Goal: Task Accomplishment & Management: Manage account settings

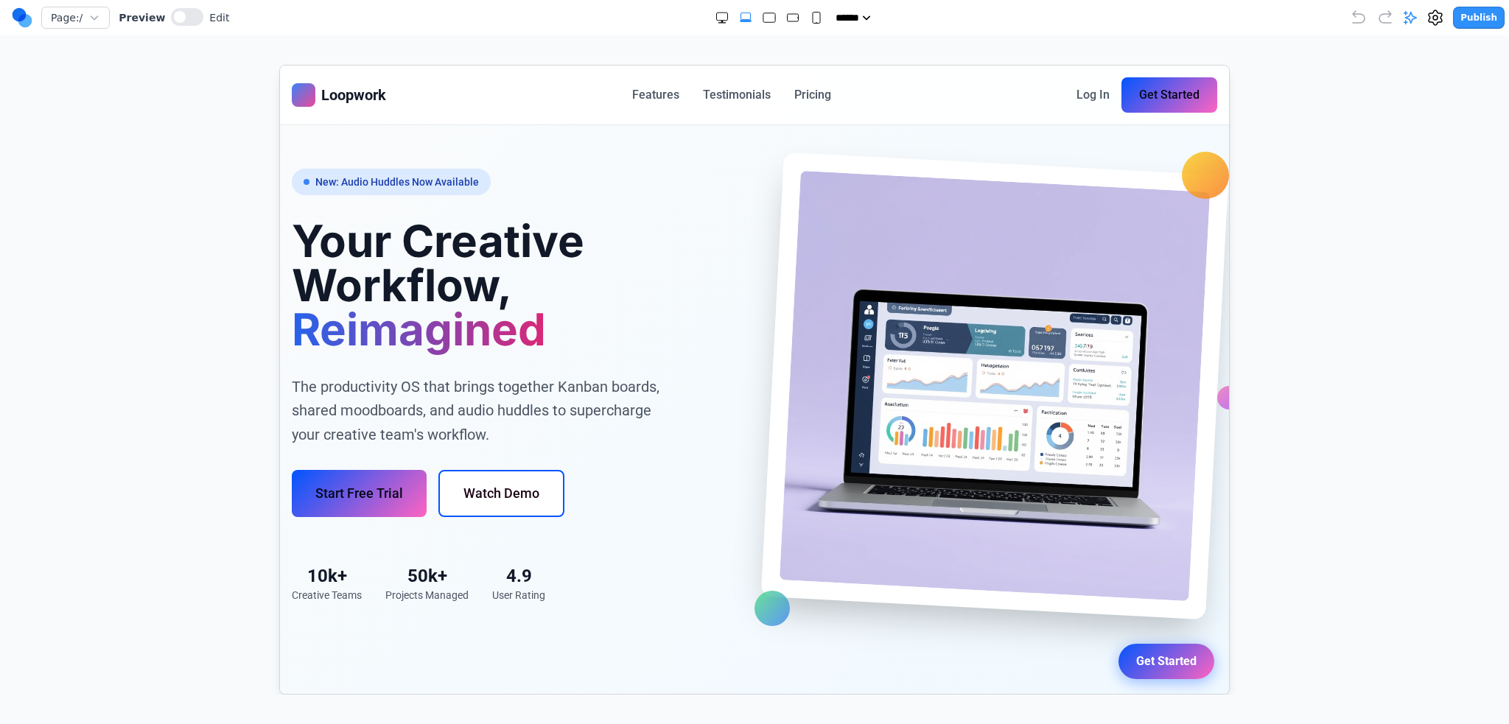
click at [678, 97] on nav "Features Testimonials Pricing" at bounding box center [730, 94] width 199 height 18
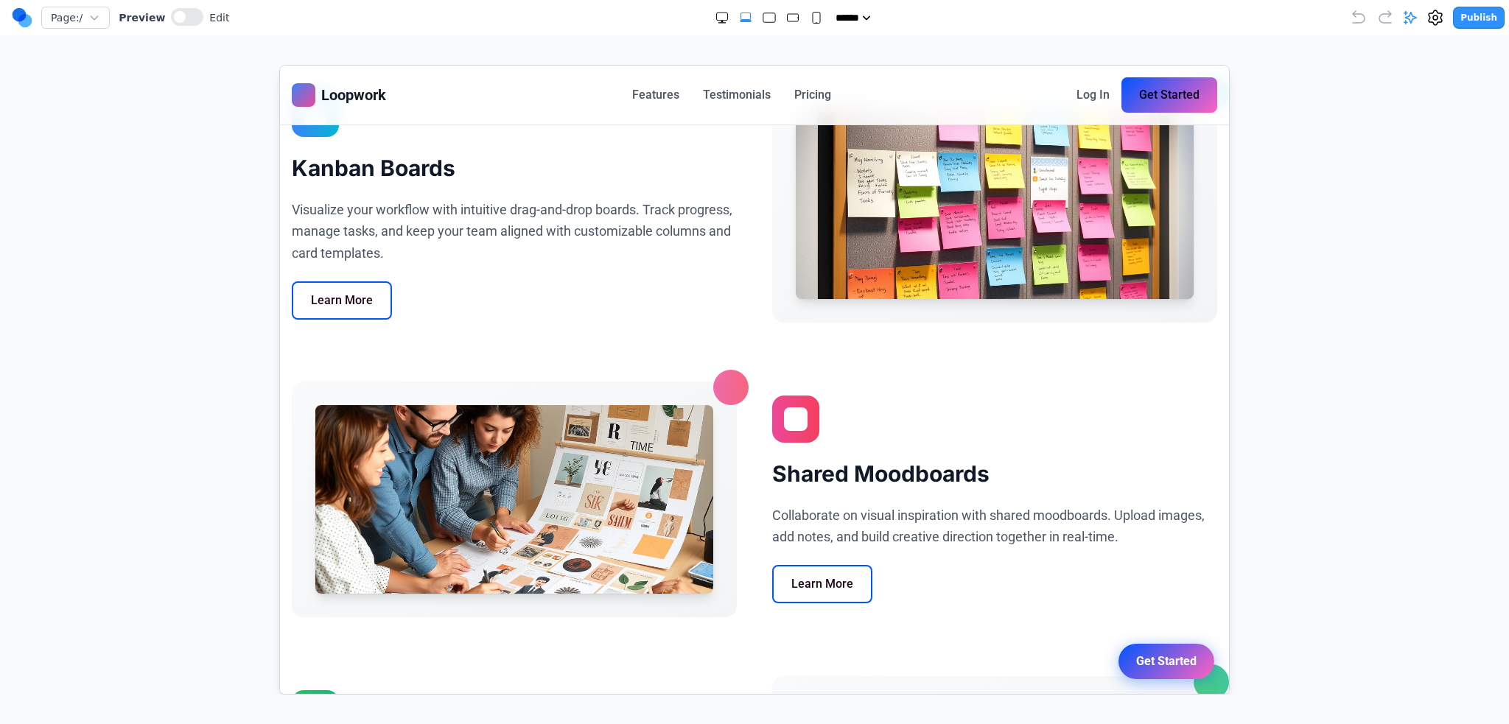
scroll to position [589, 0]
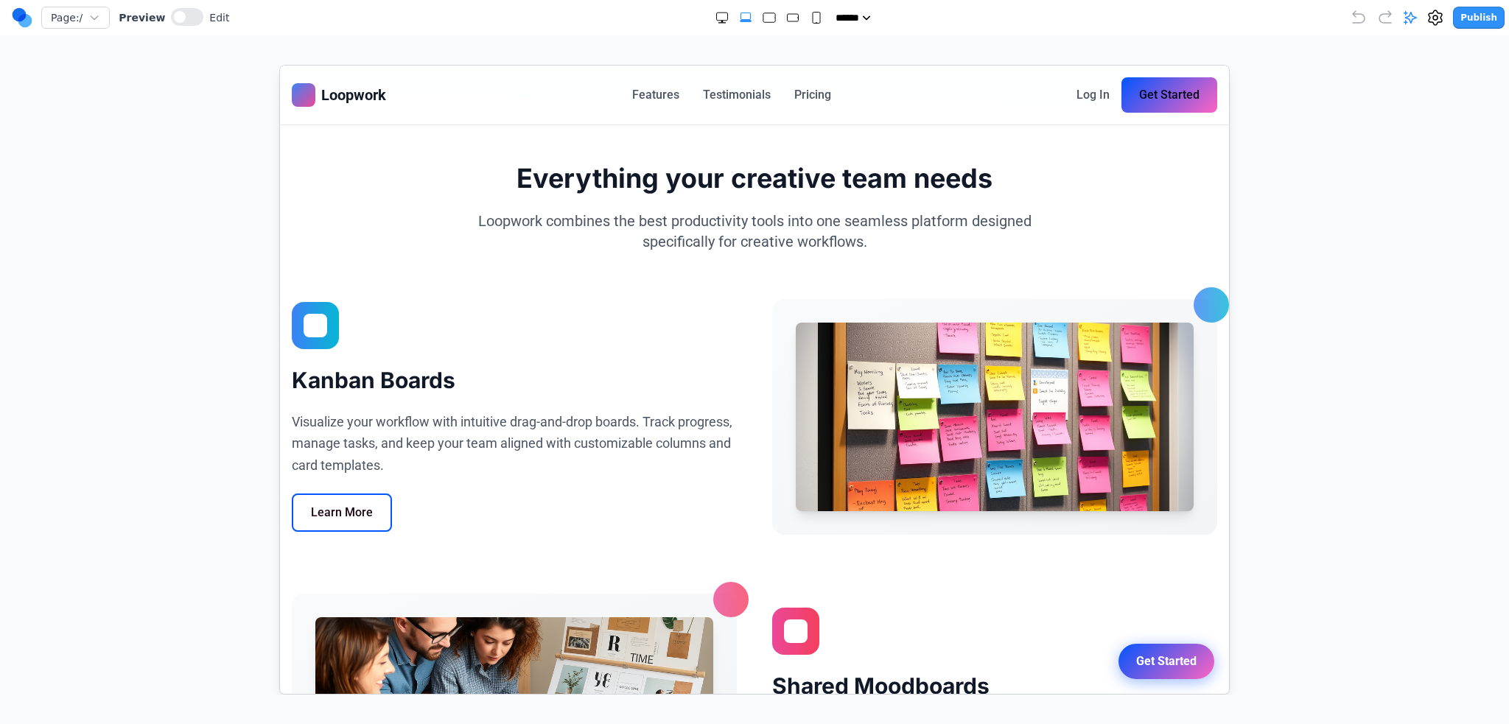
click at [637, 112] on div "Loopwork Features Testimonials Pricing Log In Get Started" at bounding box center [753, 94] width 949 height 59
drag, startPoint x: 642, startPoint y: 95, endPoint x: 1291, endPoint y: 111, distance: 649.3
click at [642, 95] on link "Features" at bounding box center [654, 94] width 47 height 18
click at [15, 18] on circle at bounding box center [20, 15] width 14 height 14
click at [29, 26] on icon at bounding box center [22, 18] width 21 height 24
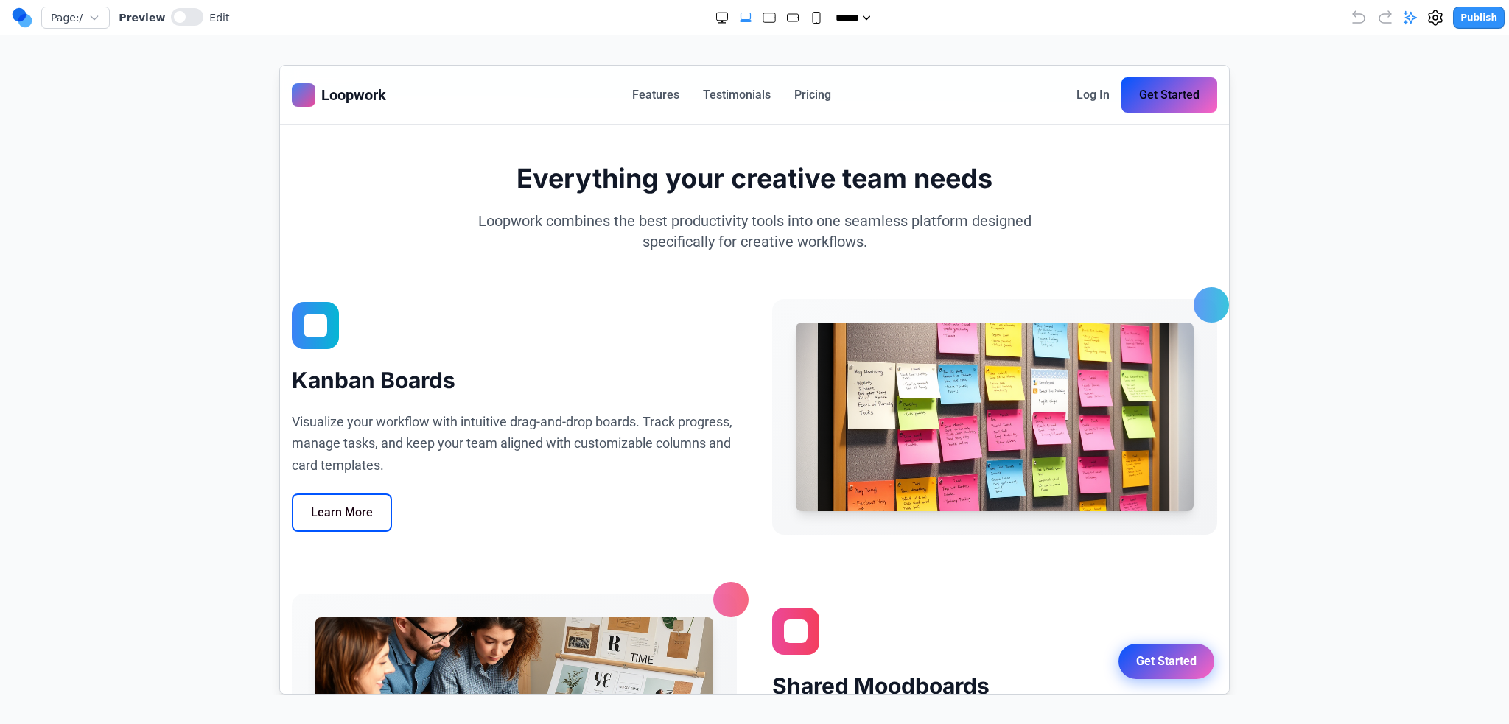
click at [12, 20] on icon at bounding box center [22, 18] width 21 height 24
click at [12, 11] on icon at bounding box center [22, 18] width 21 height 24
click at [21, 18] on circle at bounding box center [25, 21] width 14 height 14
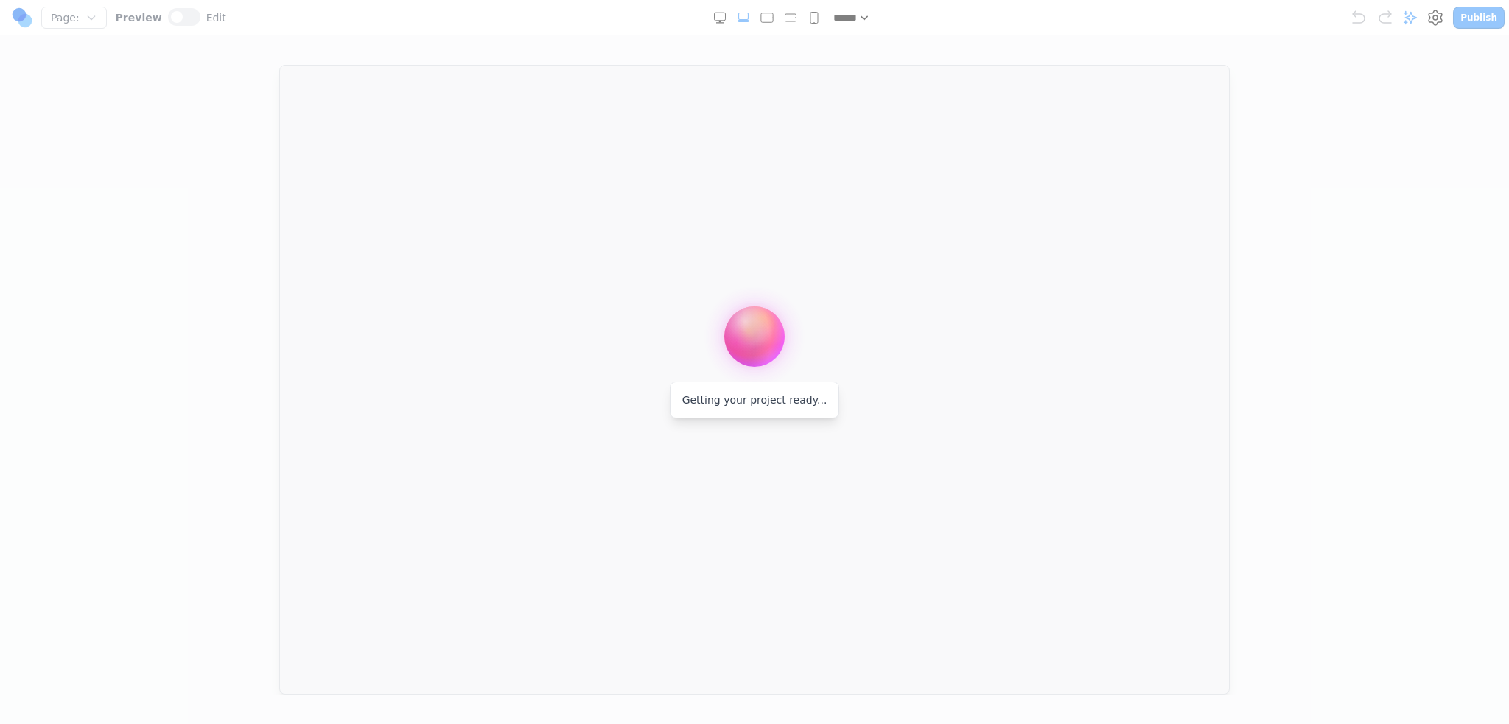
click at [31, 18] on div at bounding box center [754, 362] width 1509 height 724
click at [15, 18] on div at bounding box center [754, 362] width 1509 height 724
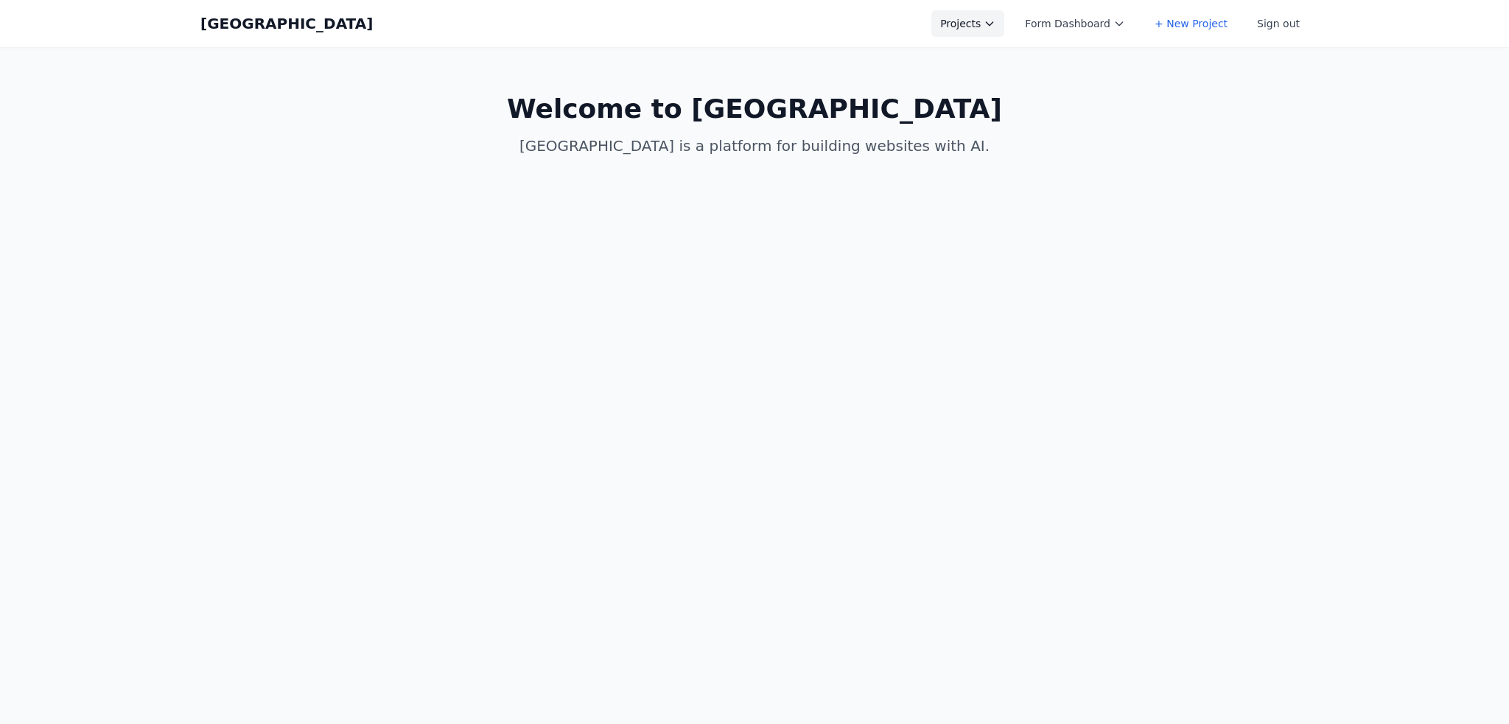
click at [970, 17] on button "Projects" at bounding box center [967, 23] width 73 height 27
click at [1046, 102] on link "Paws and Play v2 style guideline" at bounding box center [1013, 92] width 165 height 41
click at [1035, 108] on link "Beam v3 styilized prompt" at bounding box center [1013, 121] width 165 height 27
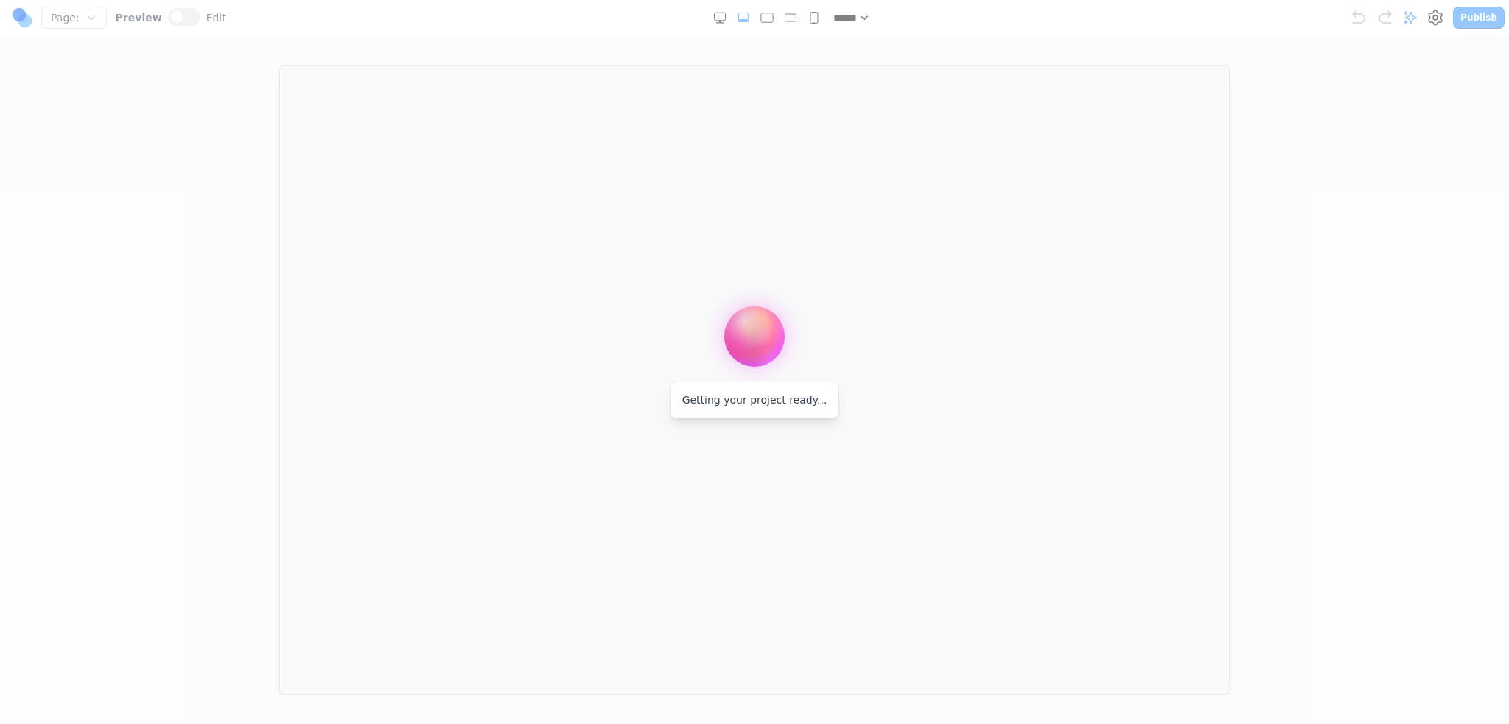
click at [21, 18] on div at bounding box center [754, 362] width 1509 height 724
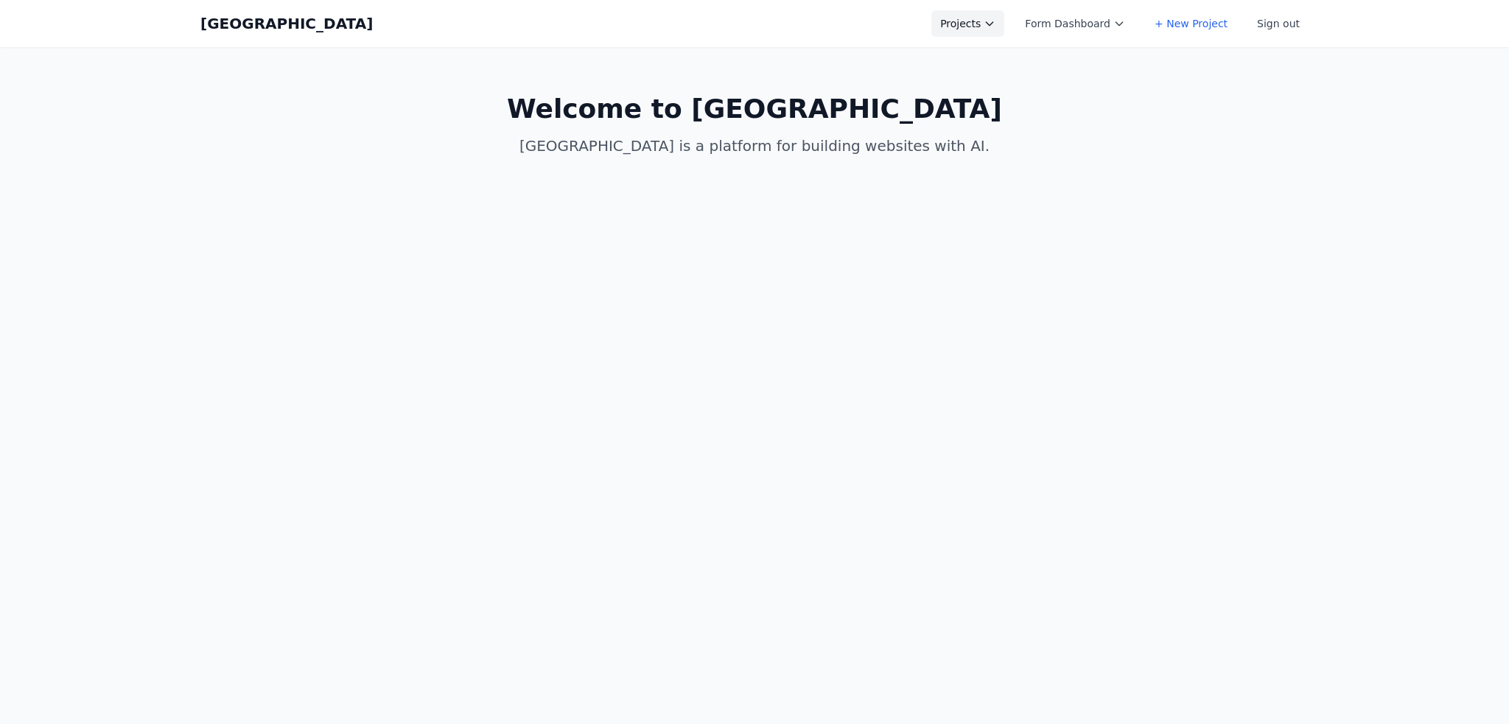
click at [973, 35] on button "Projects" at bounding box center [967, 23] width 73 height 27
click at [1020, 122] on link "Tech for Babies Website" at bounding box center [1013, 135] width 165 height 27
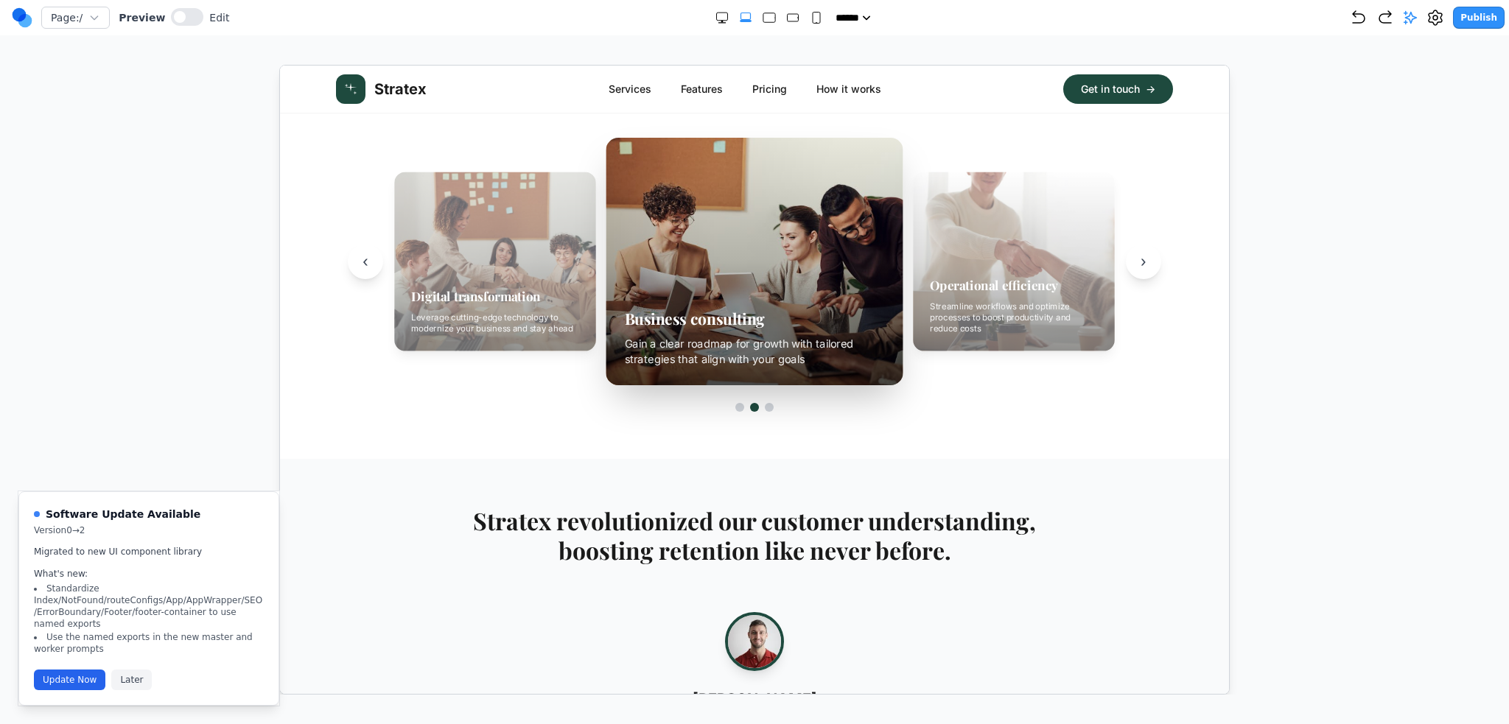
scroll to position [958, 0]
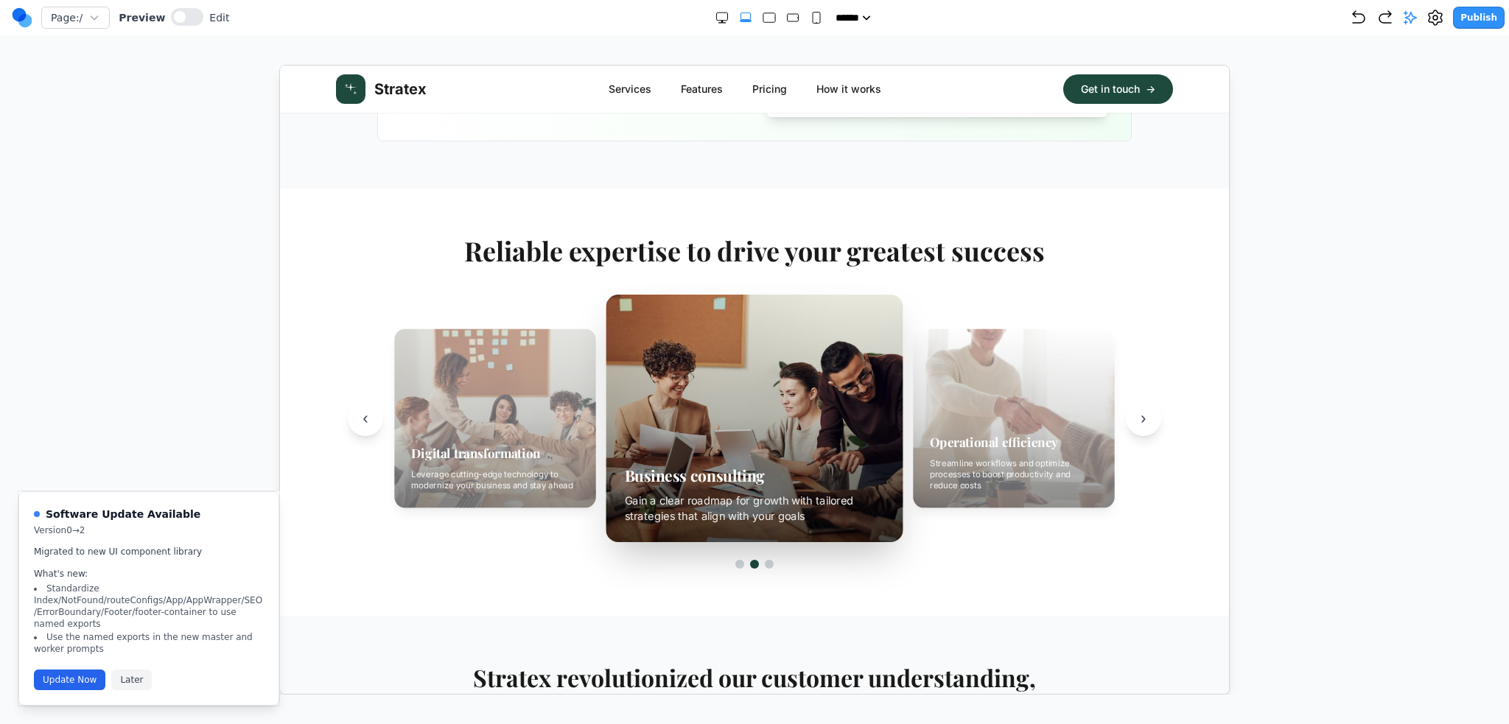
click at [767, 562] on button "Go to slide 3" at bounding box center [768, 563] width 9 height 9
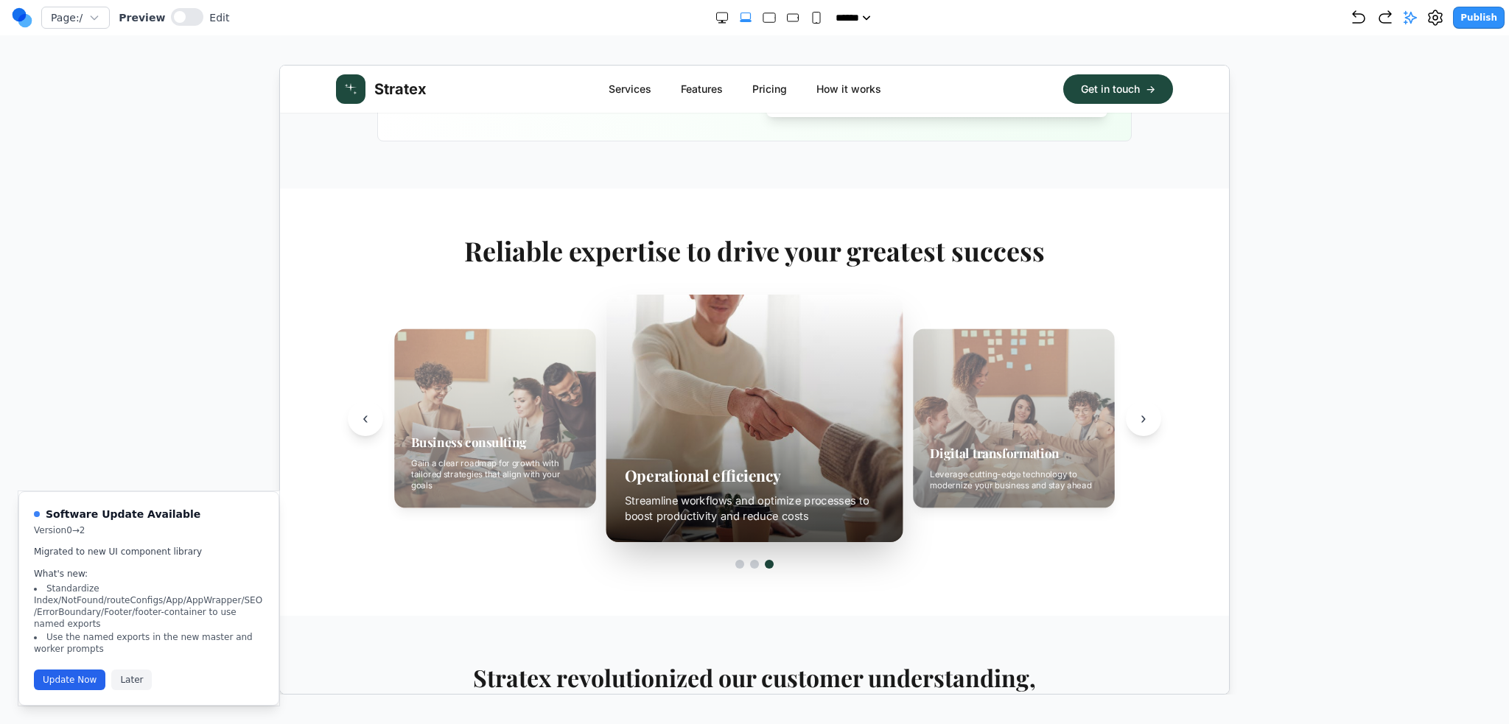
click at [764, 561] on button "Go to slide 3" at bounding box center [768, 563] width 9 height 9
click at [755, 560] on div at bounding box center [753, 563] width 837 height 9
click at [737, 559] on button "Go to slide 1" at bounding box center [739, 563] width 9 height 9
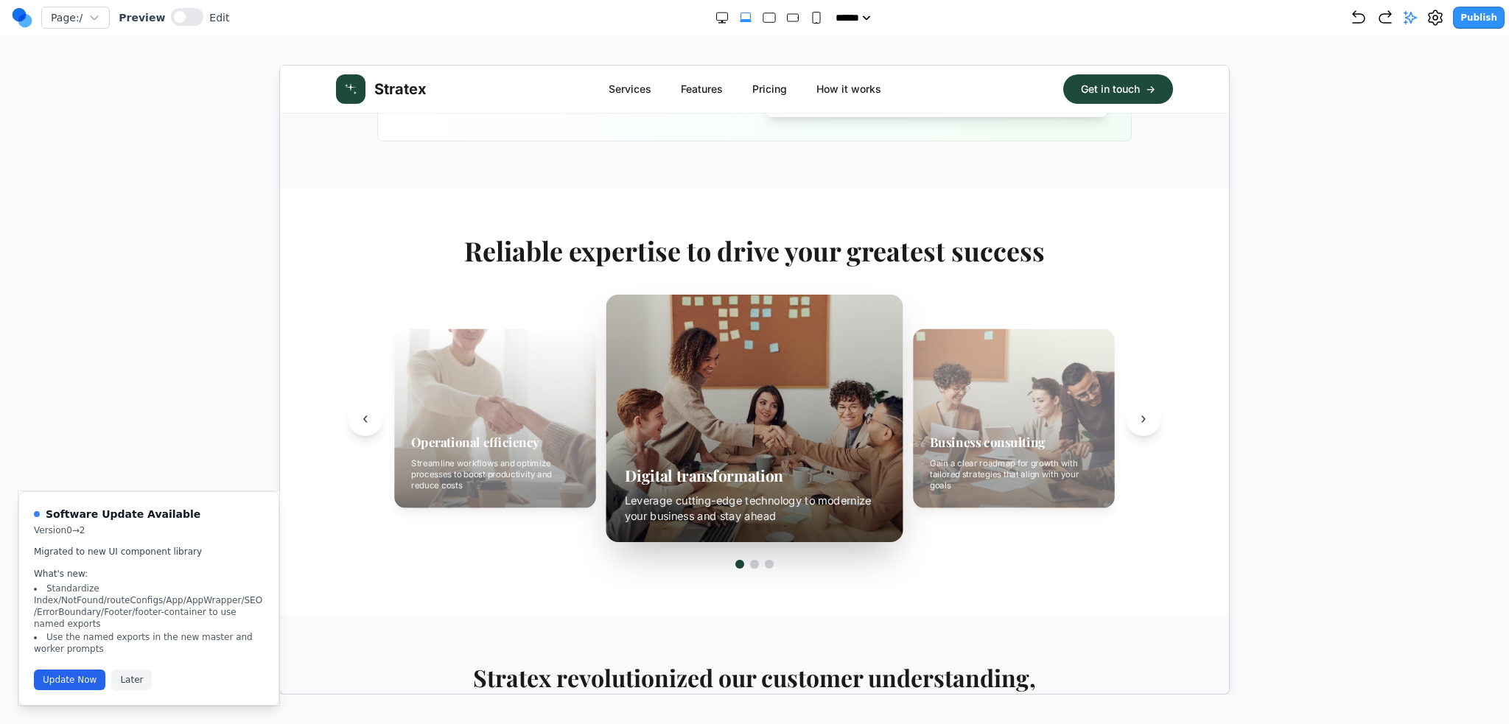
click at [719, 558] on div "Reliable expertise to drive your greatest success Operational efficiency Stream…" at bounding box center [754, 401] width 884 height 333
click at [1140, 421] on span "›" at bounding box center [1143, 417] width 6 height 21
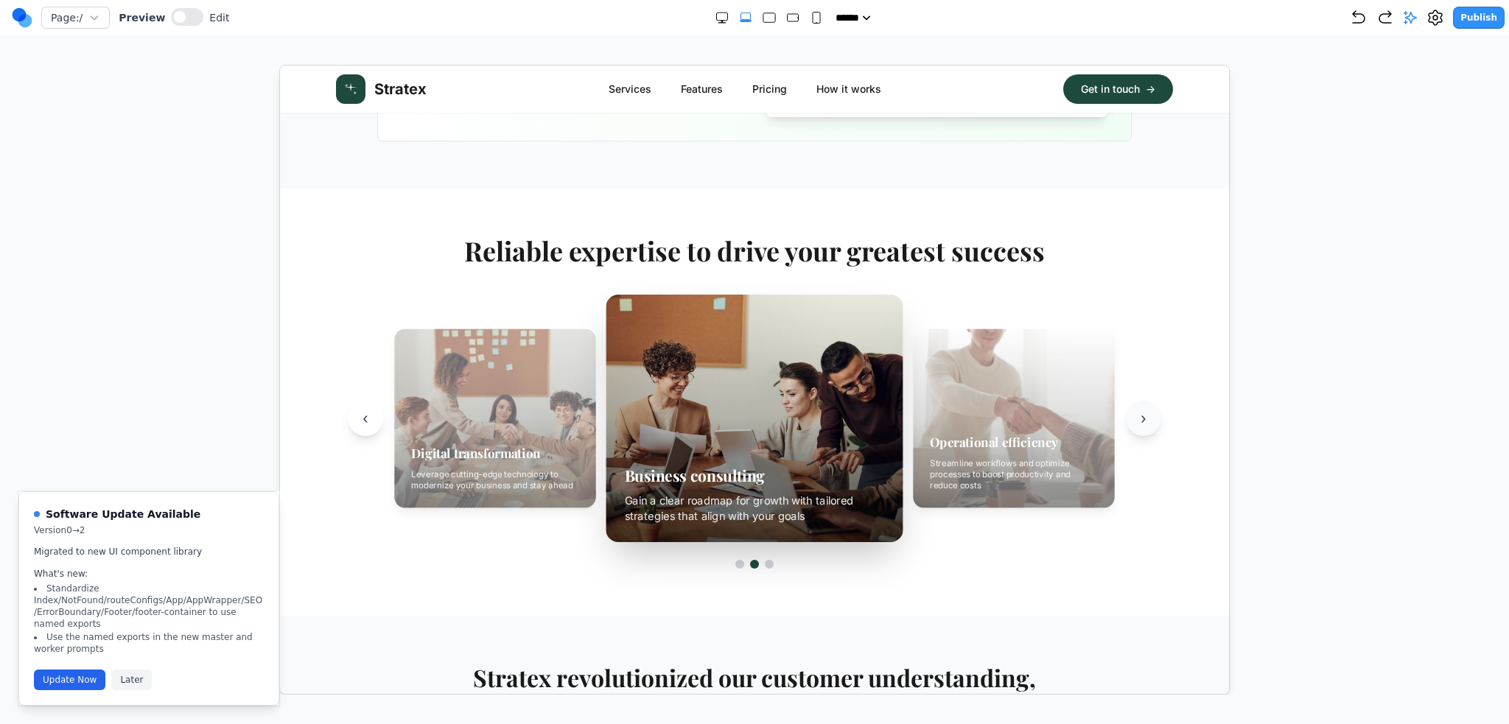
click at [1140, 415] on span "›" at bounding box center [1143, 417] width 6 height 21
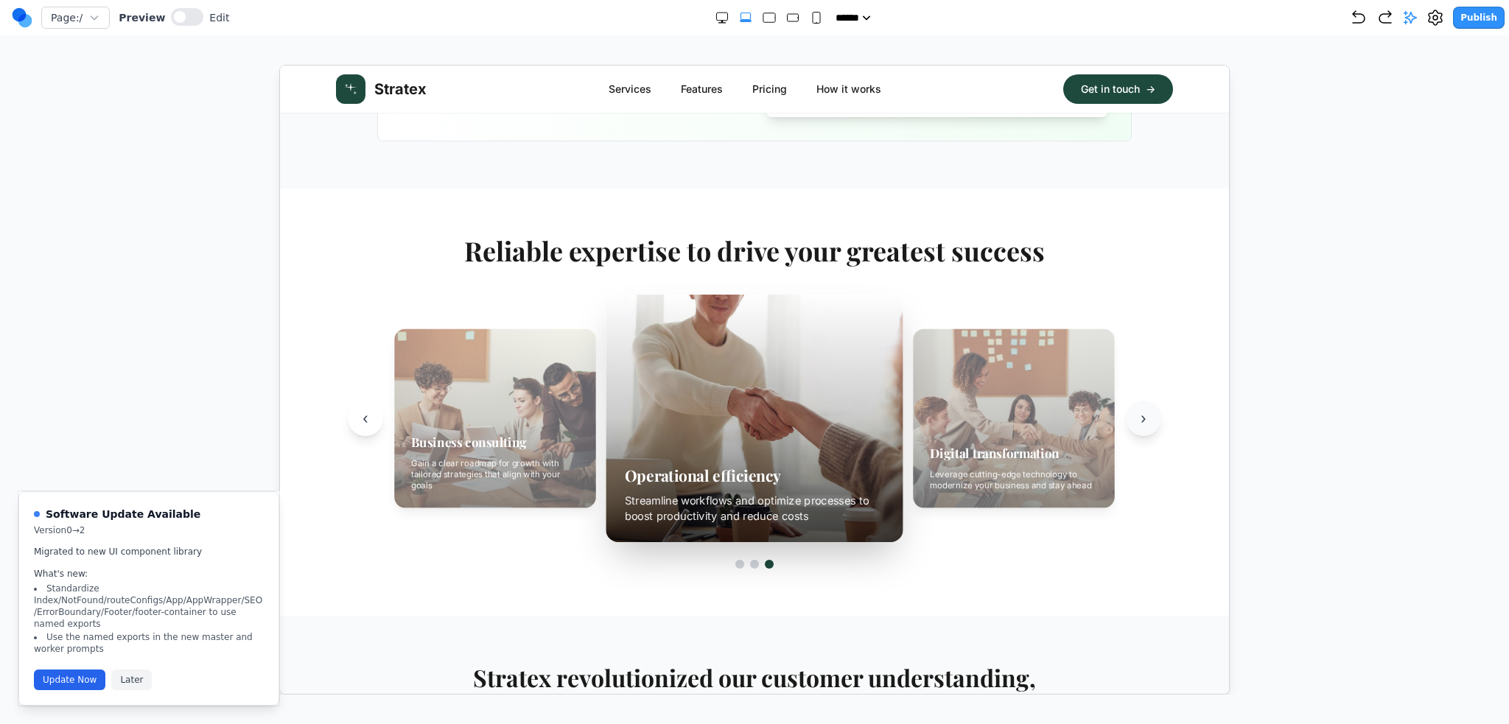
click at [1140, 415] on span "›" at bounding box center [1143, 417] width 6 height 21
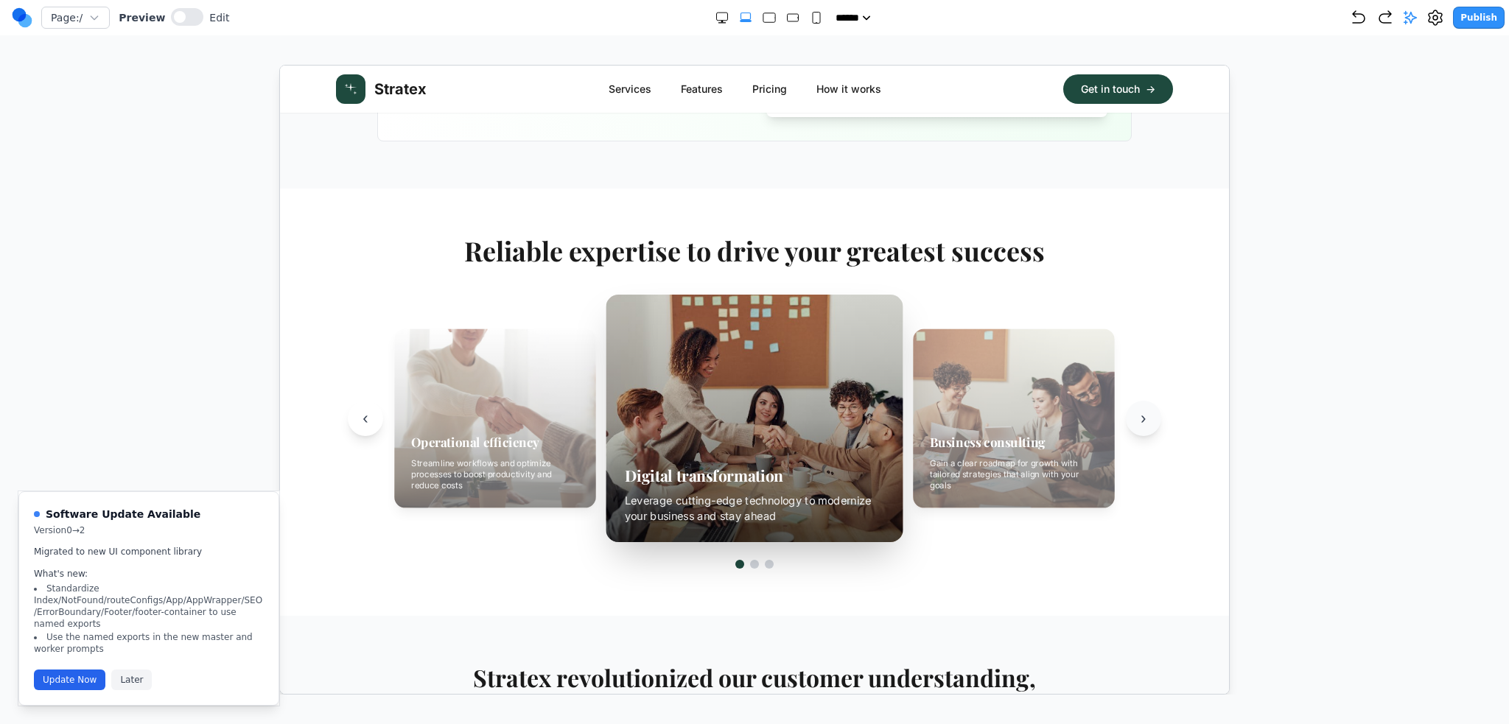
click at [1140, 415] on span "›" at bounding box center [1143, 417] width 6 height 21
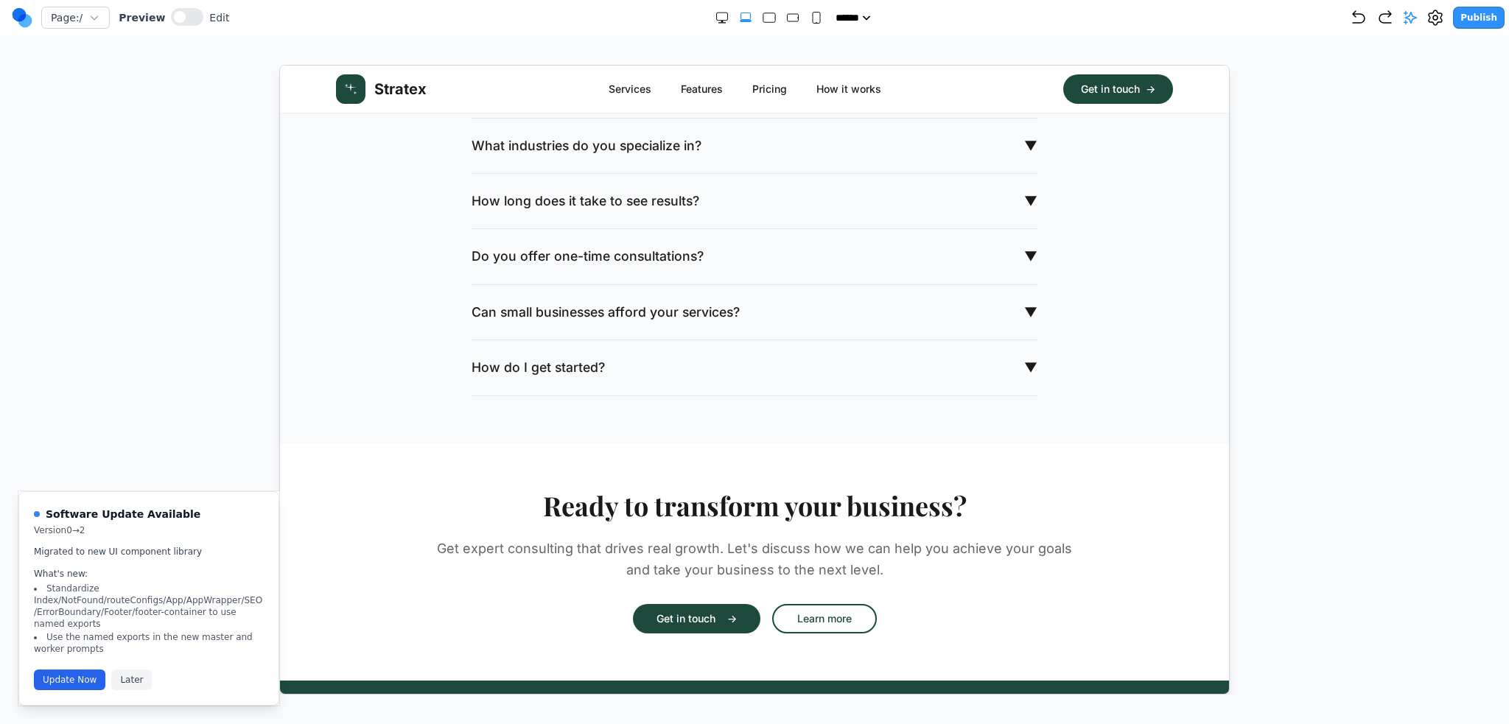
scroll to position [2279, 0]
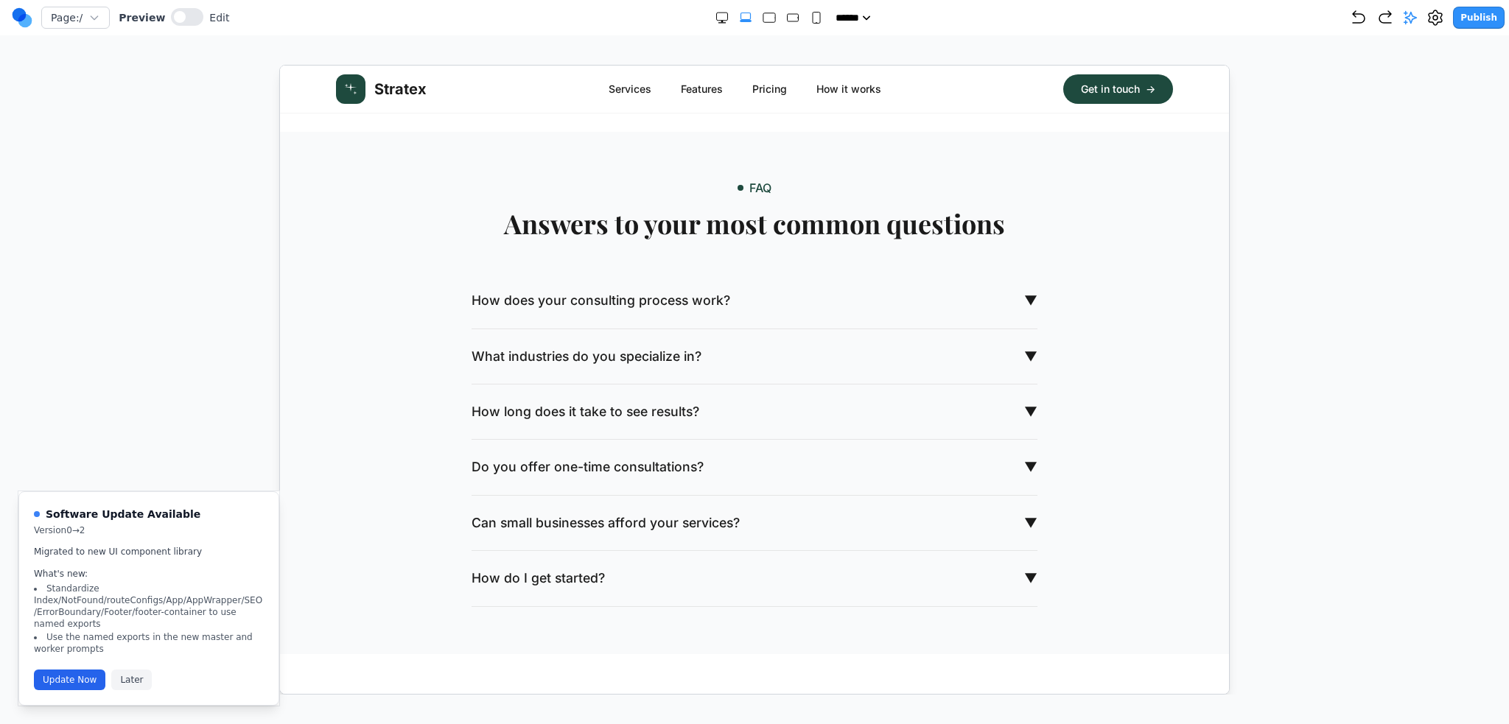
click at [670, 279] on div "How does your consulting process work? ▼" at bounding box center [754, 300] width 566 height 55
click at [689, 290] on span "How does your consulting process work?" at bounding box center [600, 299] width 259 height 19
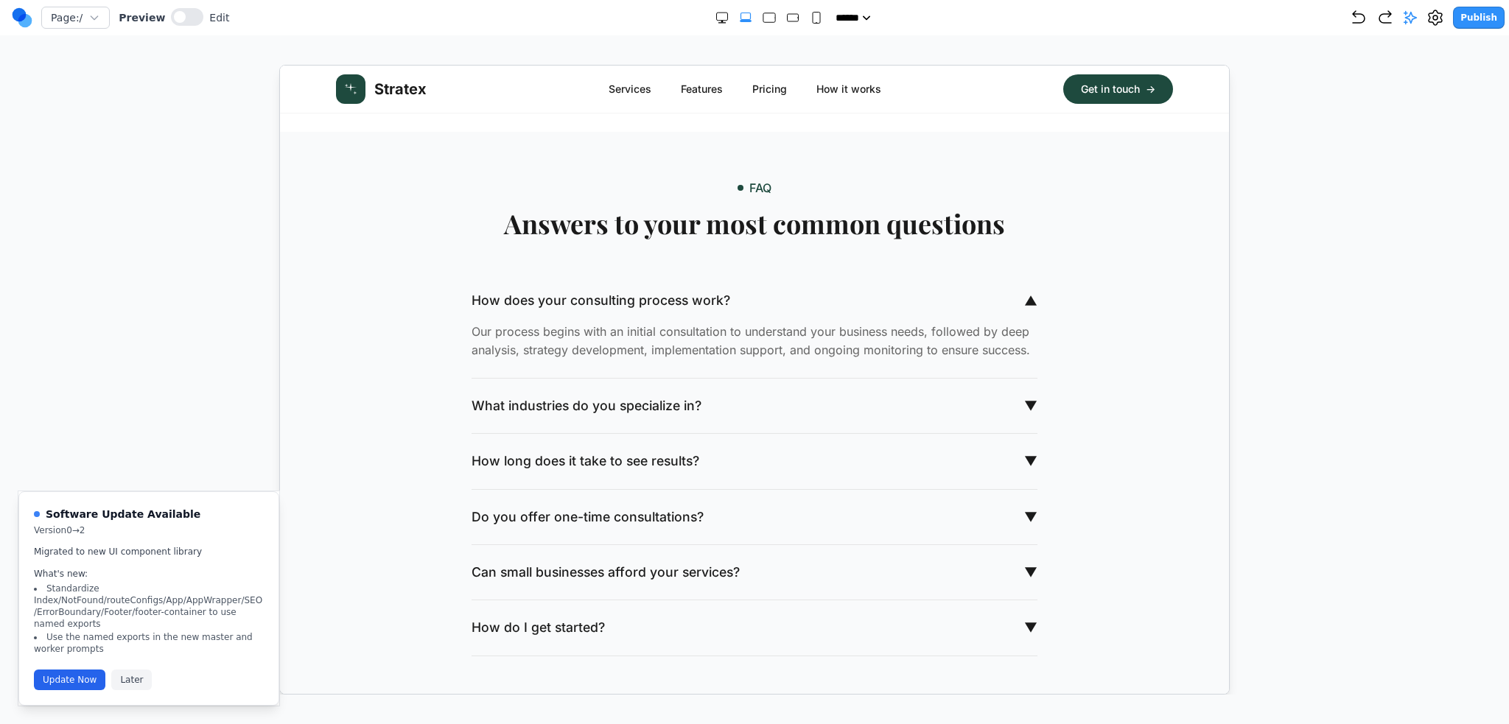
click at [608, 339] on p "Our process begins with an initial consultation to understand your business nee…" at bounding box center [754, 341] width 566 height 38
click at [178, 13] on button at bounding box center [187, 17] width 32 height 18
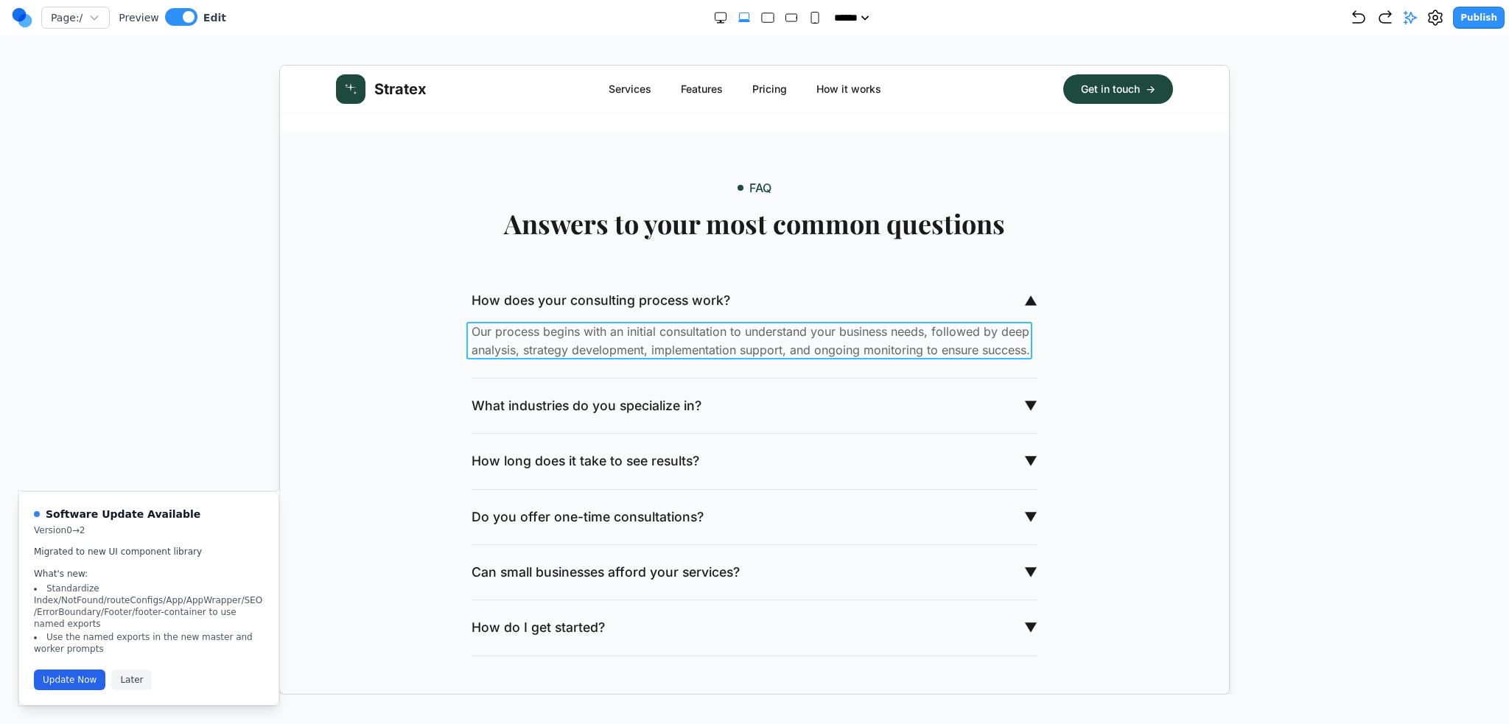
click at [620, 339] on p "Our process begins with an initial consultation to understand your business nee…" at bounding box center [754, 341] width 566 height 38
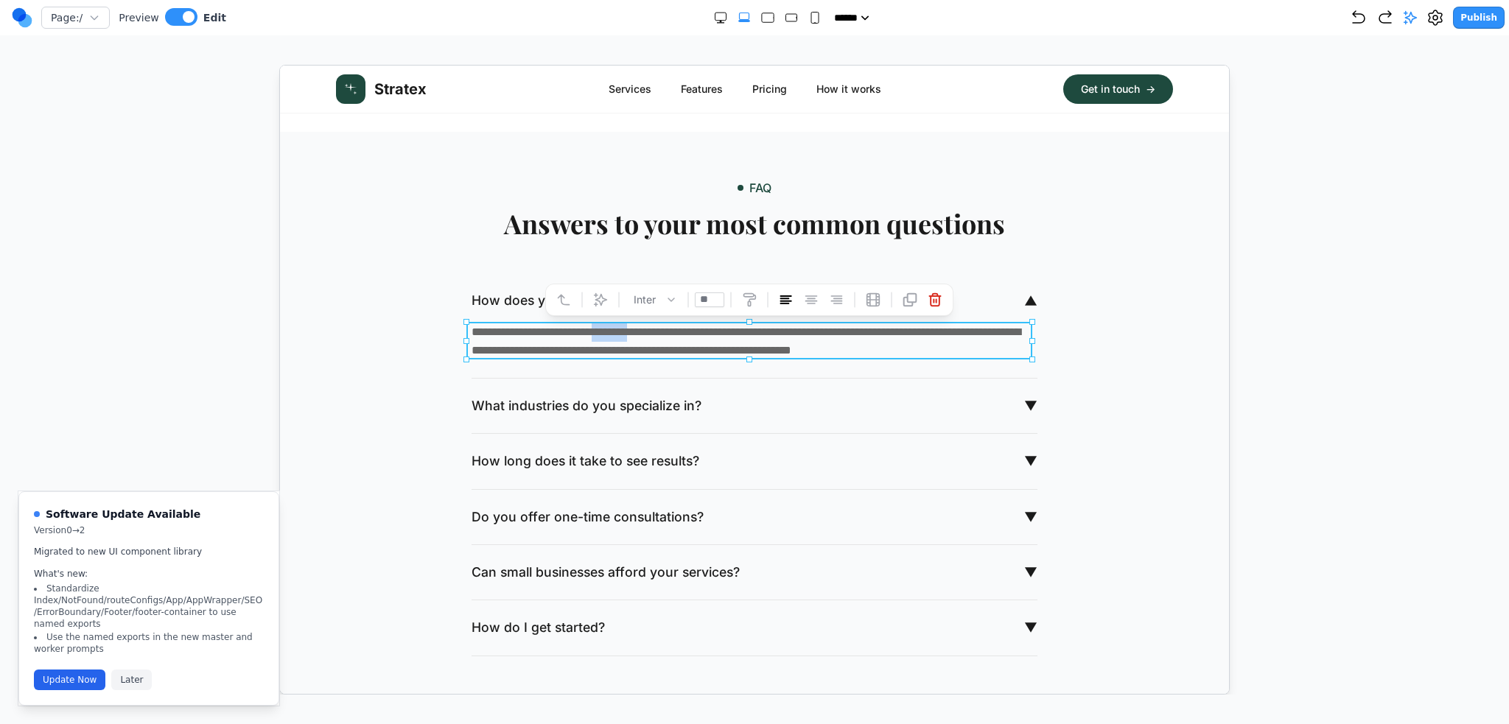
click at [620, 339] on p "**********" at bounding box center [754, 341] width 566 height 38
click at [533, 339] on p "**********" at bounding box center [754, 341] width 566 height 38
click at [491, 326] on p "**********" at bounding box center [754, 341] width 566 height 38
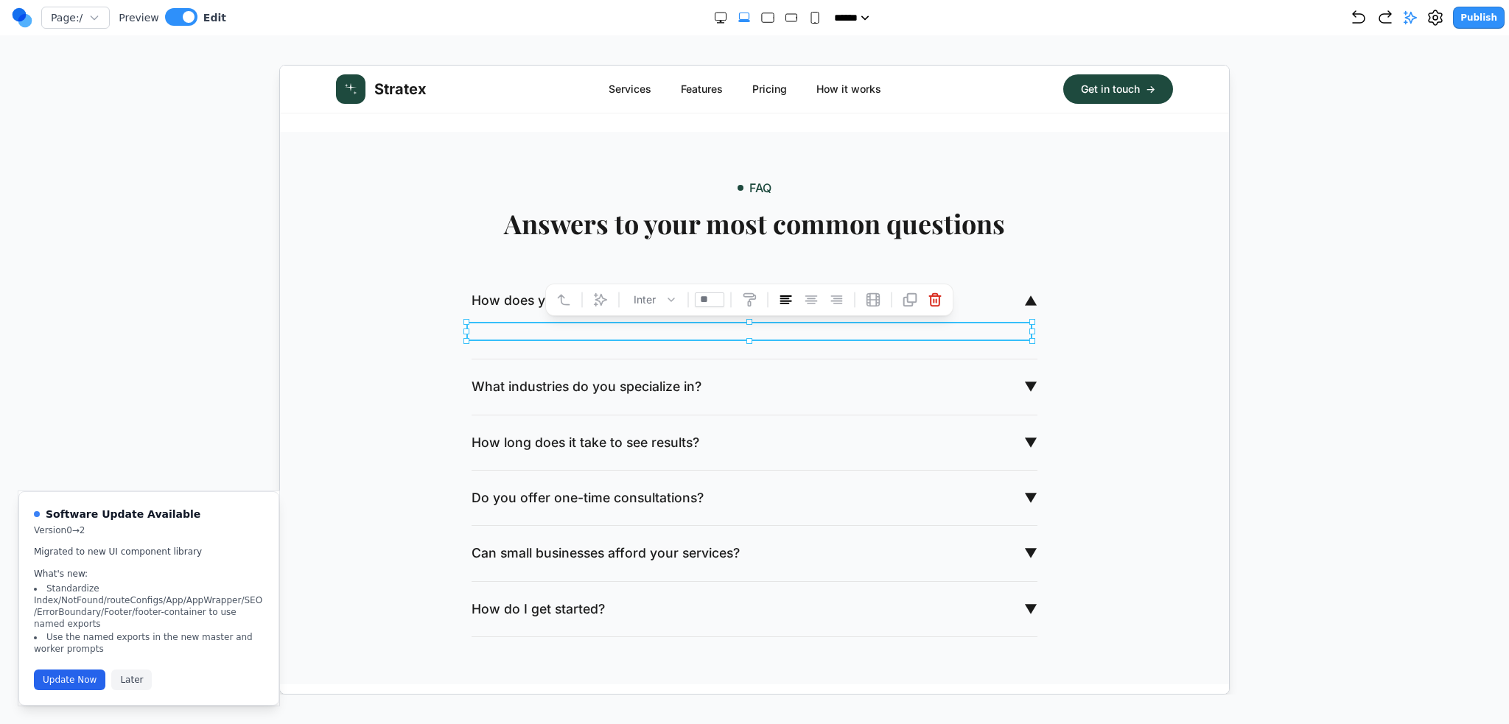
click at [1012, 273] on div "How does your consulting process work? ▼" at bounding box center [754, 316] width 566 height 86
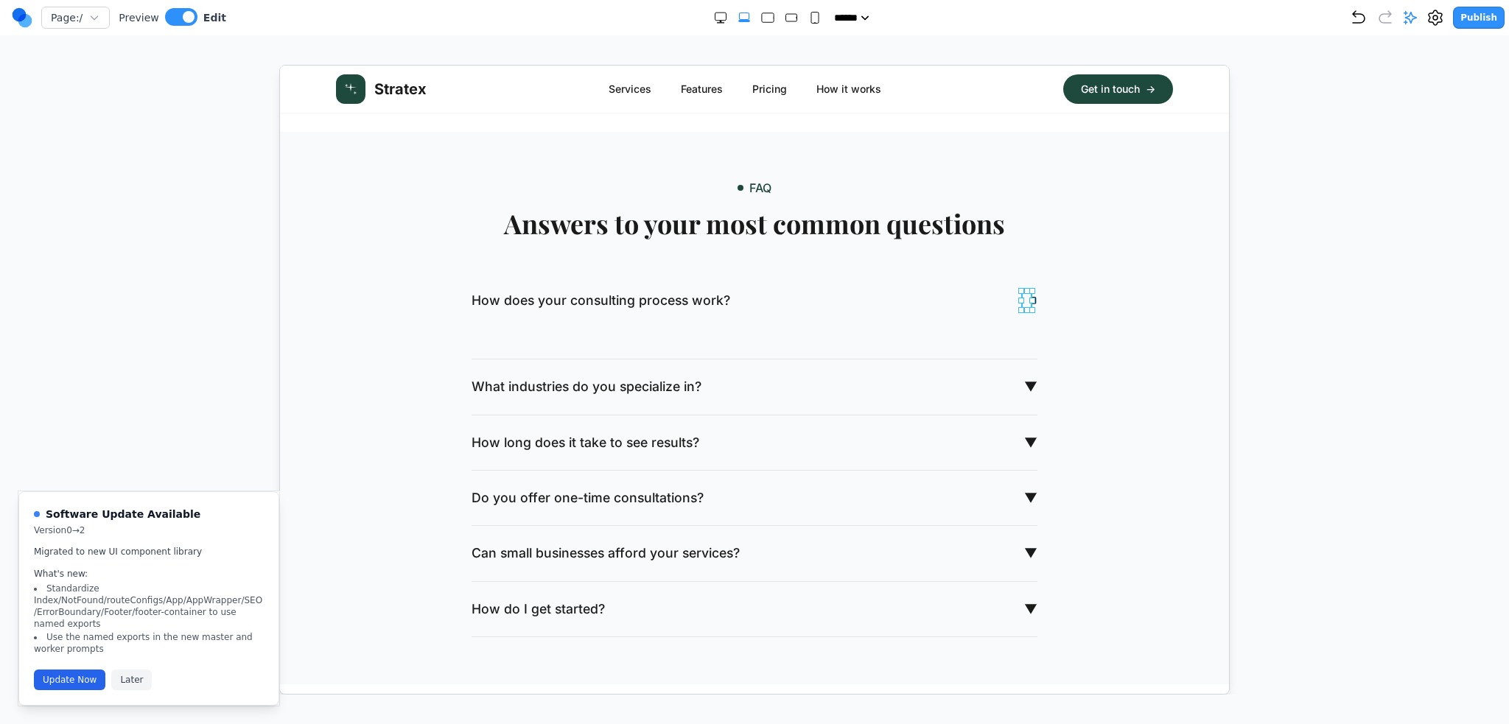
click at [1027, 296] on span "*" at bounding box center [1031, 299] width 11 height 19
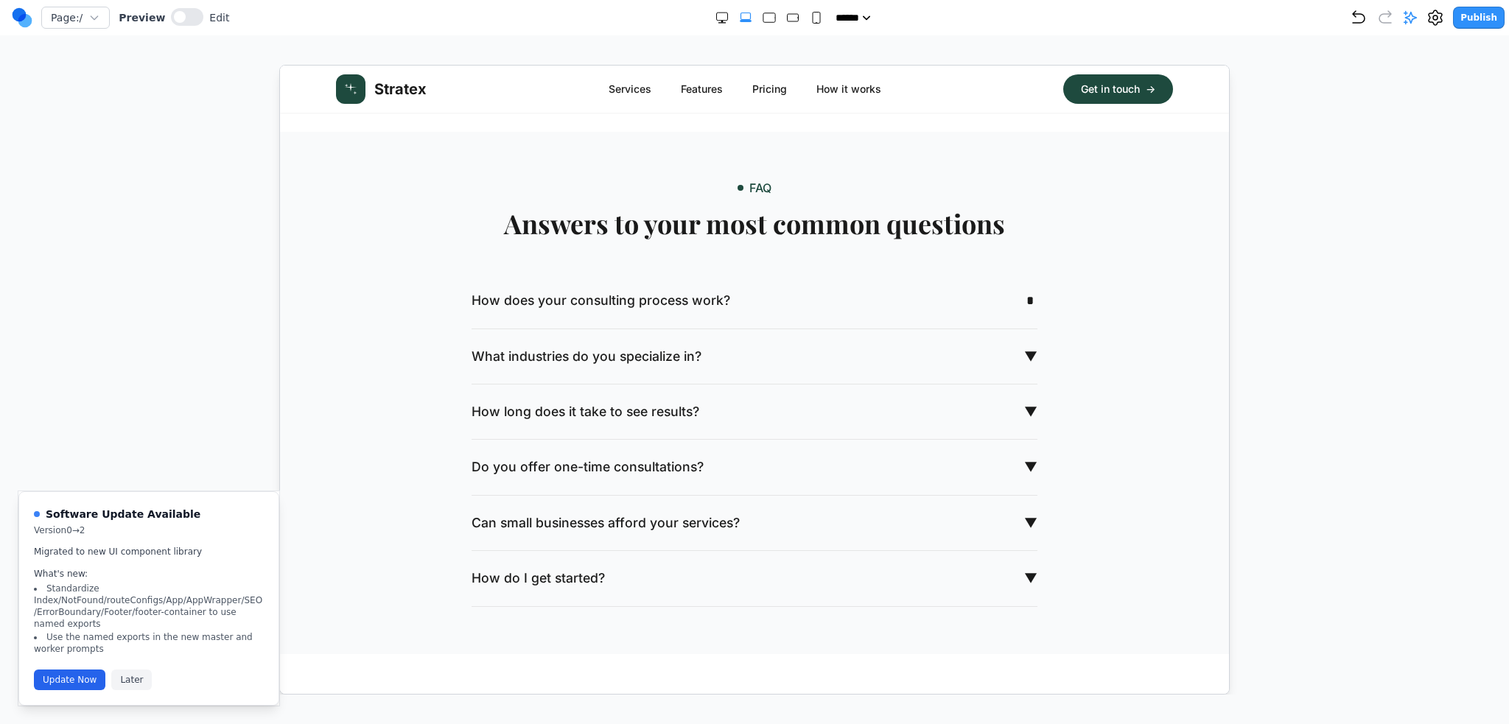
click at [1027, 296] on span "*" at bounding box center [1031, 299] width 11 height 19
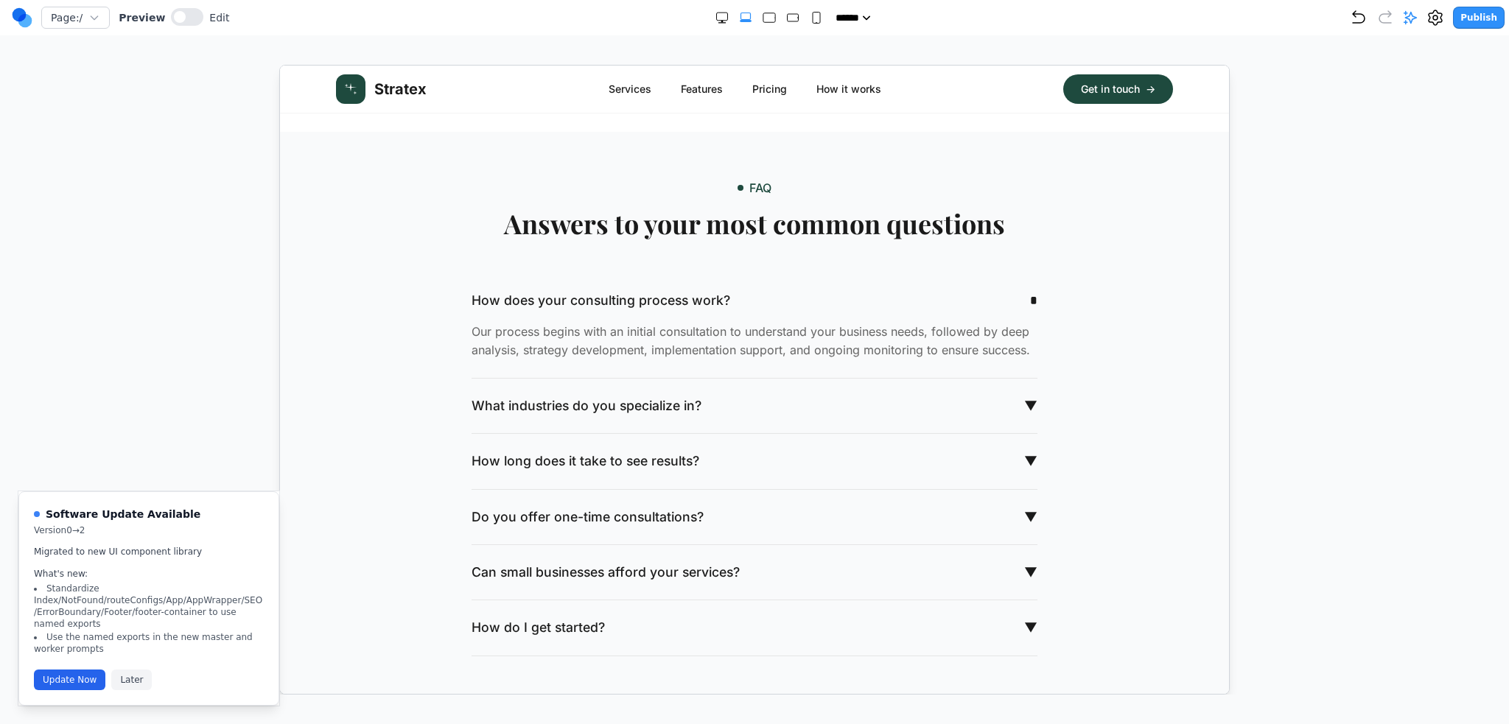
click at [773, 326] on p "Our process begins with an initial consultation to understand your business nee…" at bounding box center [754, 341] width 566 height 38
click at [662, 329] on p "Our process begins with an initial consultation to understand your business nee…" at bounding box center [754, 341] width 566 height 38
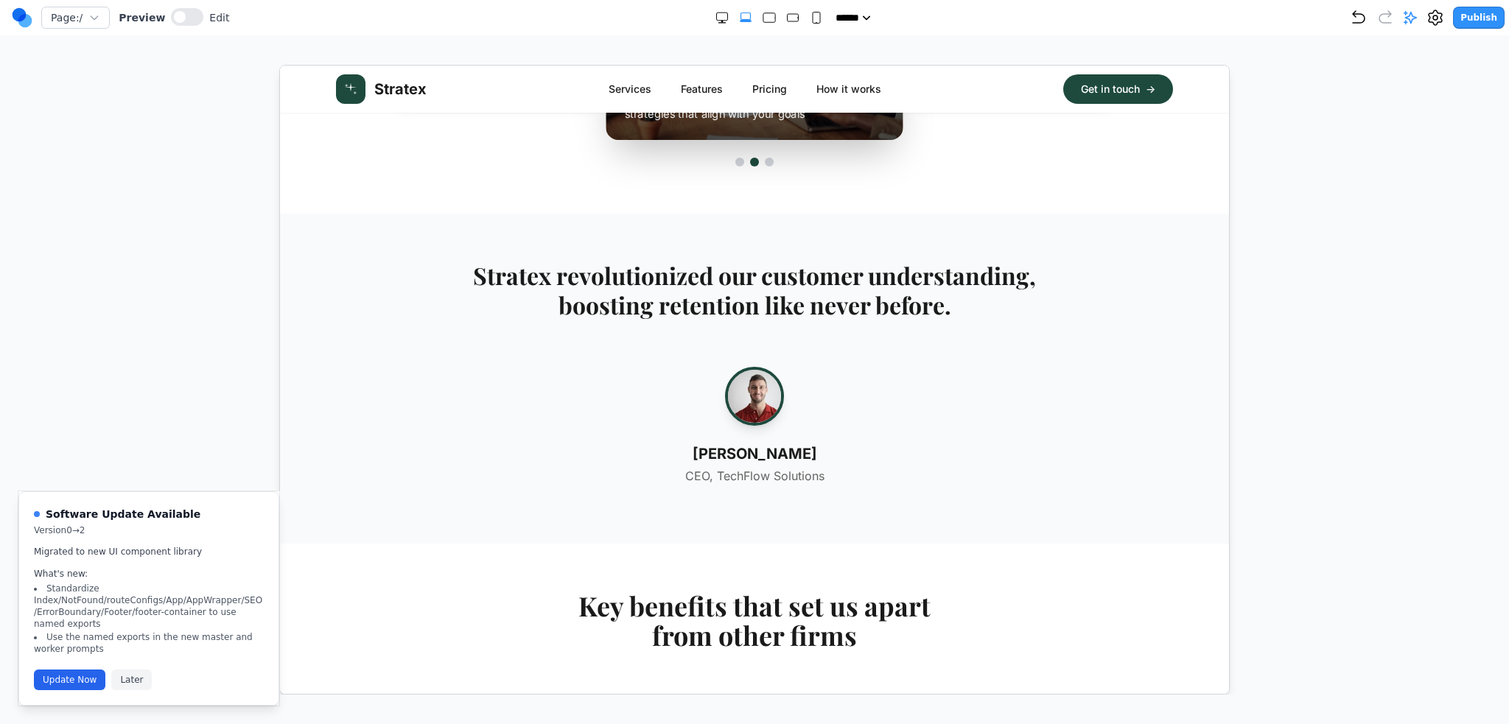
scroll to position [1174, 0]
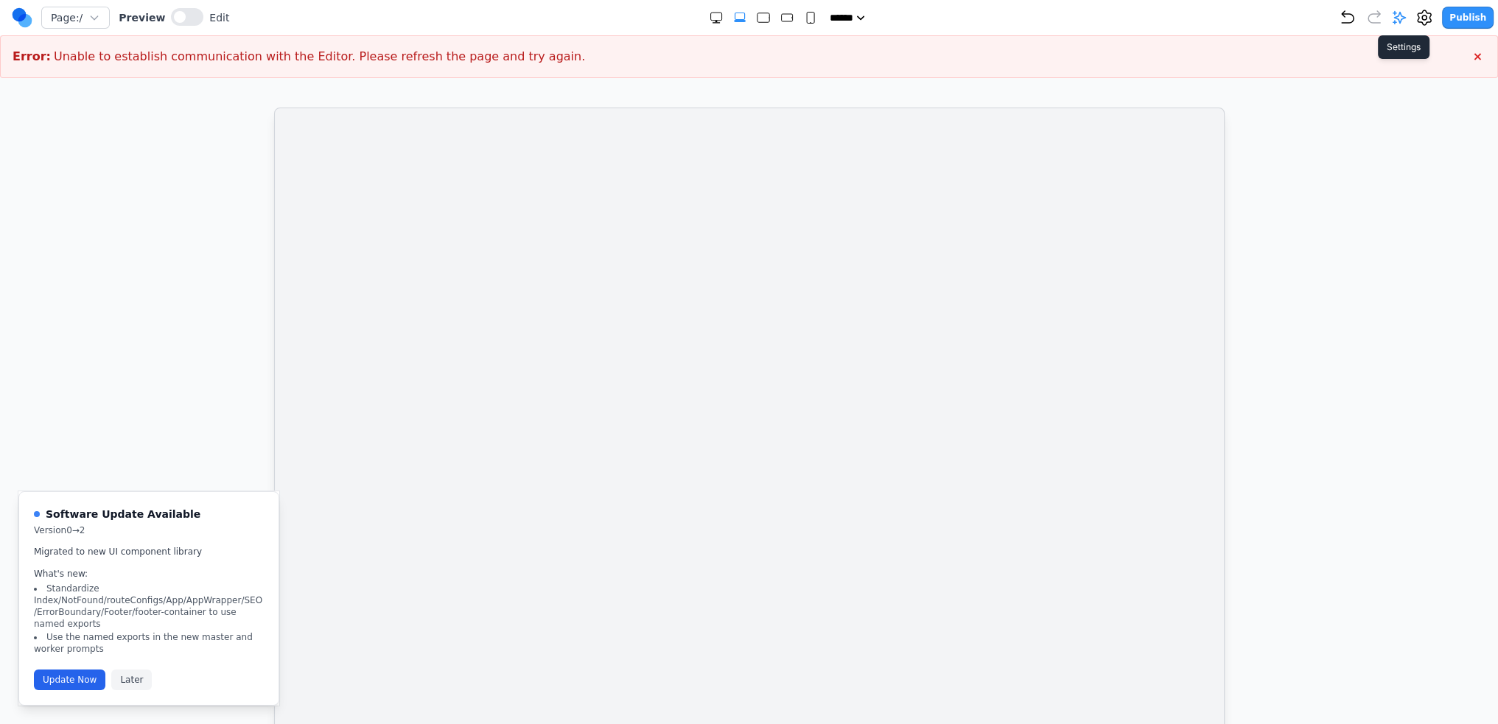
click at [1433, 20] on icon at bounding box center [1424, 18] width 18 height 18
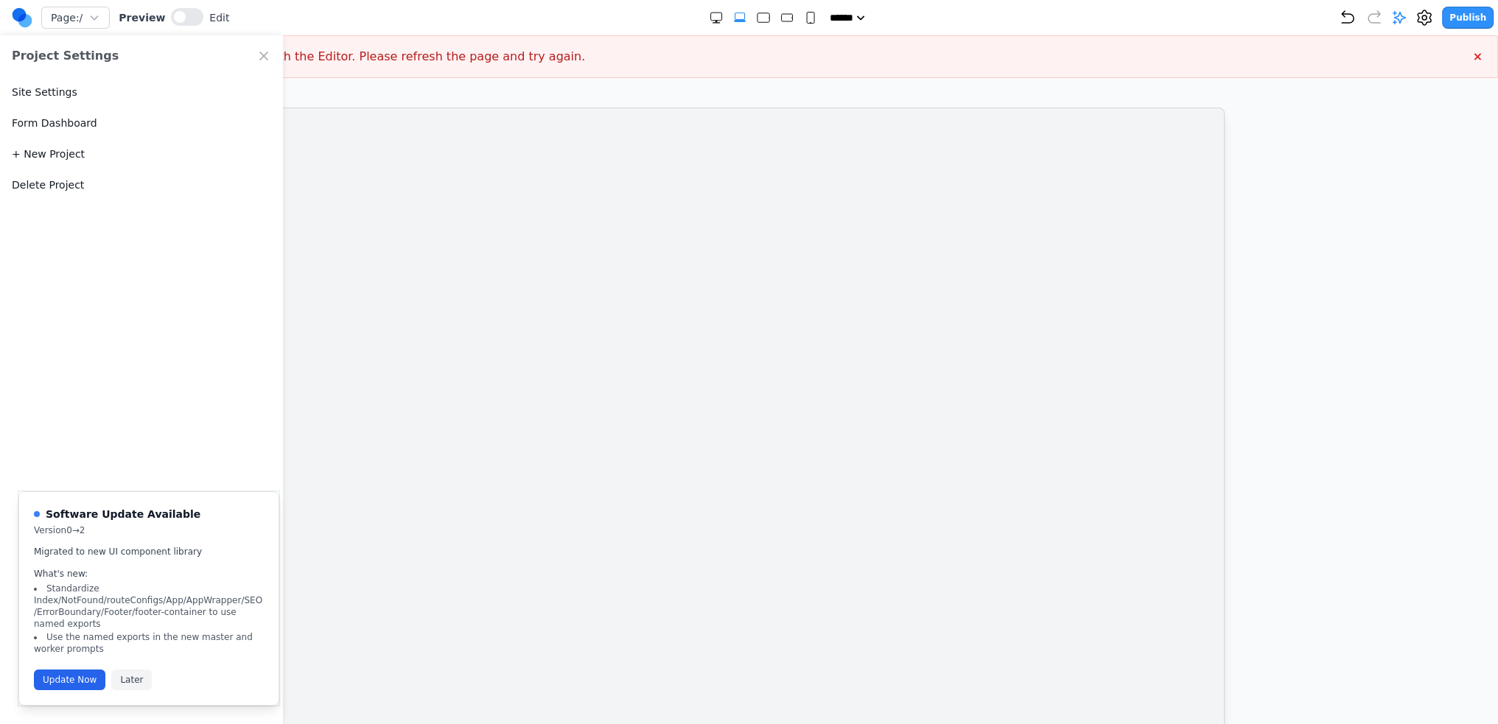
click at [68, 179] on button "Delete Project" at bounding box center [48, 185] width 72 height 15
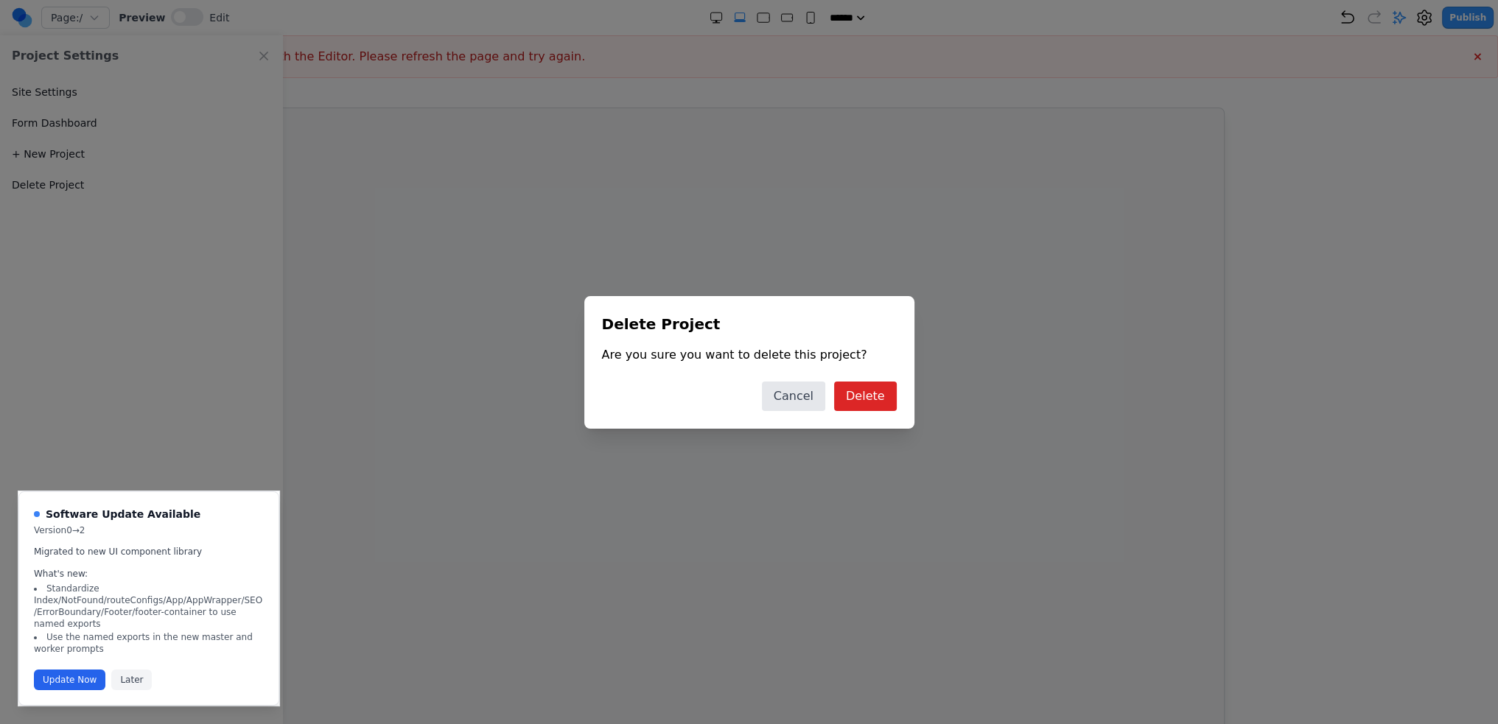
click at [851, 375] on div "Delete Project Are you sure you want to delete this project? Cancel Delete" at bounding box center [749, 362] width 330 height 133
click at [878, 385] on button "Delete" at bounding box center [865, 396] width 63 height 29
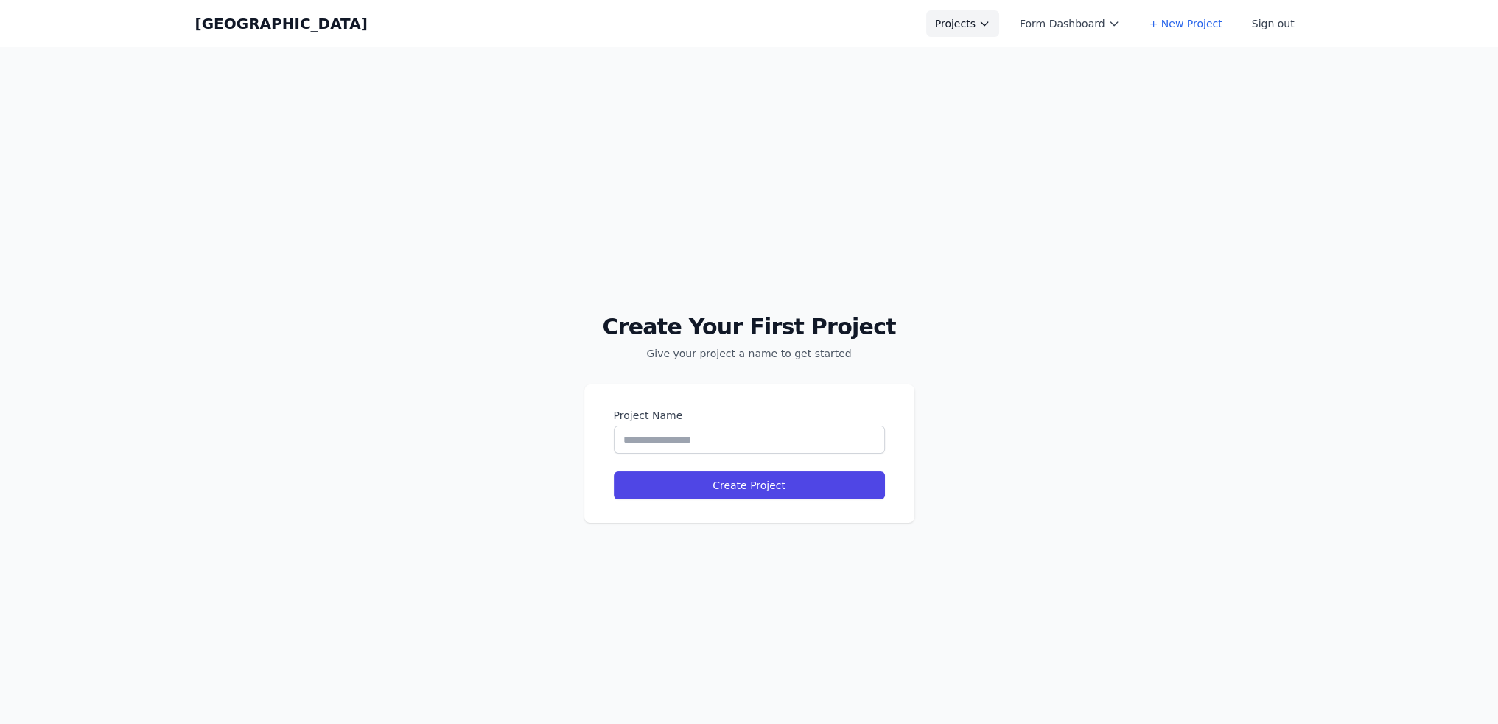
click at [983, 18] on button "Projects" at bounding box center [962, 23] width 73 height 27
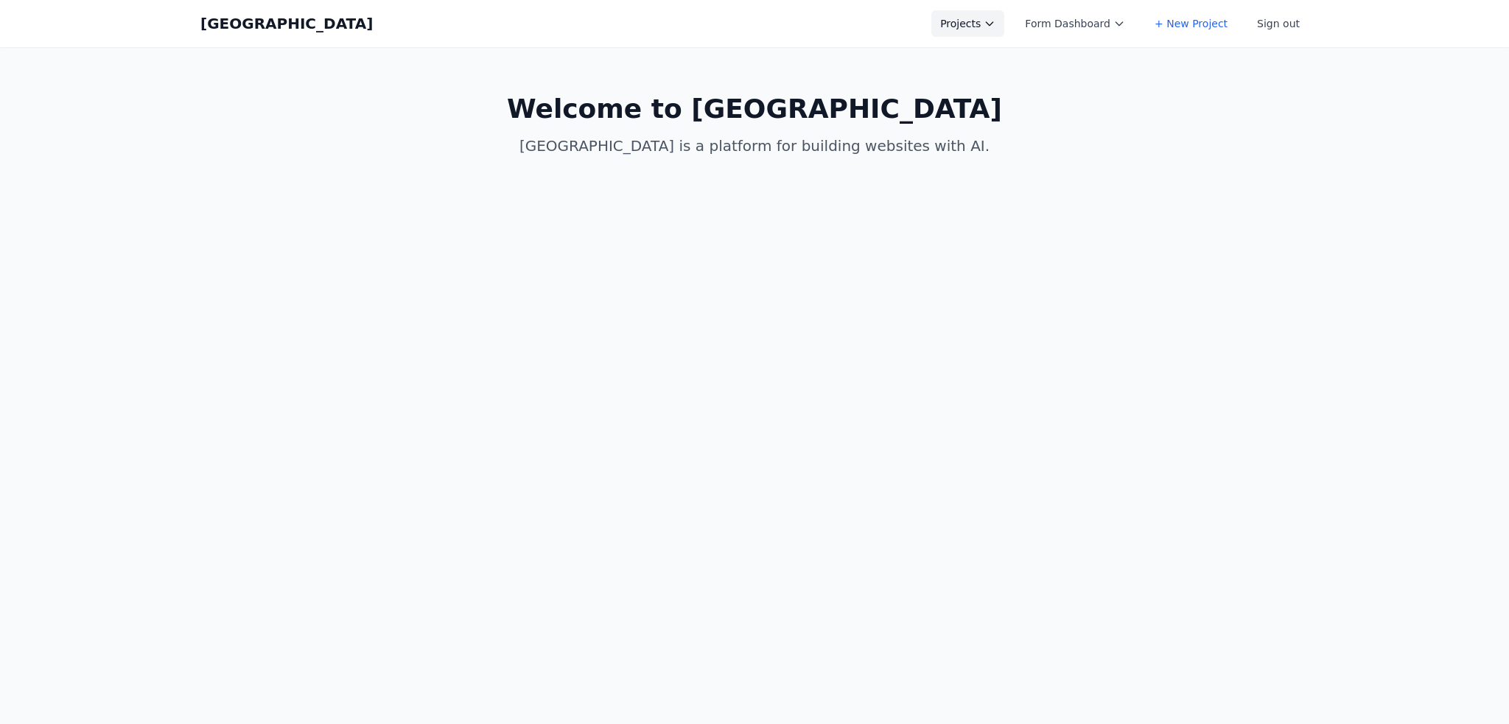
click at [979, 23] on button "Projects" at bounding box center [967, 23] width 73 height 27
drag, startPoint x: 990, startPoint y: 119, endPoint x: 988, endPoint y: 91, distance: 28.8
click at [1002, 135] on body "Coal Creek Projects Form Dashboard + New Project Sign out Open main menu Home C…" at bounding box center [754, 362] width 1509 height 724
click at [979, 46] on div "Coal Creek Projects Form Dashboard + New Project Sign out Open main menu" at bounding box center [754, 23] width 1108 height 47
click at [981, 33] on button "Projects" at bounding box center [967, 23] width 73 height 27
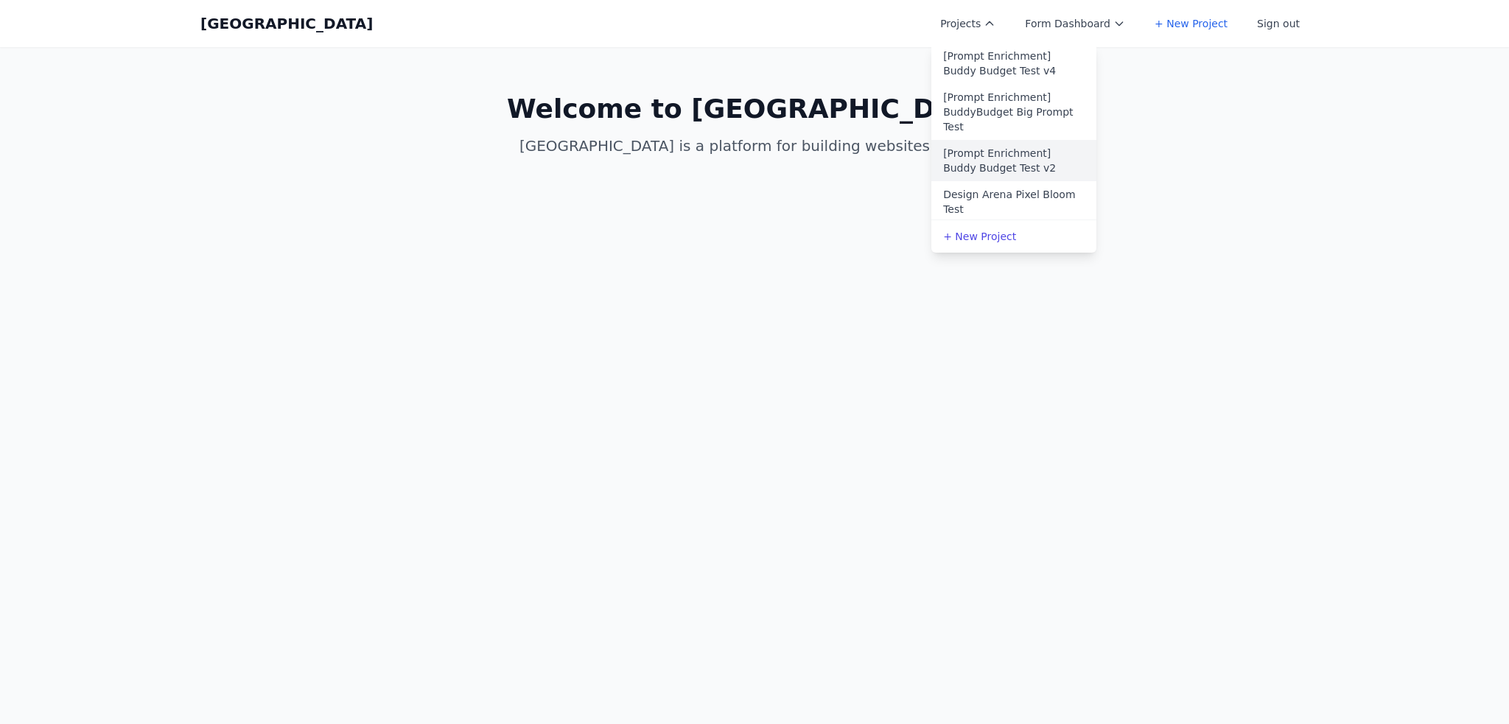
scroll to position [516, 0]
click at [1029, 143] on link "Design Arena Circus Test" at bounding box center [1013, 156] width 165 height 27
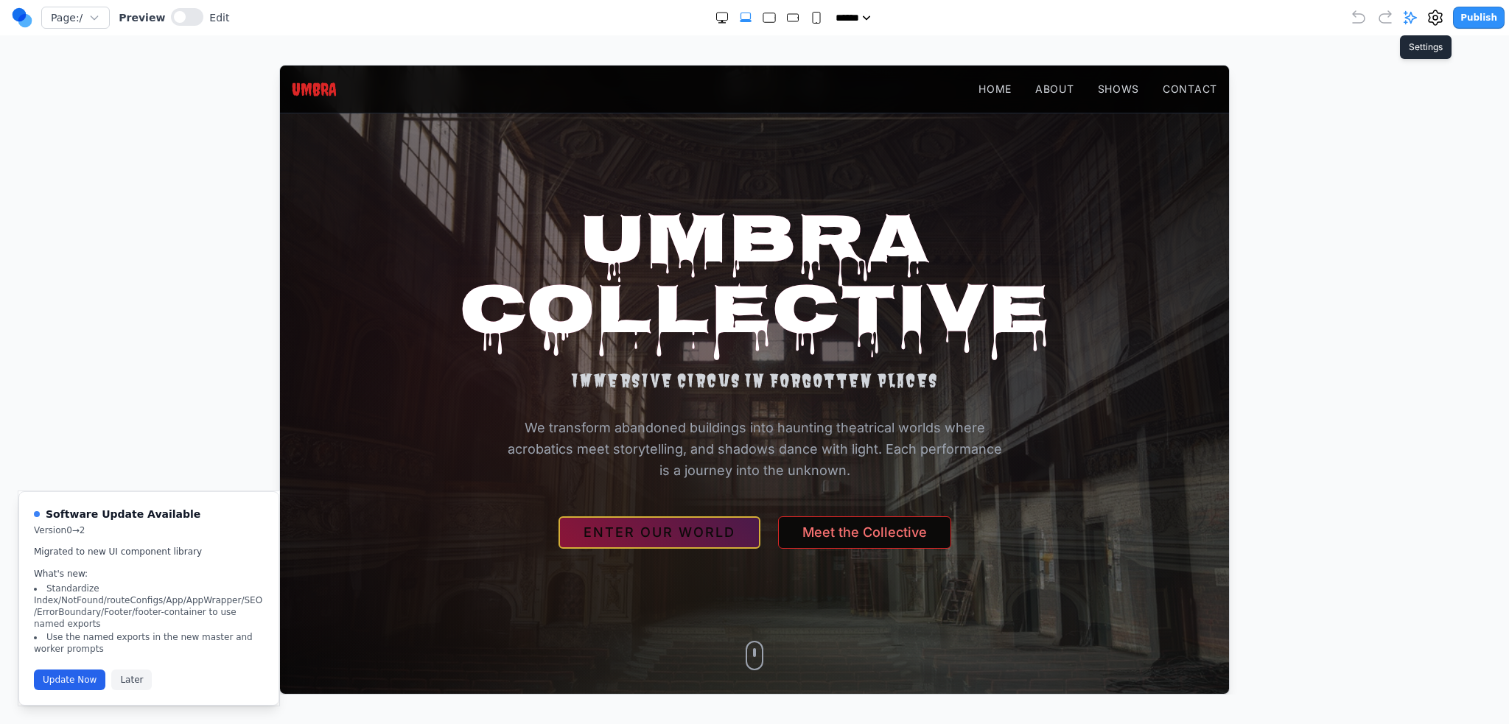
click at [1438, 12] on icon at bounding box center [1436, 18] width 18 height 18
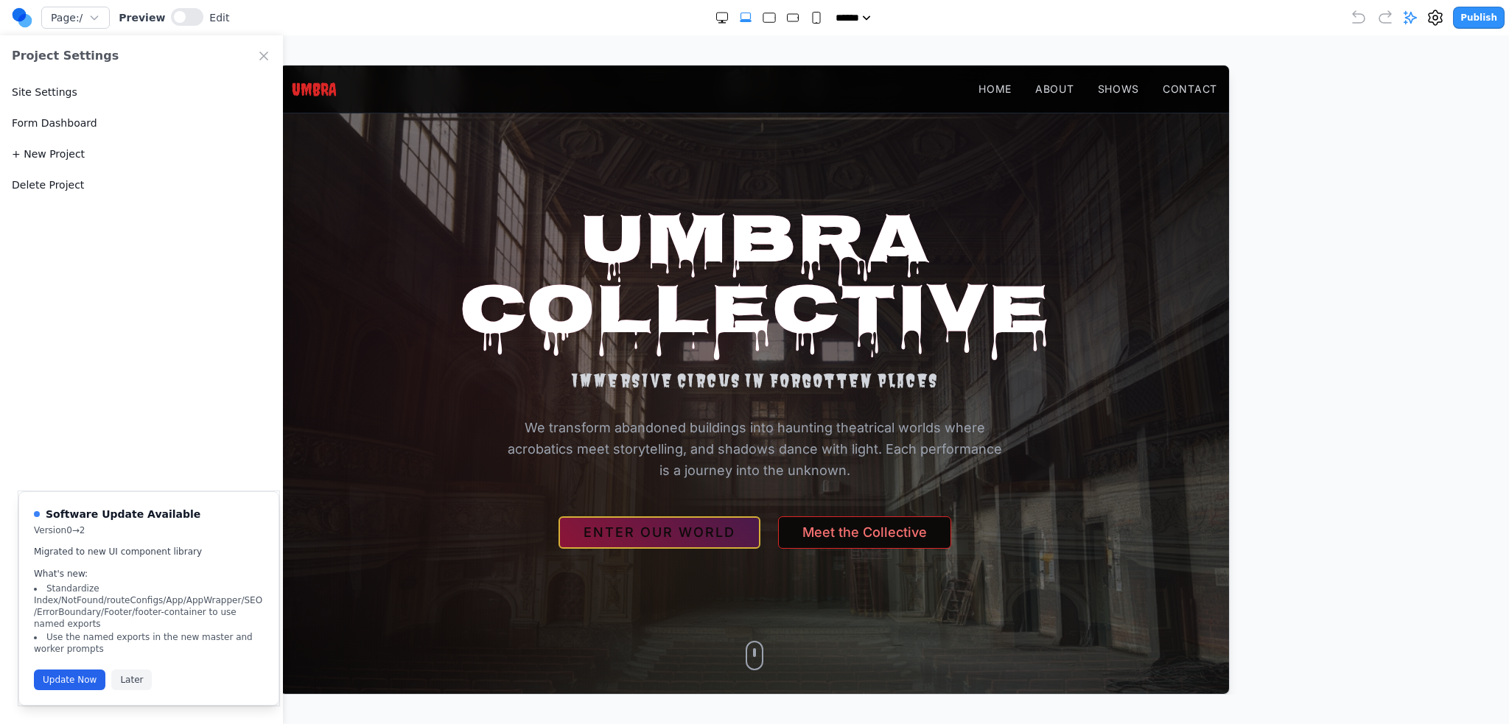
click at [38, 179] on button "Delete Project" at bounding box center [48, 185] width 72 height 15
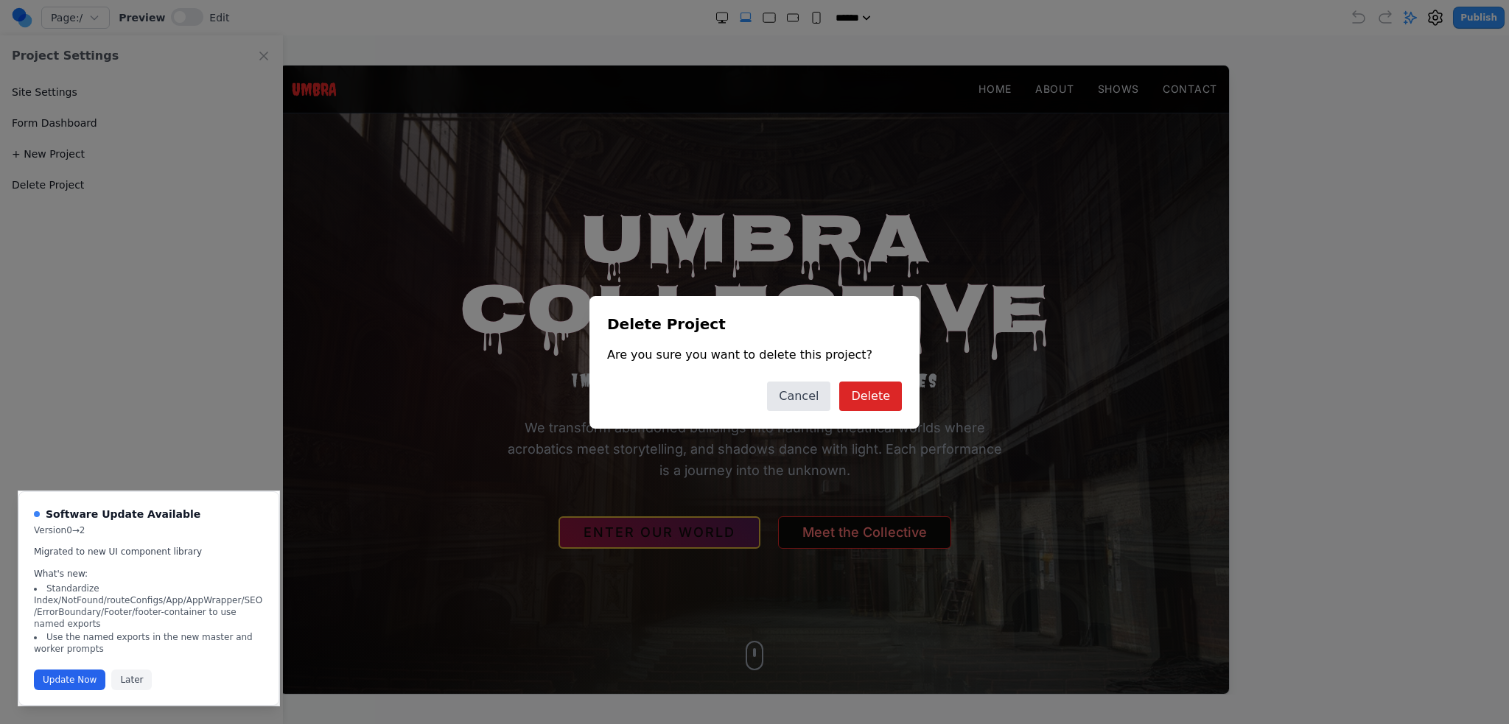
drag, startPoint x: 887, startPoint y: 388, endPoint x: 781, endPoint y: 388, distance: 106.1
click at [740, 338] on div "Delete Project Are you sure you want to delete this project? Cancel Delete" at bounding box center [754, 362] width 330 height 133
click at [805, 402] on button "Cancel" at bounding box center [798, 396] width 63 height 29
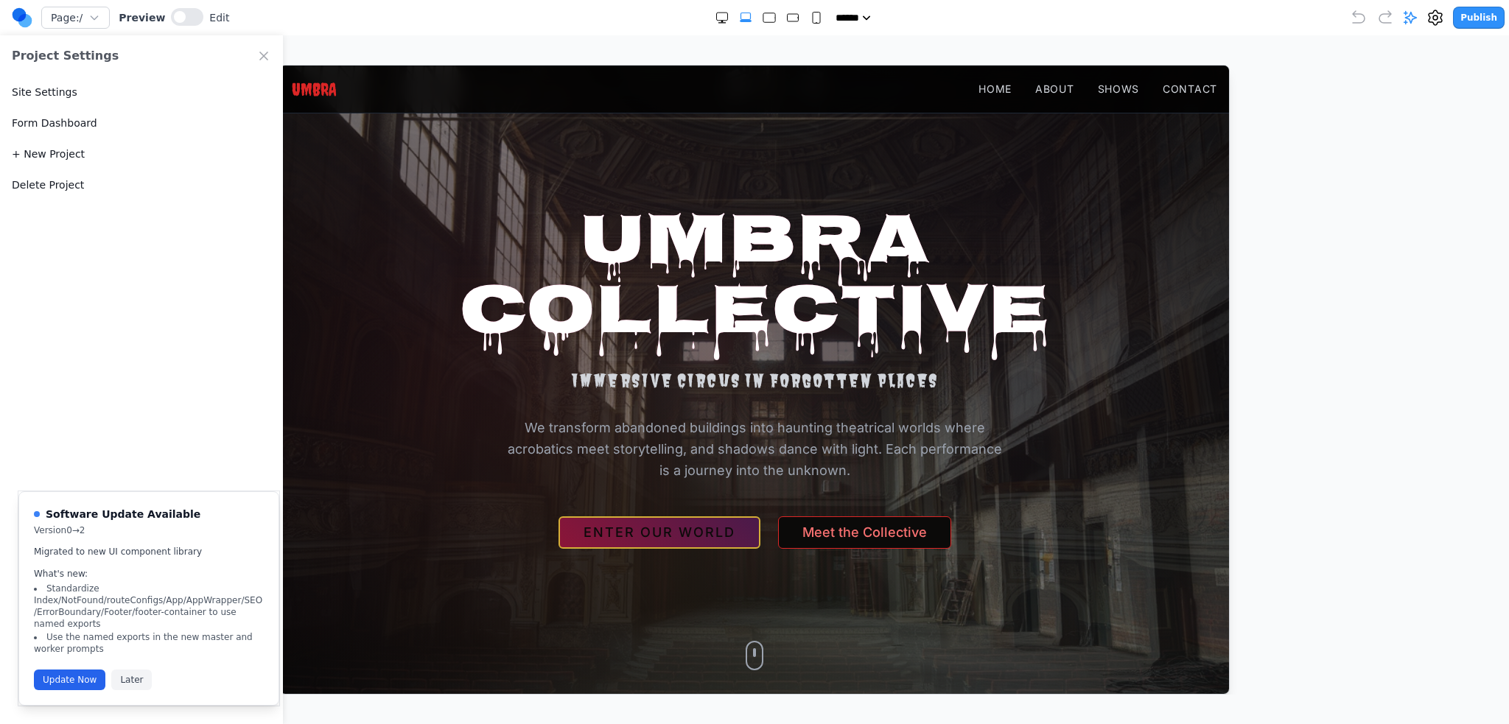
click at [27, 20] on circle at bounding box center [25, 21] width 14 height 14
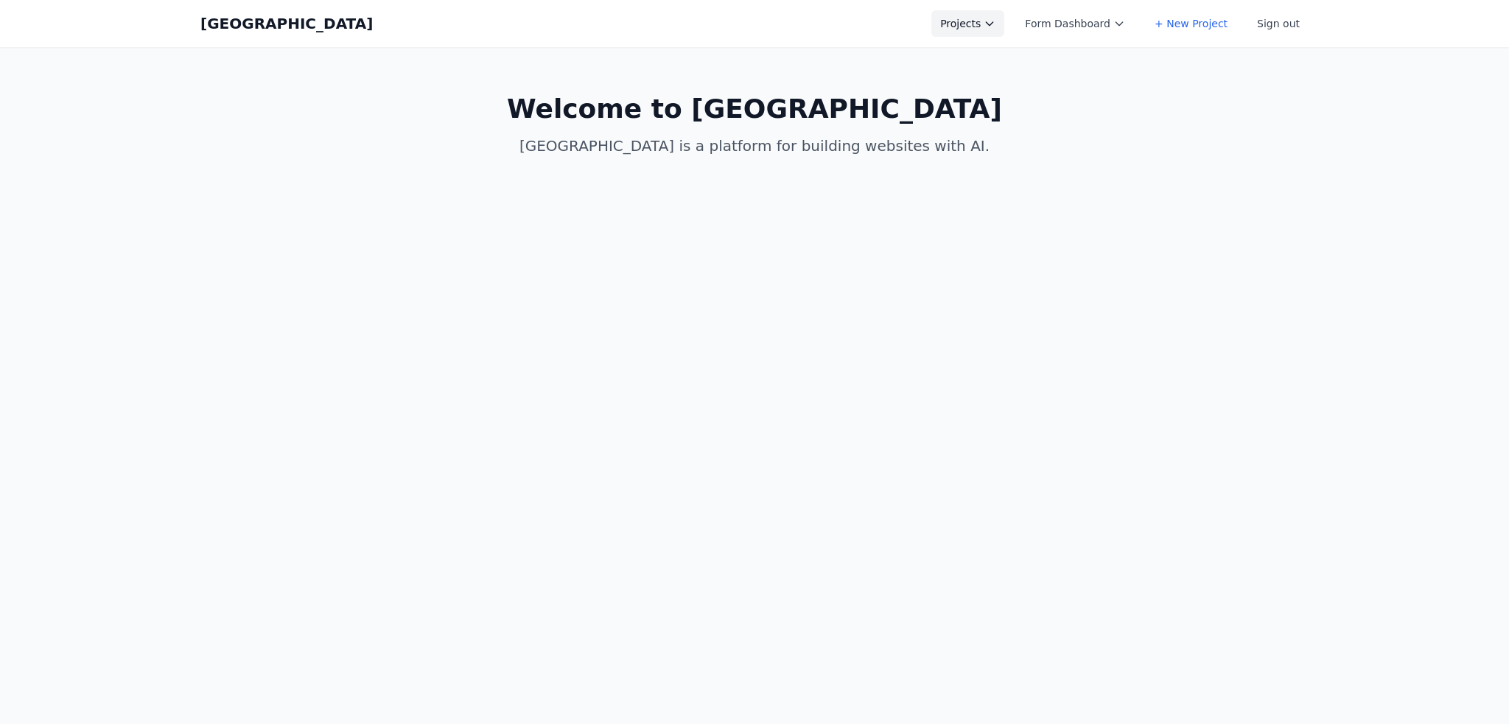
click at [995, 18] on icon at bounding box center [990, 24] width 12 height 12
click at [1007, 128] on link "Spring Speech" at bounding box center [1013, 141] width 165 height 27
click at [1023, 167] on link "Echo Prompt Test" at bounding box center [1013, 174] width 165 height 27
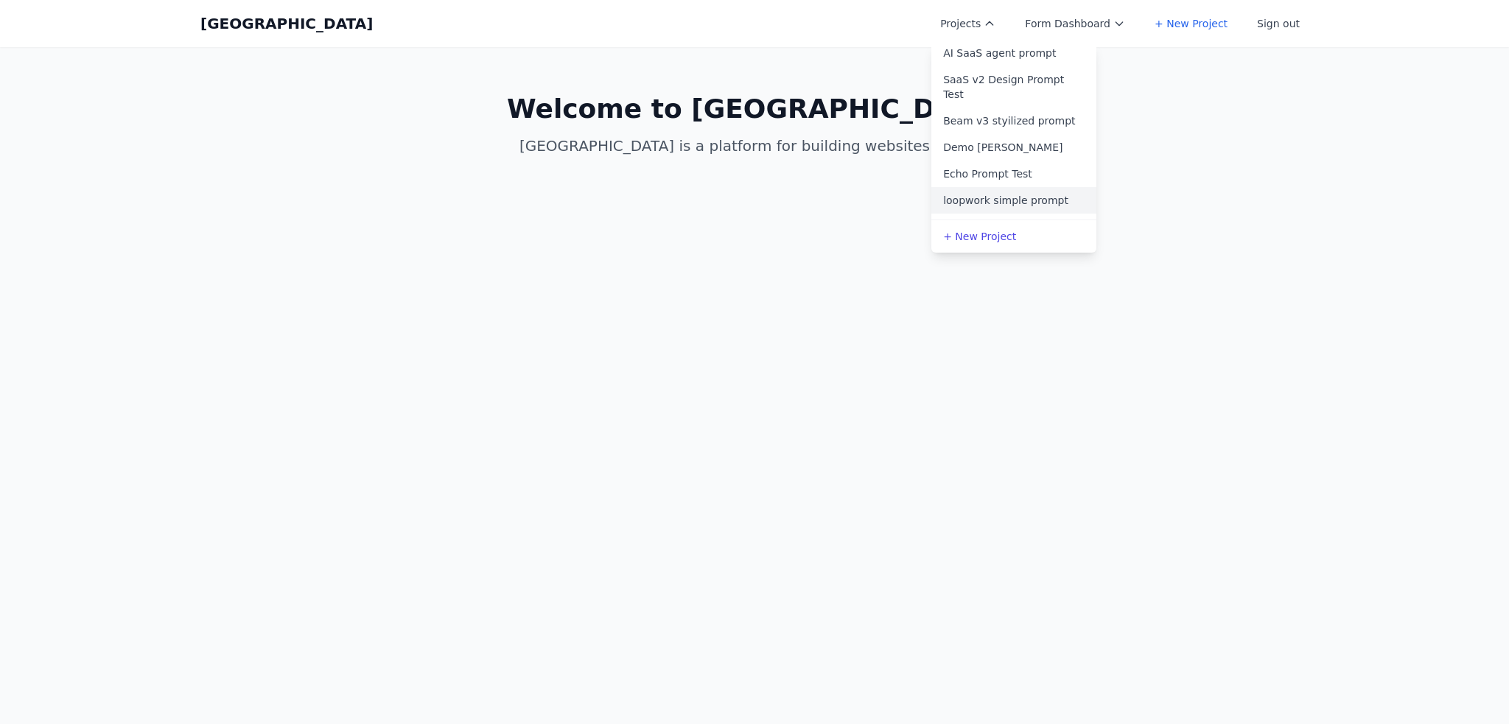
click at [1024, 187] on link "loopwork simple prompt" at bounding box center [1013, 200] width 165 height 27
click at [1023, 161] on link "[Prompt Enrichment] Loopwork Test V1" at bounding box center [1013, 160] width 165 height 41
click at [1018, 183] on link "[Prompt Enrichment] Pixelbloom test v2" at bounding box center [1013, 201] width 165 height 41
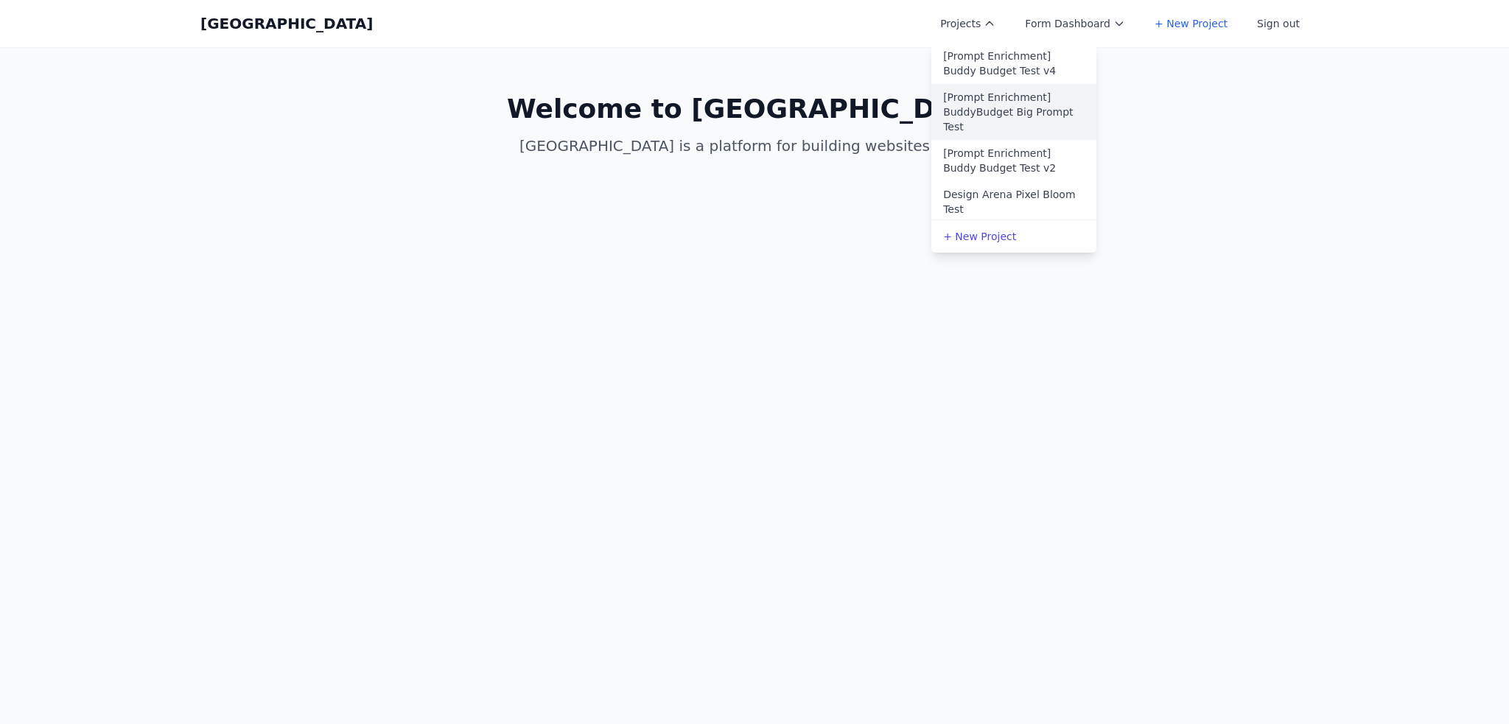
click at [1018, 97] on link "[Prompt Enrichment] BuddyBudget Big Prompt Test" at bounding box center [1013, 112] width 165 height 56
click at [1012, 142] on link "[Prompt Enrichment] Buddy Budget Test v2" at bounding box center [1013, 160] width 165 height 41
click at [1020, 181] on link "Design Arena Pixel Bloom Test" at bounding box center [1013, 201] width 165 height 41
click at [1043, 158] on link "SaaS v2 Design Prompt Test" at bounding box center [1013, 160] width 165 height 41
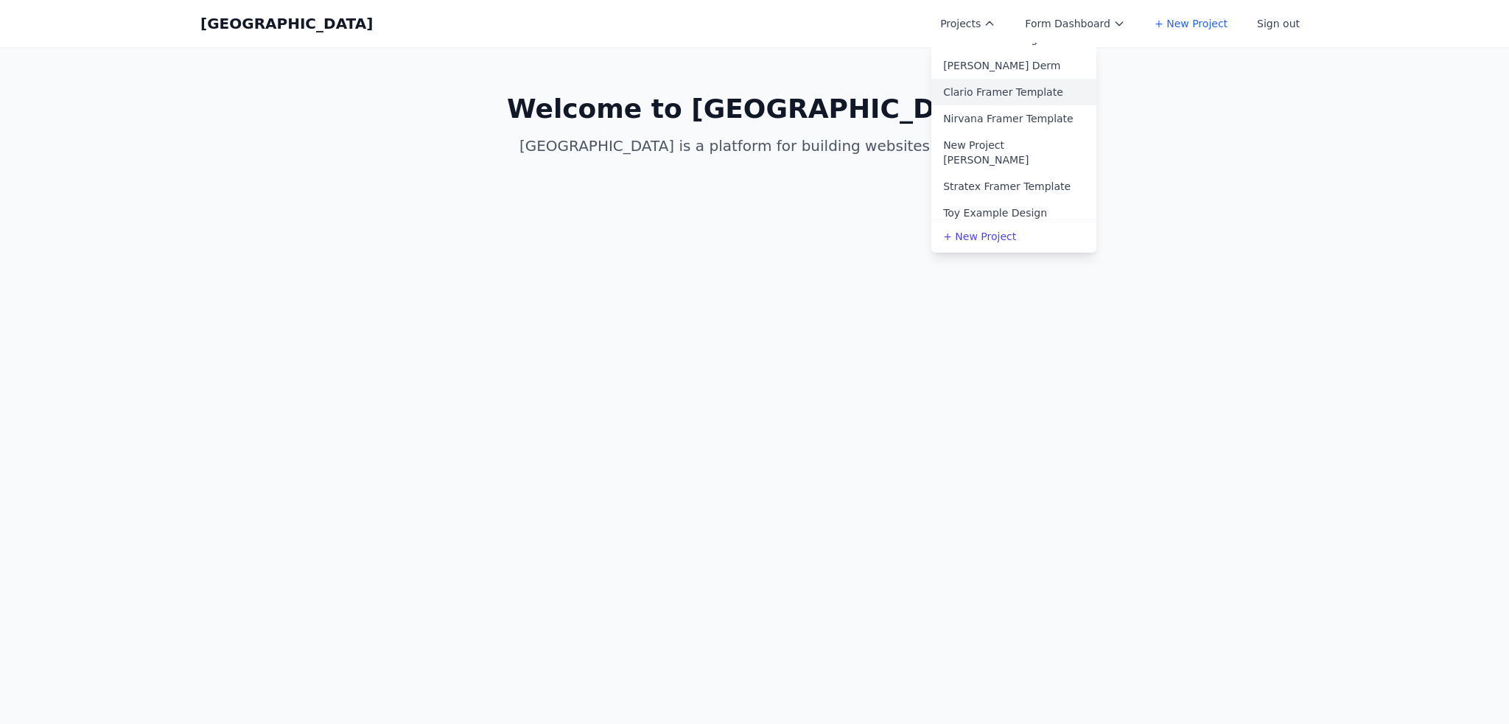
scroll to position [663, 0]
click at [1043, 223] on link "Clario Framer Template" at bounding box center [1013, 236] width 165 height 27
click at [640, 225] on body "Coal Creek Projects Form Dashboard + New Project Sign out Open main menu Home C…" at bounding box center [754, 362] width 1509 height 724
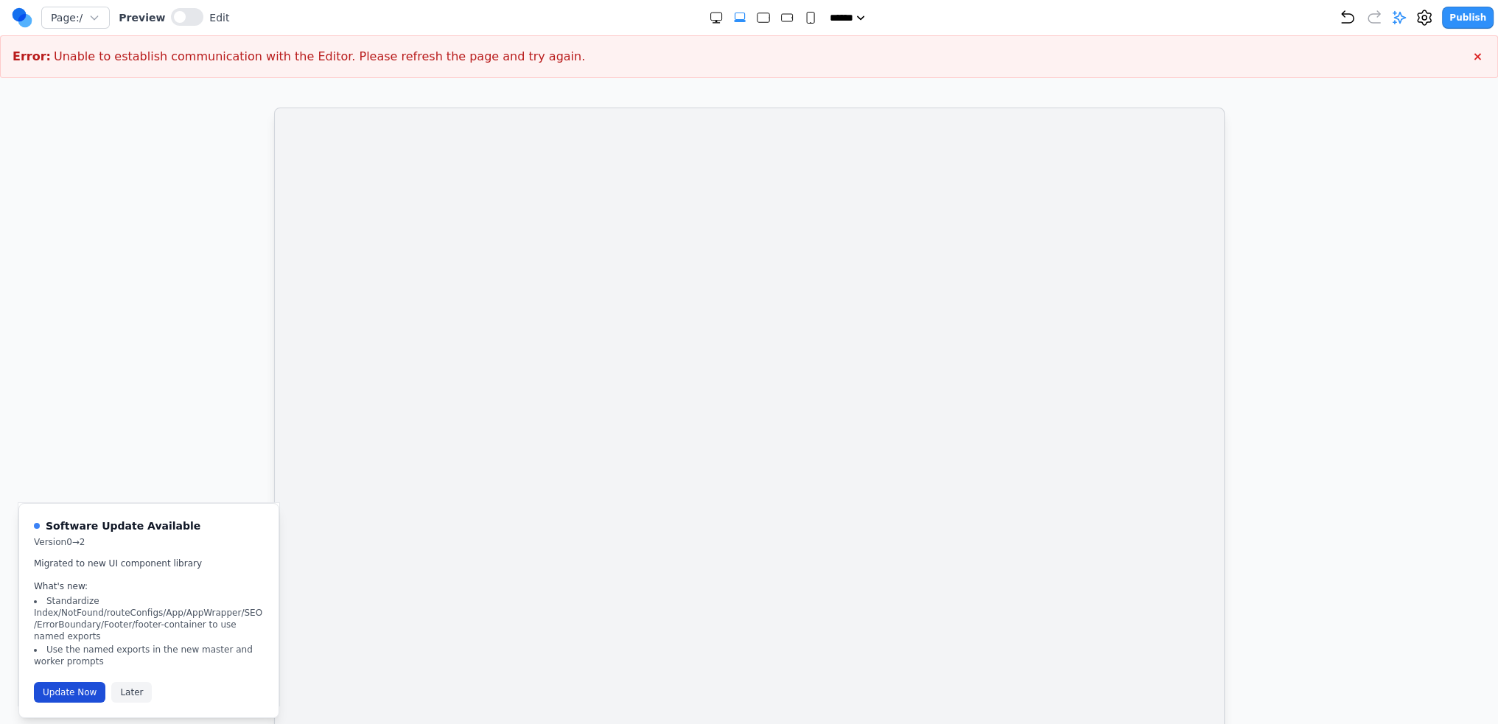
click at [60, 684] on button "Update Now" at bounding box center [69, 692] width 71 height 21
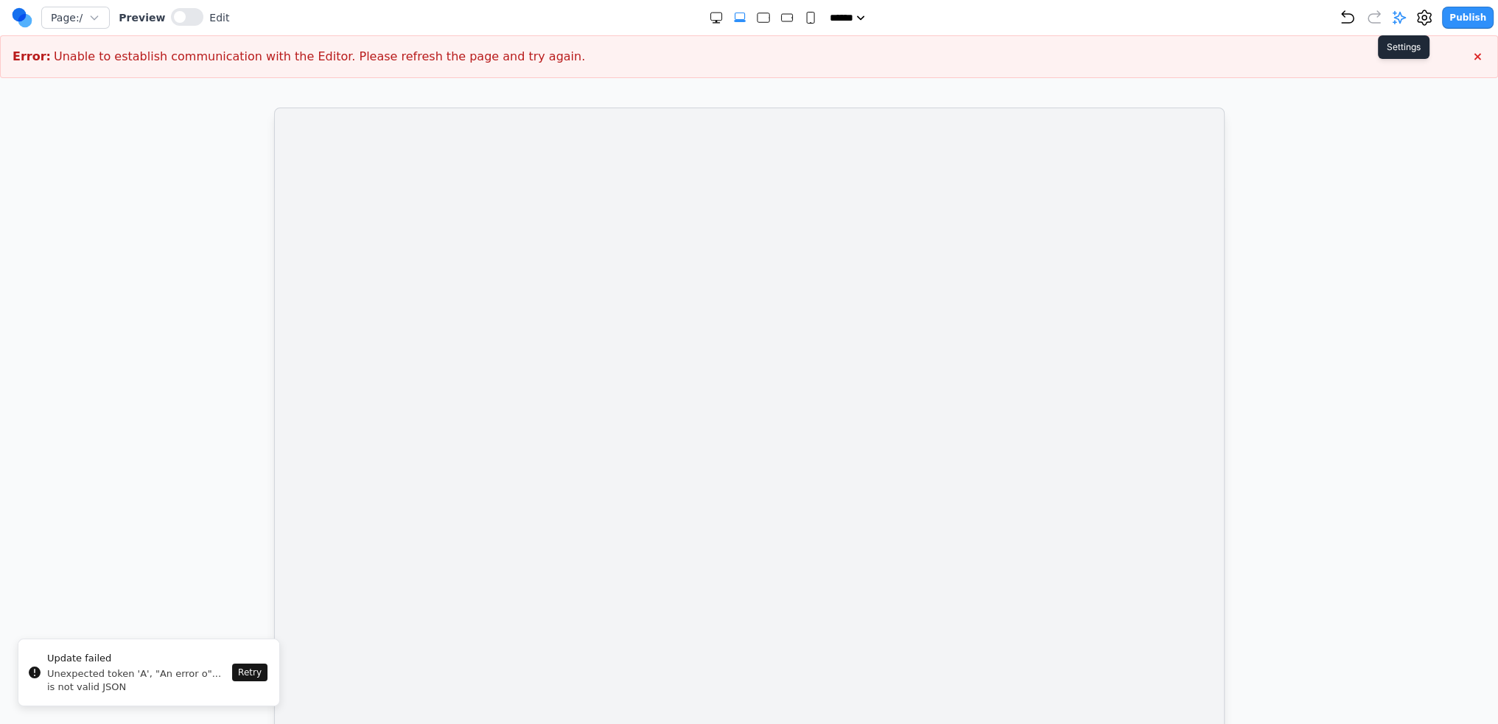
click at [1425, 11] on icon at bounding box center [1424, 18] width 18 height 18
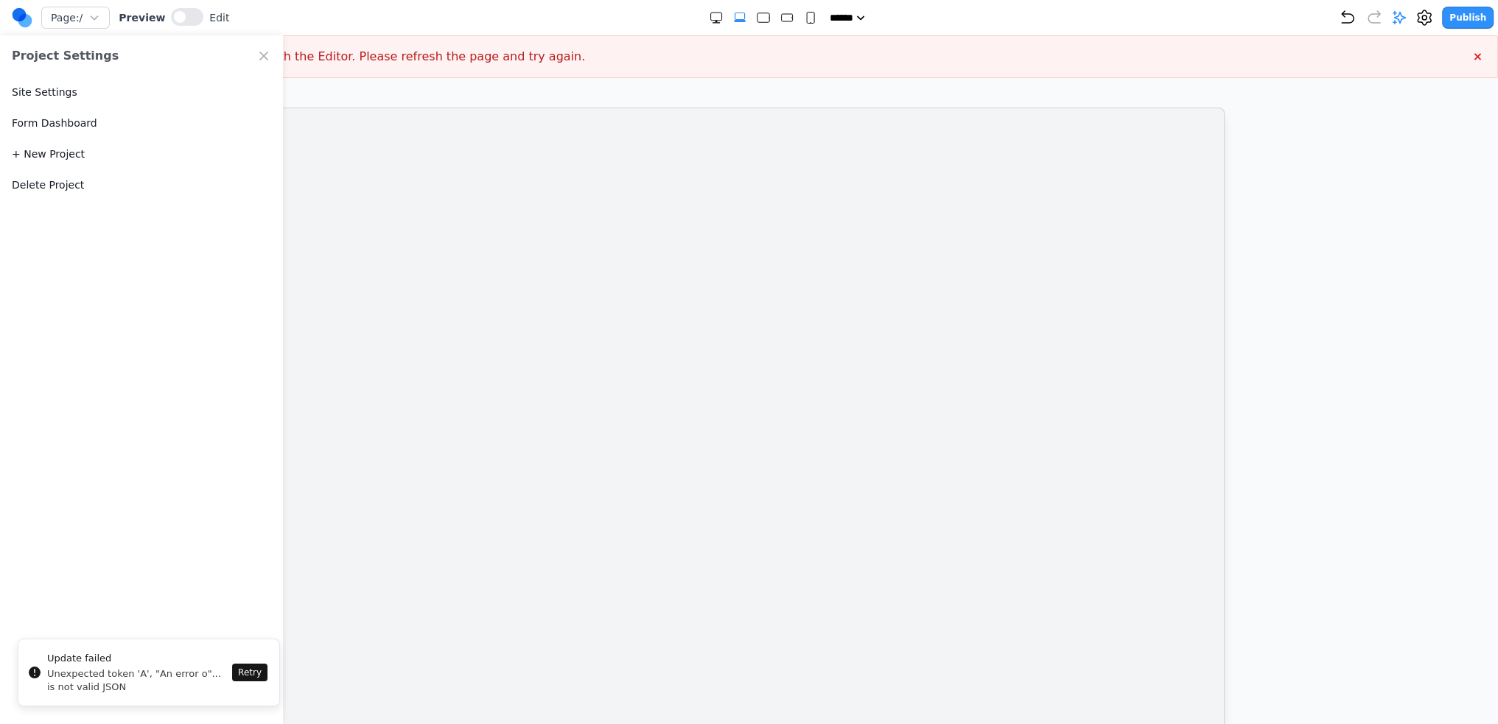
click at [31, 189] on button "Delete Project" at bounding box center [48, 185] width 72 height 15
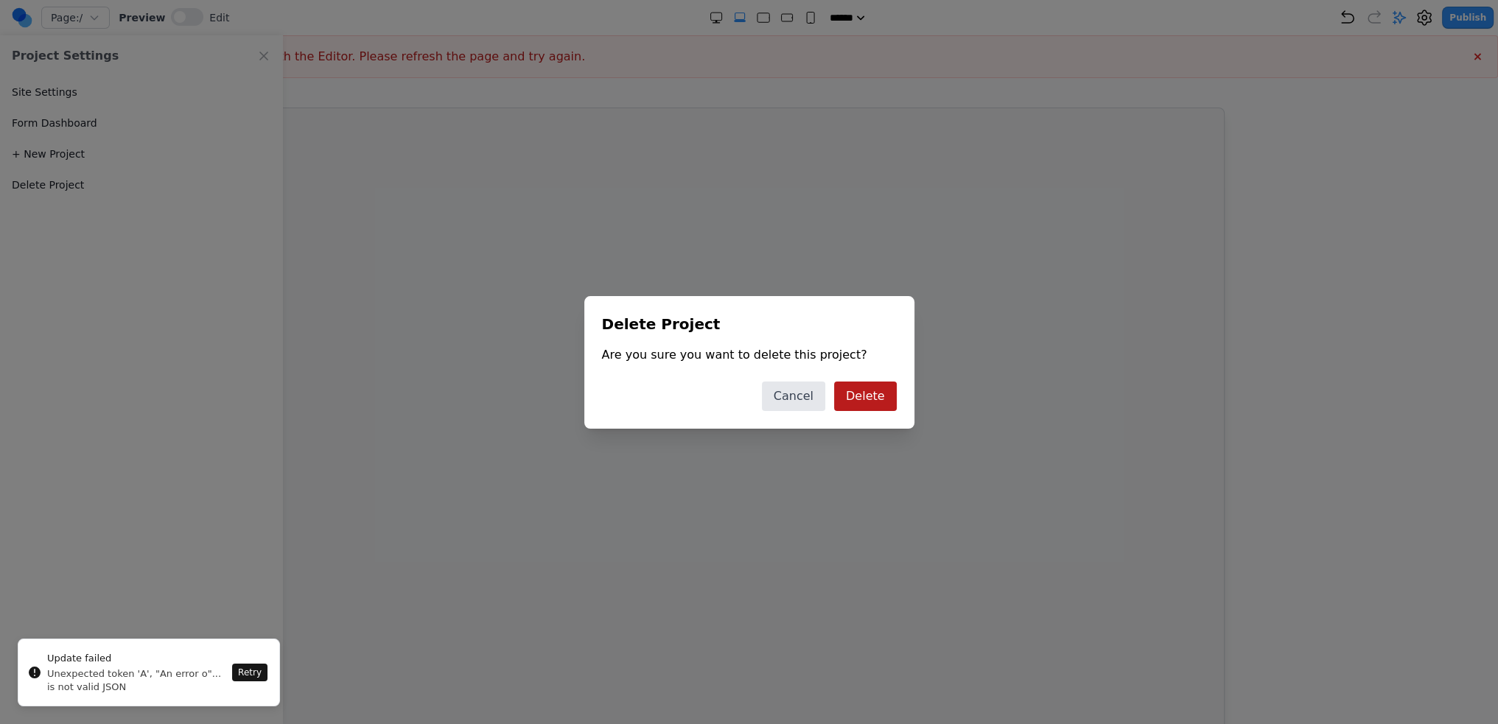
click at [884, 392] on button "Delete" at bounding box center [865, 396] width 63 height 29
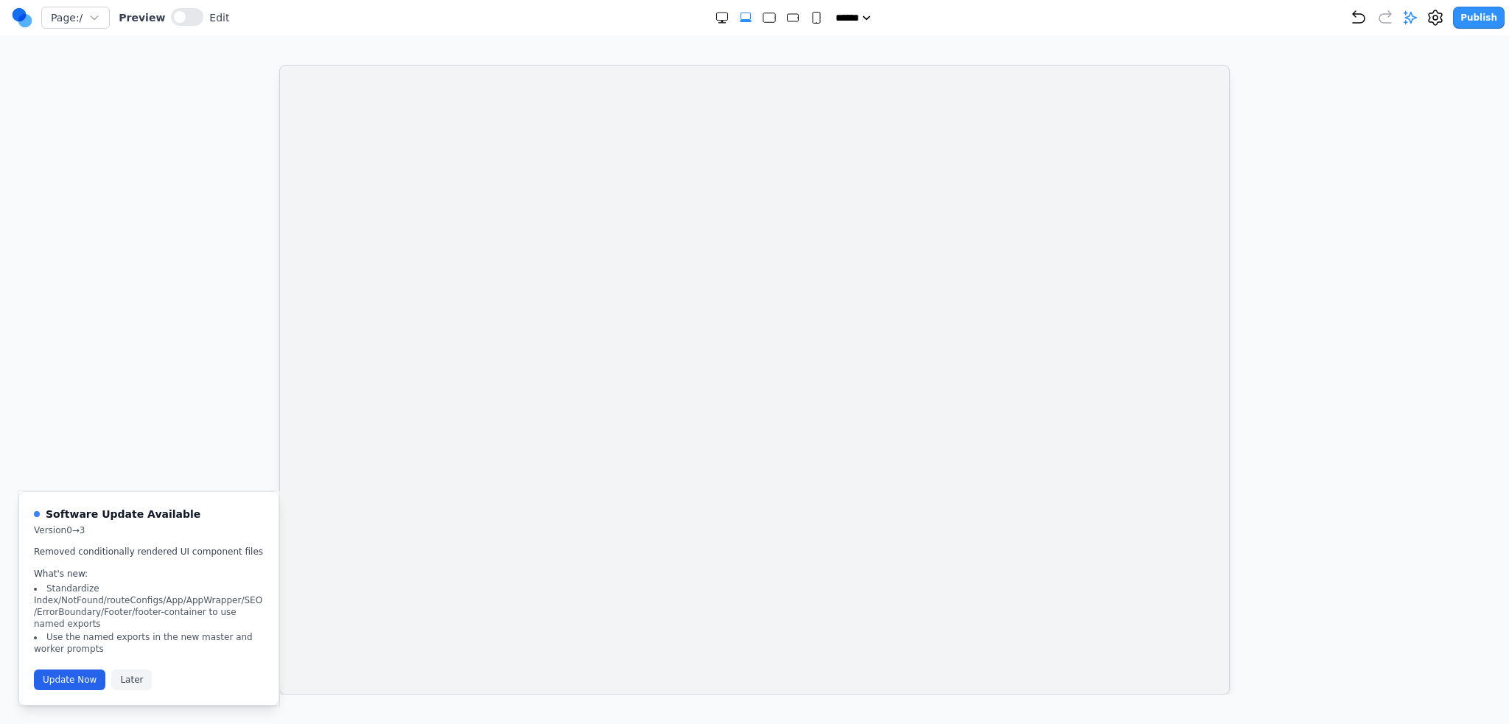
click at [599, 550] on iframe at bounding box center [754, 380] width 951 height 630
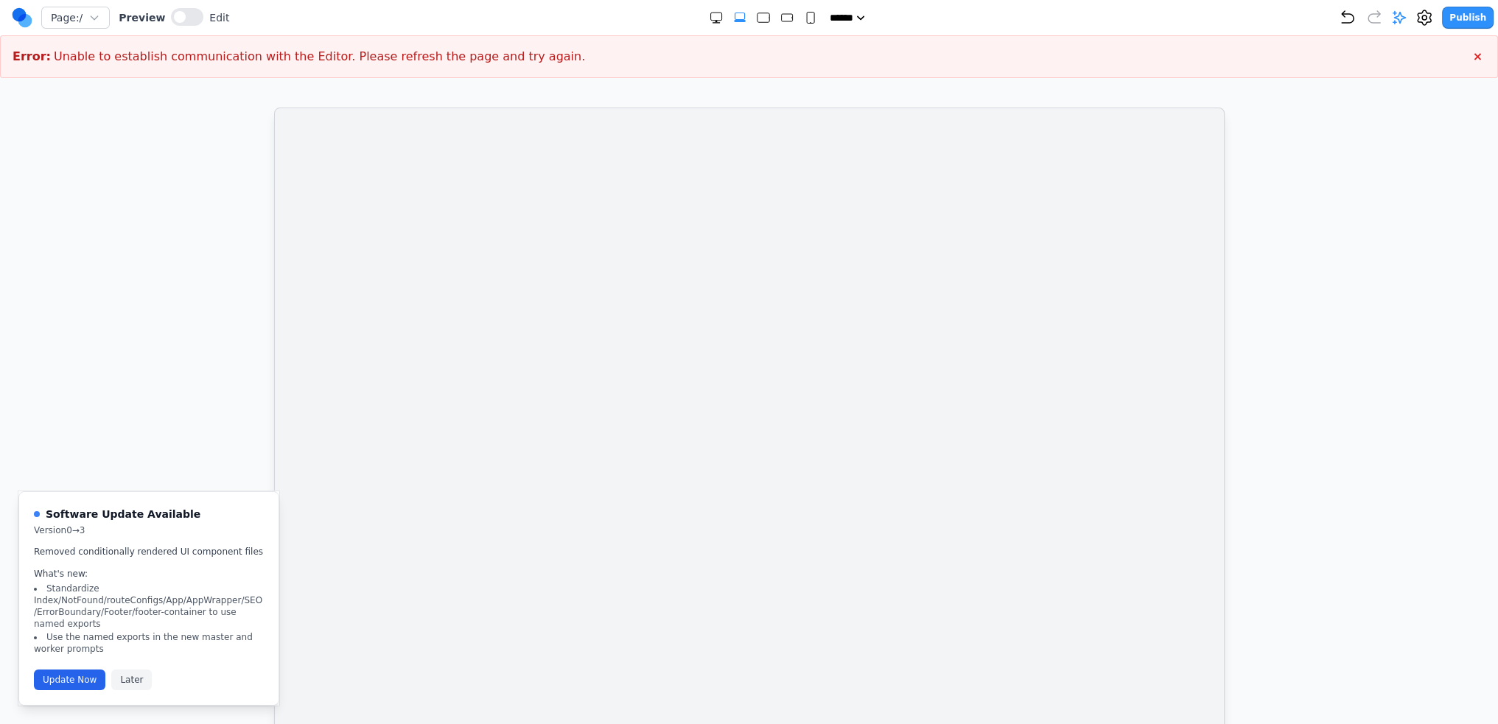
click at [958, 371] on iframe at bounding box center [749, 423] width 951 height 630
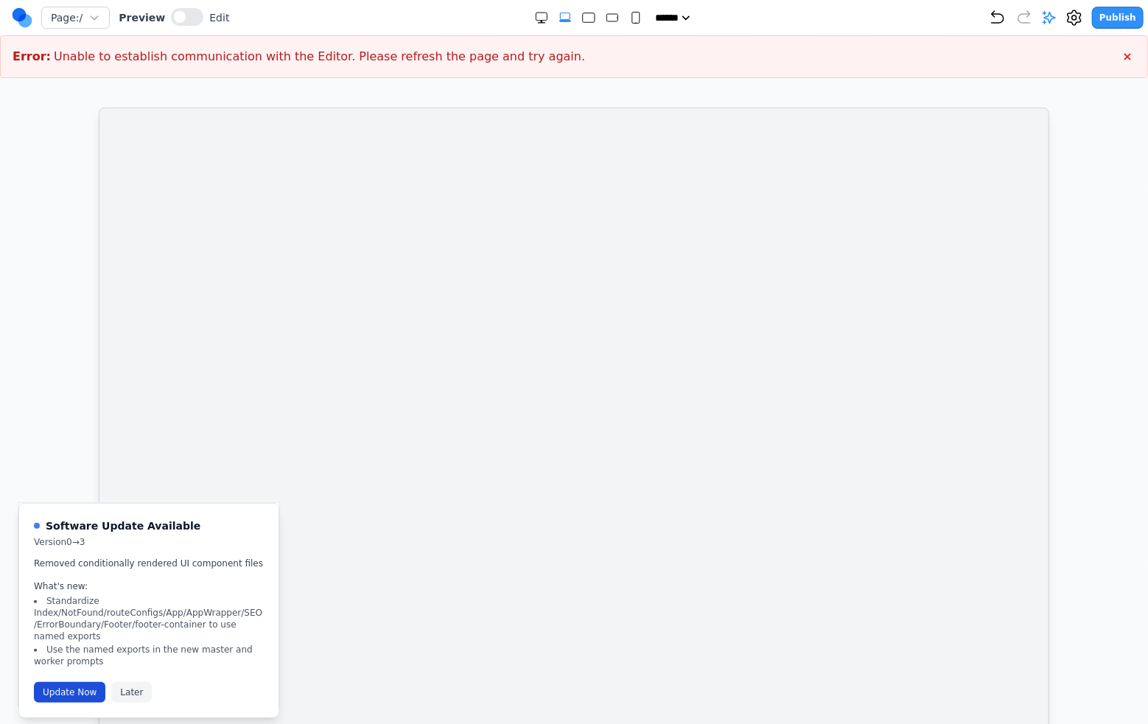
click at [58, 682] on button "Update Now" at bounding box center [69, 692] width 71 height 21
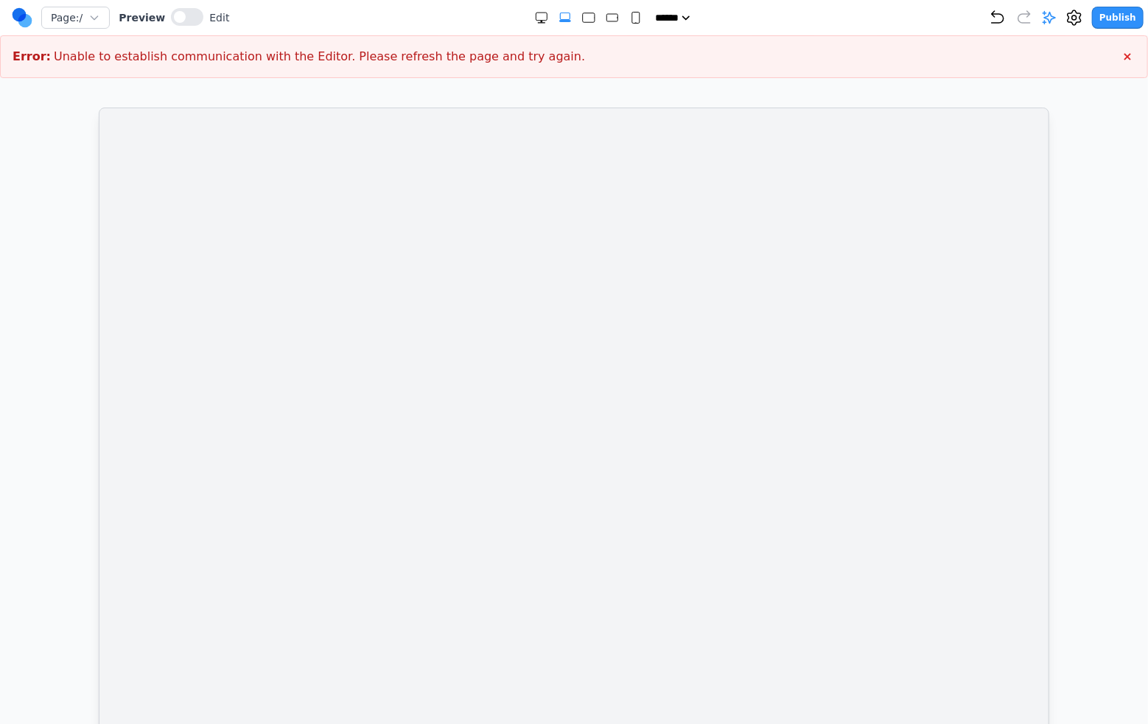
click at [718, 270] on iframe at bounding box center [574, 423] width 951 height 630
click at [1083, 15] on icon at bounding box center [1074, 18] width 18 height 18
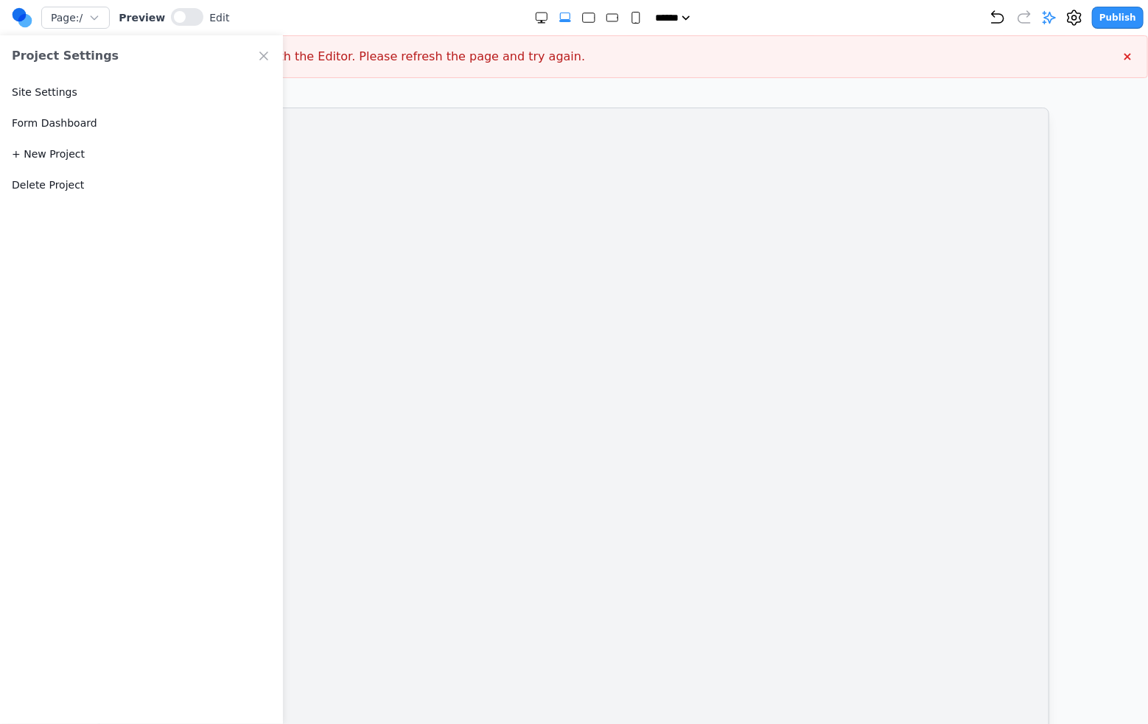
click at [55, 183] on button "Delete Project" at bounding box center [48, 185] width 72 height 15
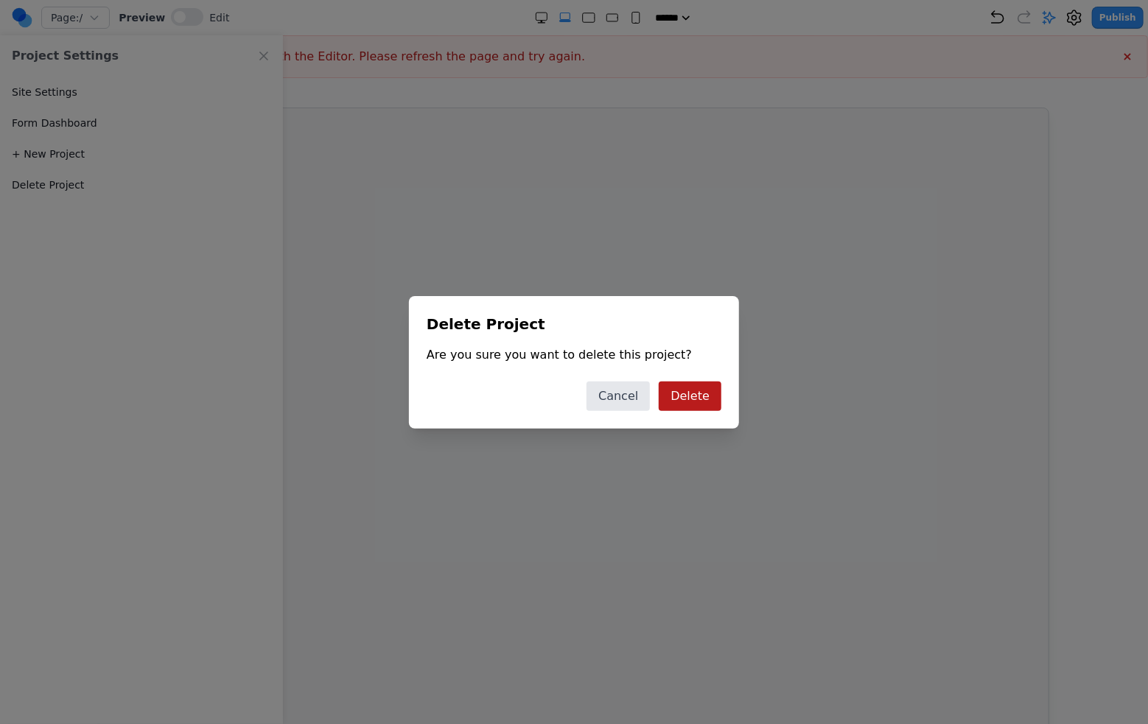
click at [705, 403] on button "Delete" at bounding box center [690, 396] width 63 height 29
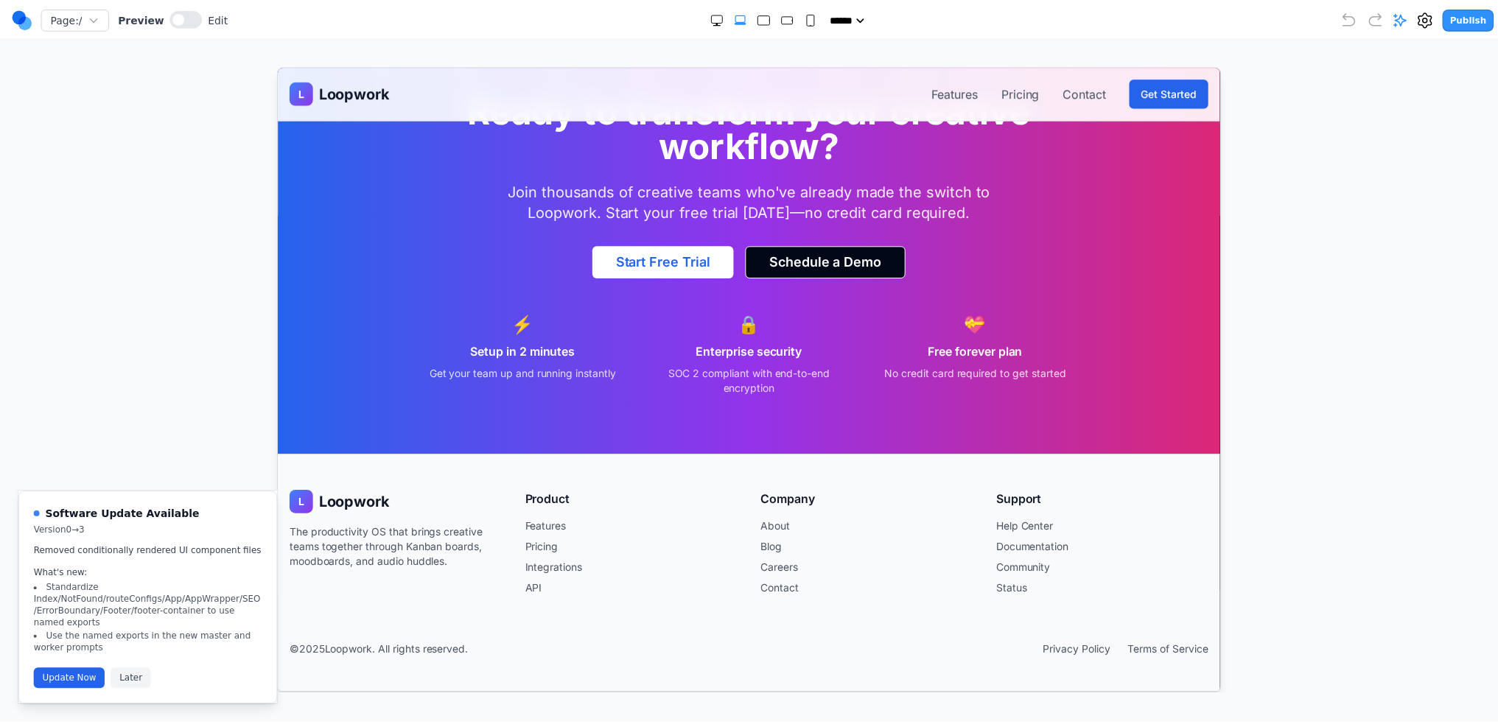
scroll to position [2617, 0]
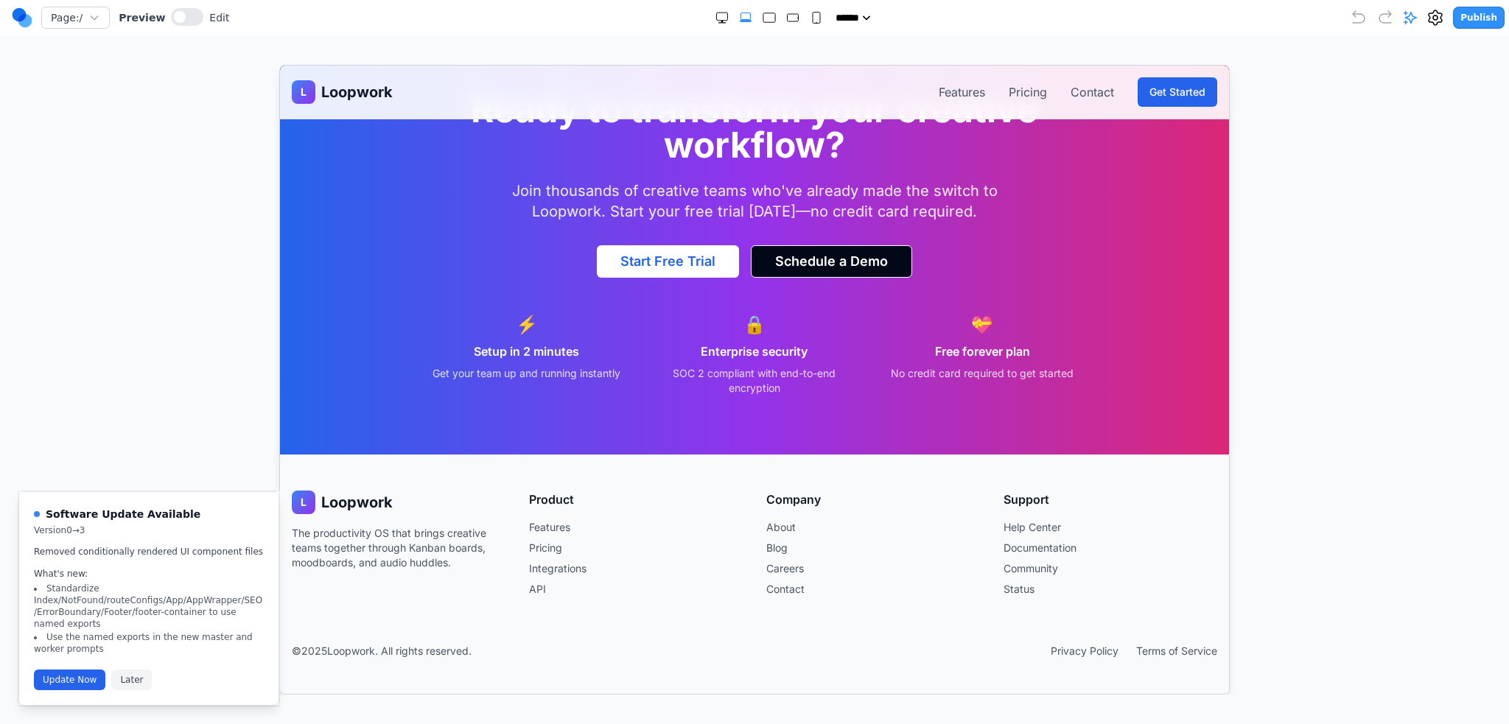
click at [1456, 13] on div "Publish" at bounding box center [1427, 18] width 155 height 22
click at [1452, 13] on div "Publish" at bounding box center [1427, 18] width 155 height 22
click at [1444, 15] on icon at bounding box center [1436, 18] width 18 height 18
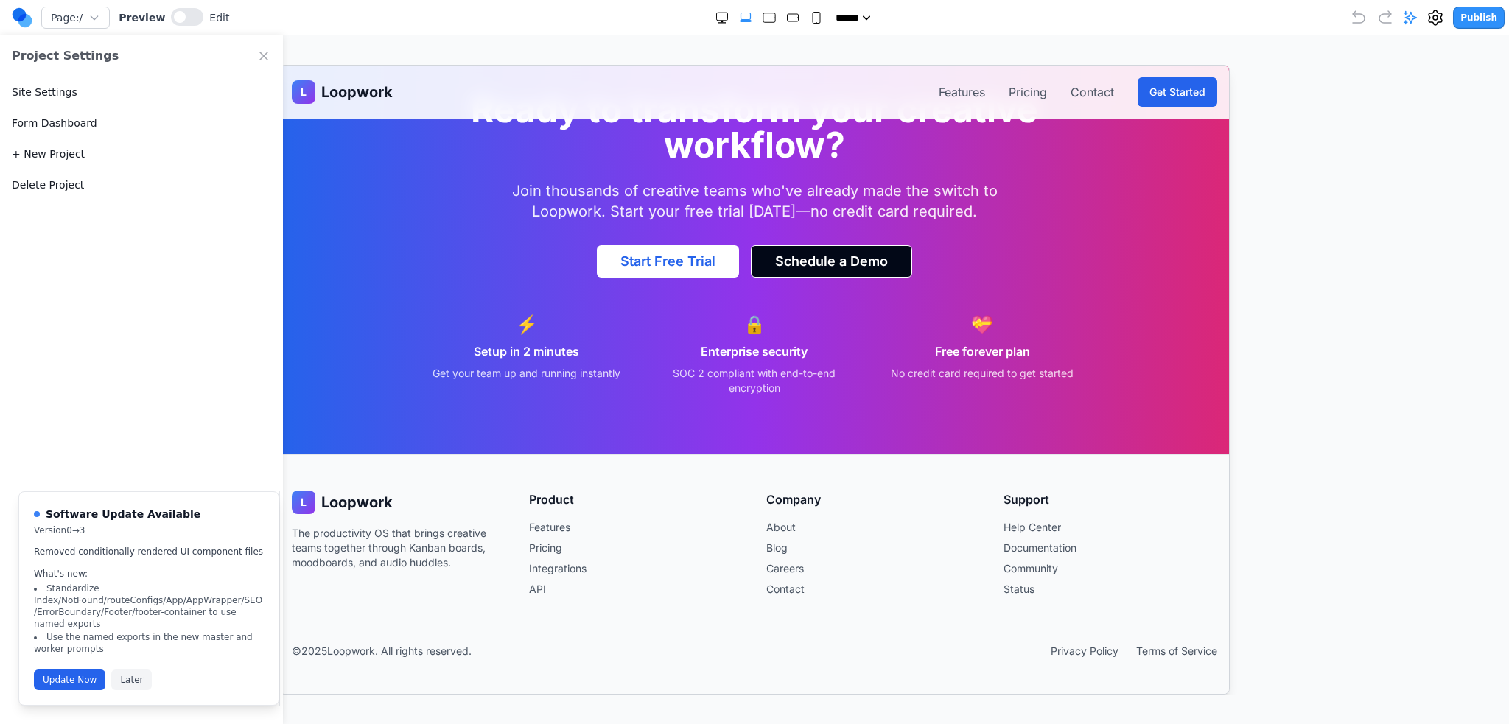
click at [32, 187] on button "Delete Project" at bounding box center [48, 185] width 72 height 15
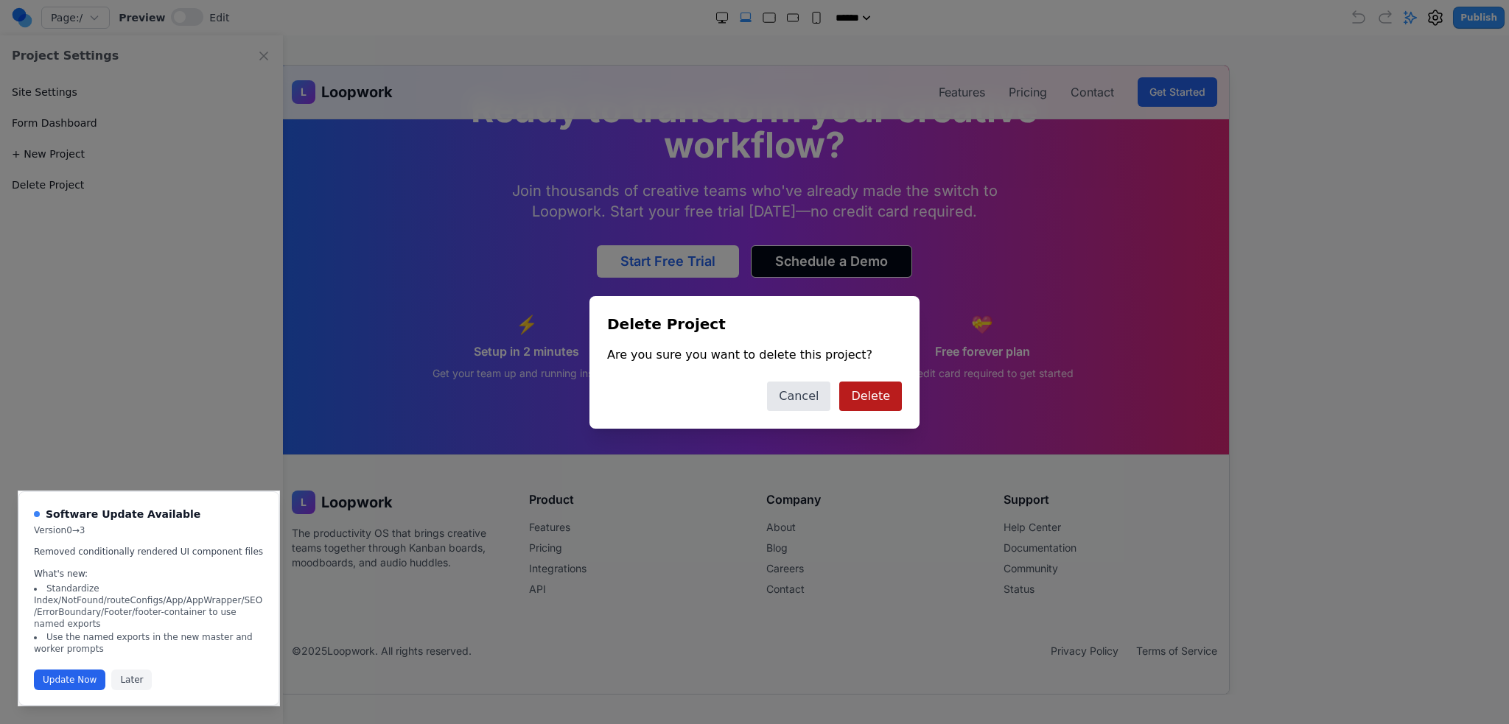
click at [866, 400] on button "Delete" at bounding box center [870, 396] width 63 height 29
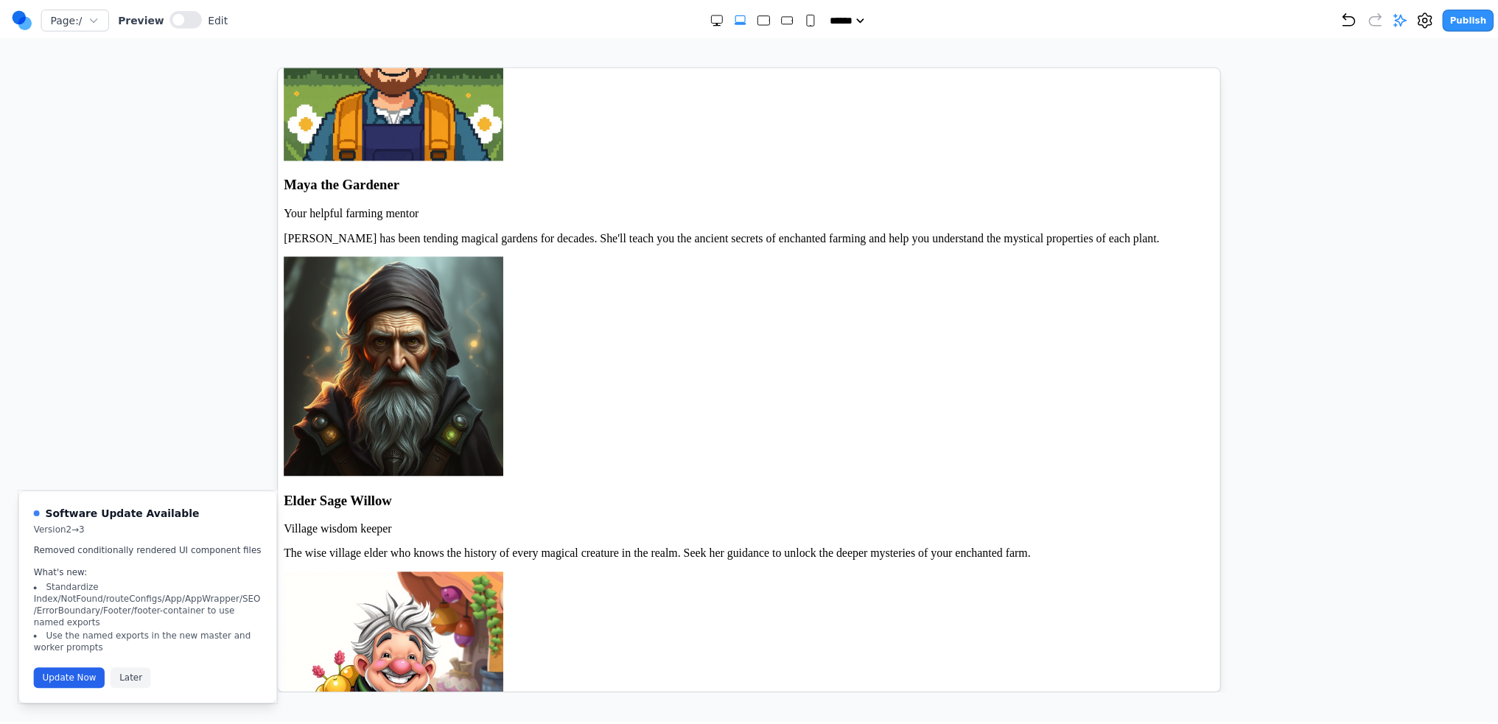
scroll to position [2864, 0]
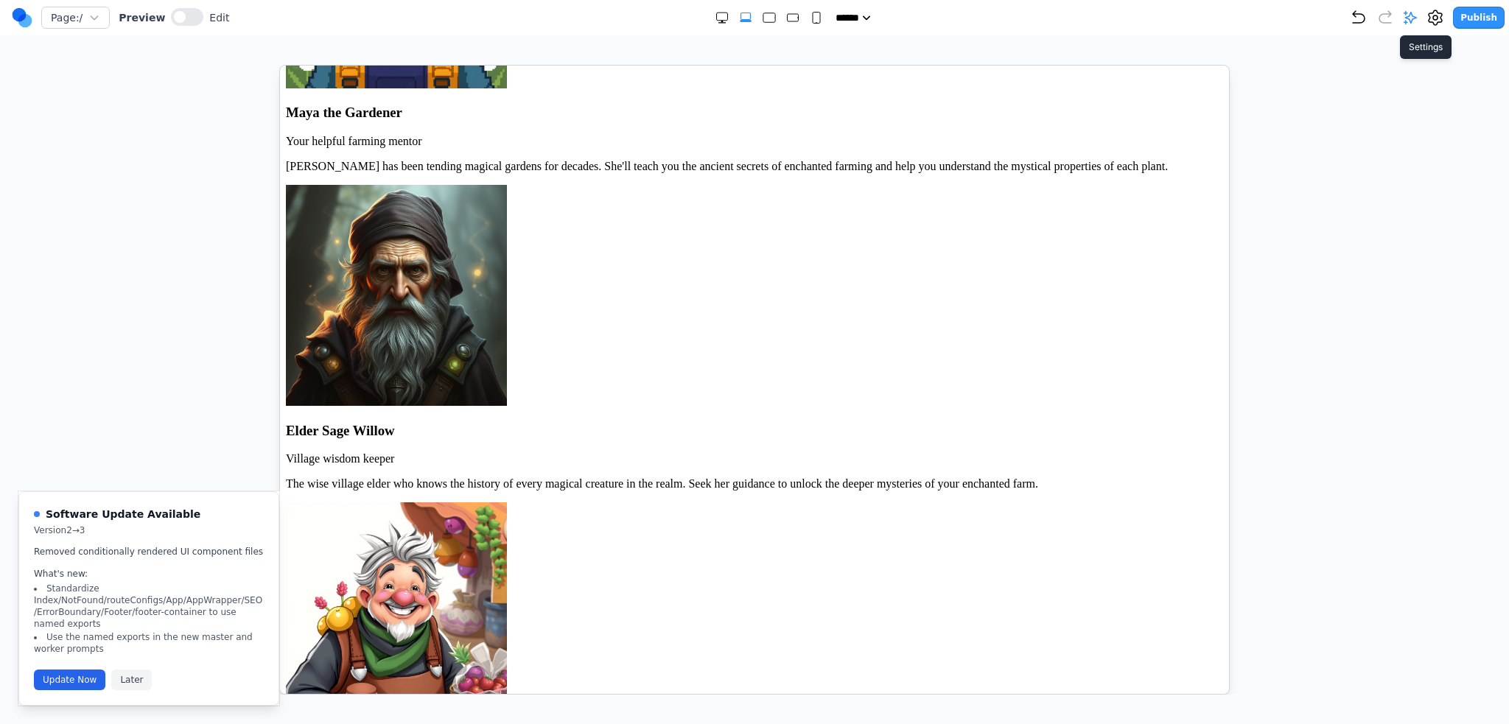
click at [1438, 19] on icon at bounding box center [1435, 17] width 4 height 4
click at [43, 181] on button "Delete Project" at bounding box center [48, 185] width 72 height 15
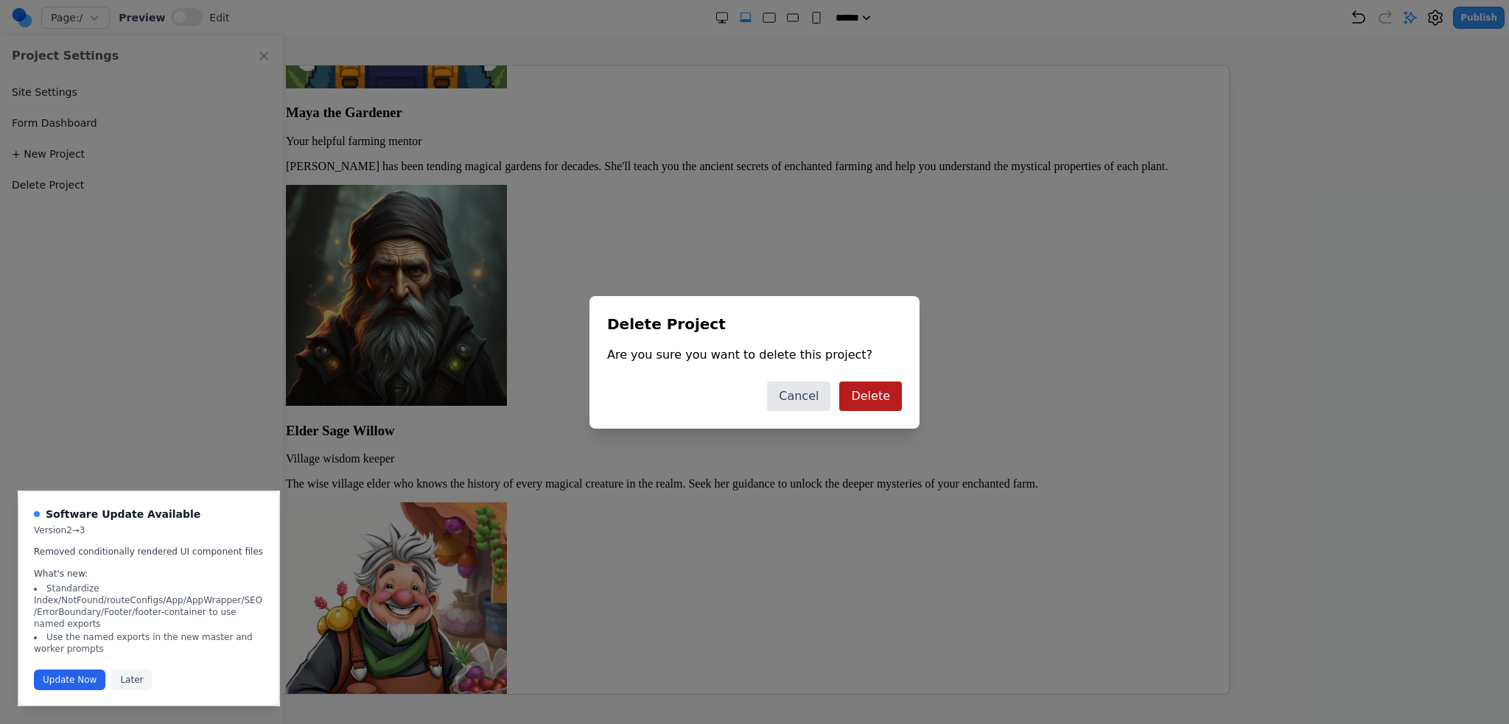
click at [855, 396] on button "Delete" at bounding box center [870, 396] width 63 height 29
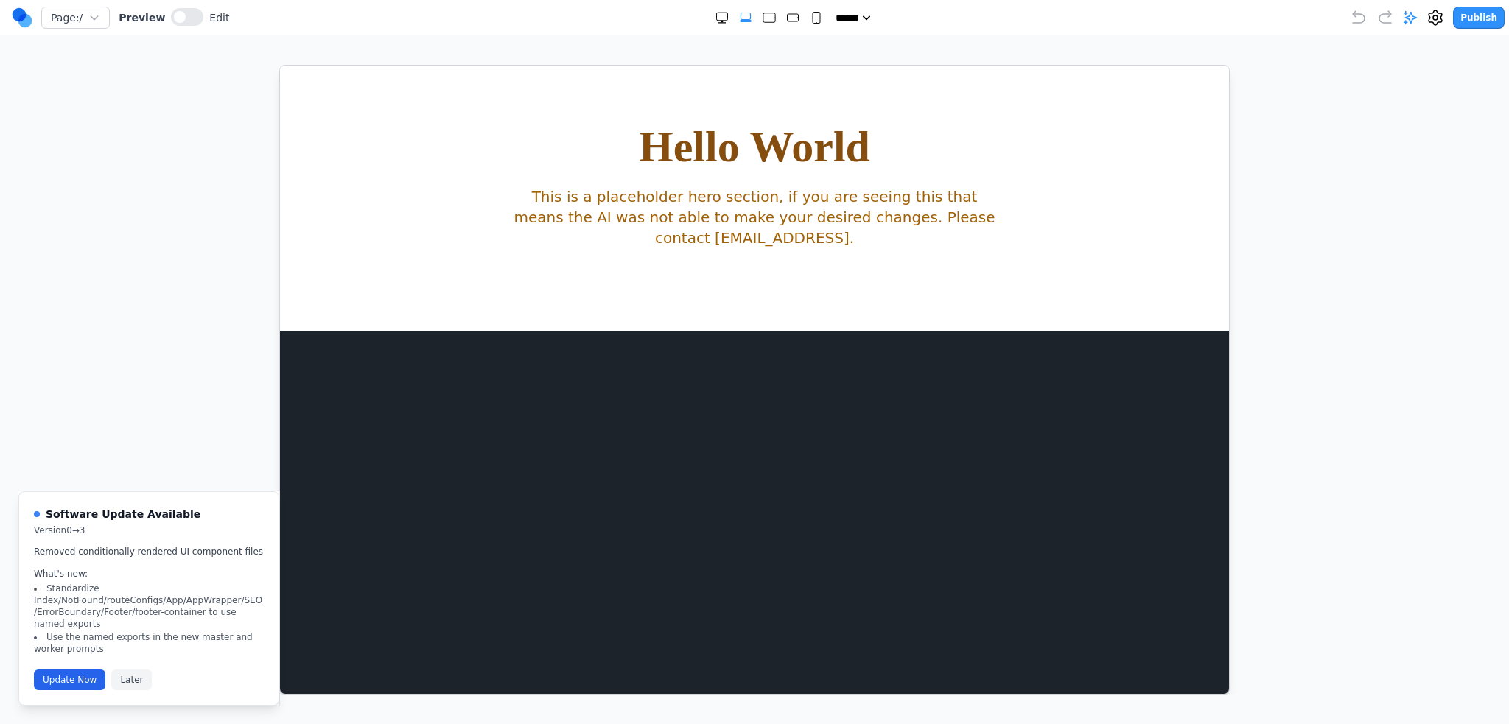
click at [820, 330] on html "Hello World This is a placeholder hero section, if you are seeing this that mea…" at bounding box center [753, 197] width 949 height 265
drag, startPoint x: 590, startPoint y: 410, endPoint x: 405, endPoint y: 477, distance: 196.7
click at [455, 330] on html "Hello World This is a placeholder hero section, if you are seeing this that mea…" at bounding box center [753, 197] width 949 height 265
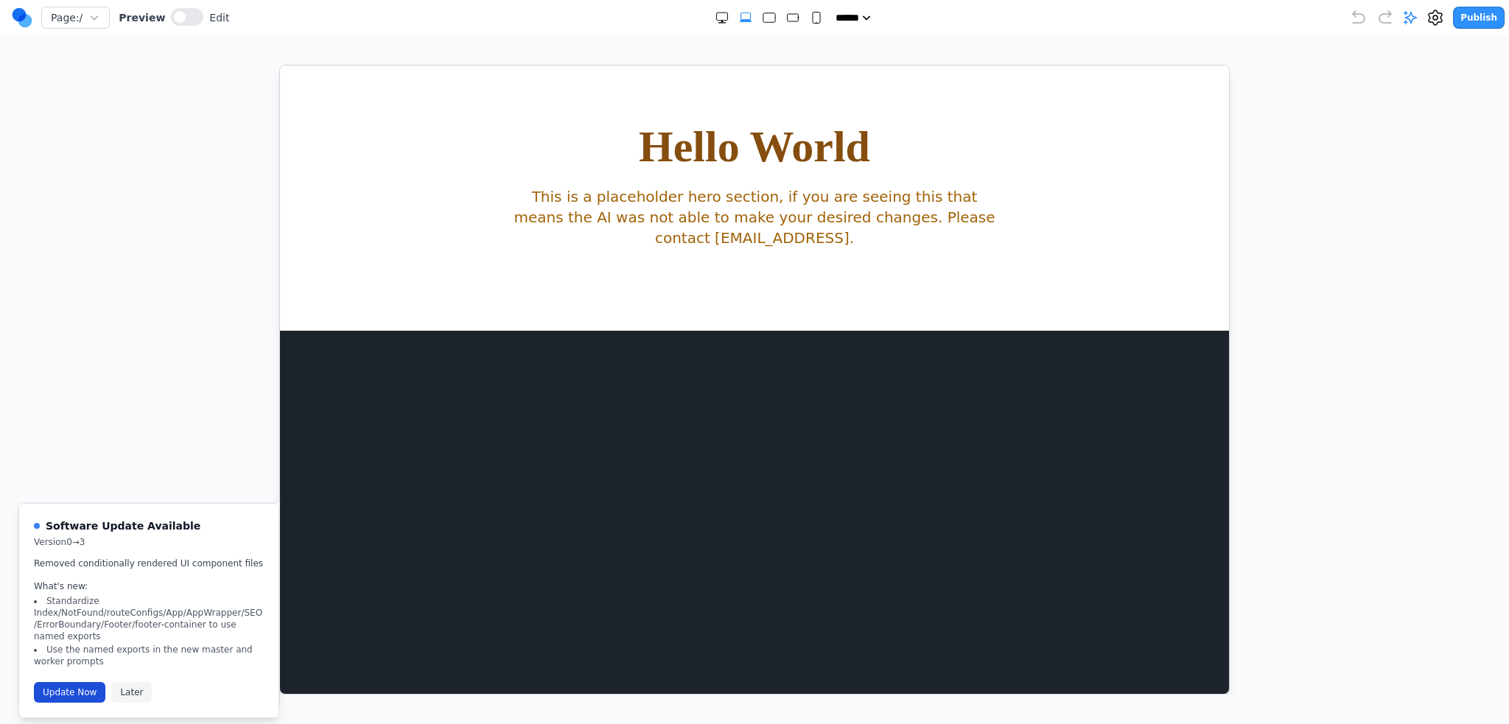
click at [41, 682] on button "Update Now" at bounding box center [69, 692] width 71 height 21
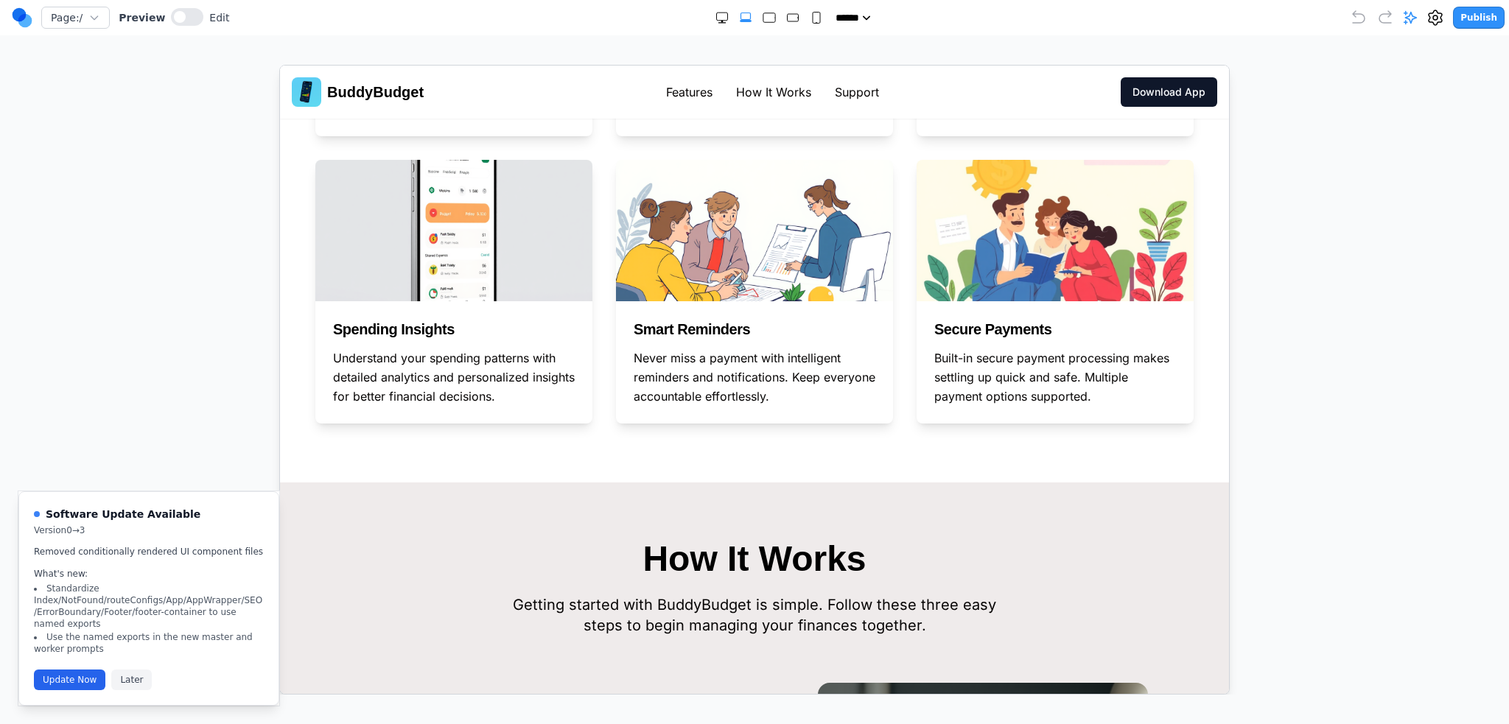
scroll to position [1032, 0]
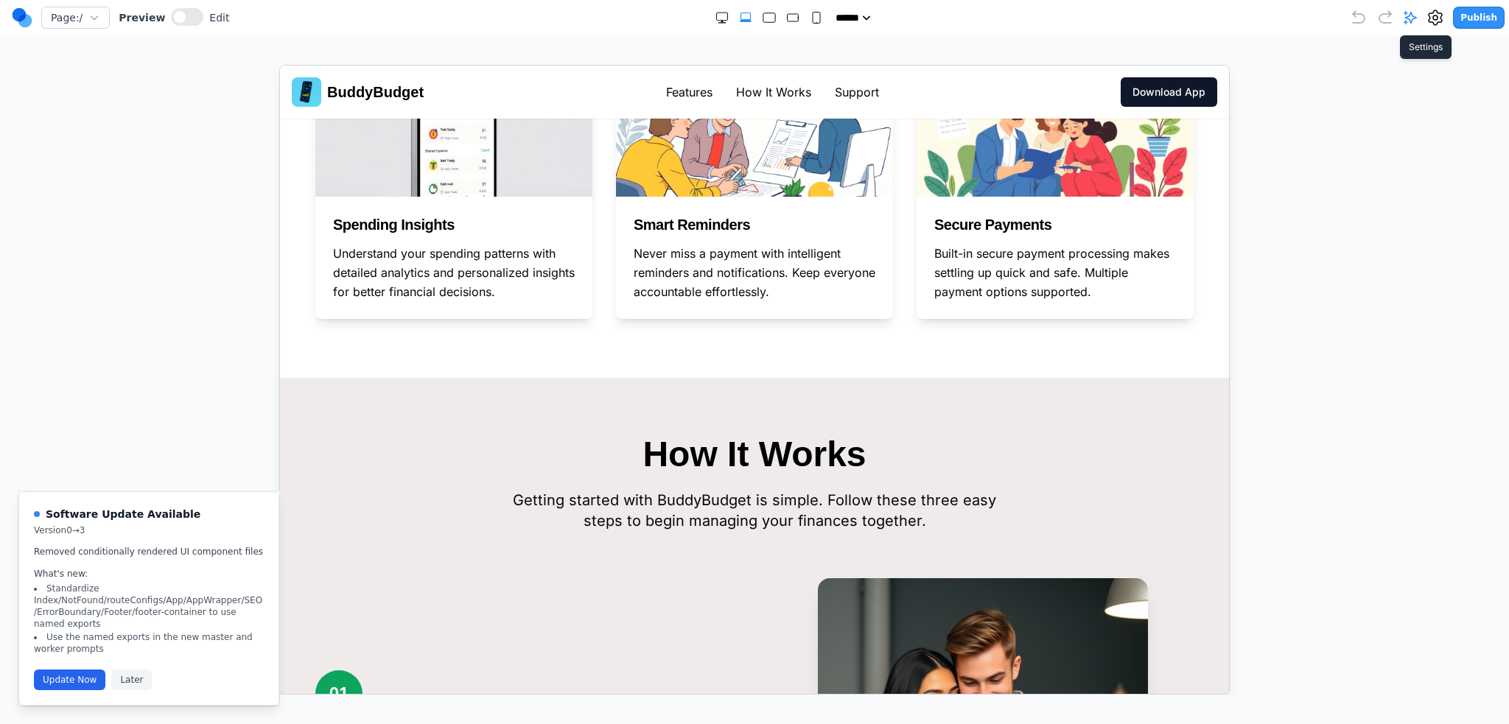
click at [1440, 18] on icon at bounding box center [1436, 18] width 18 height 18
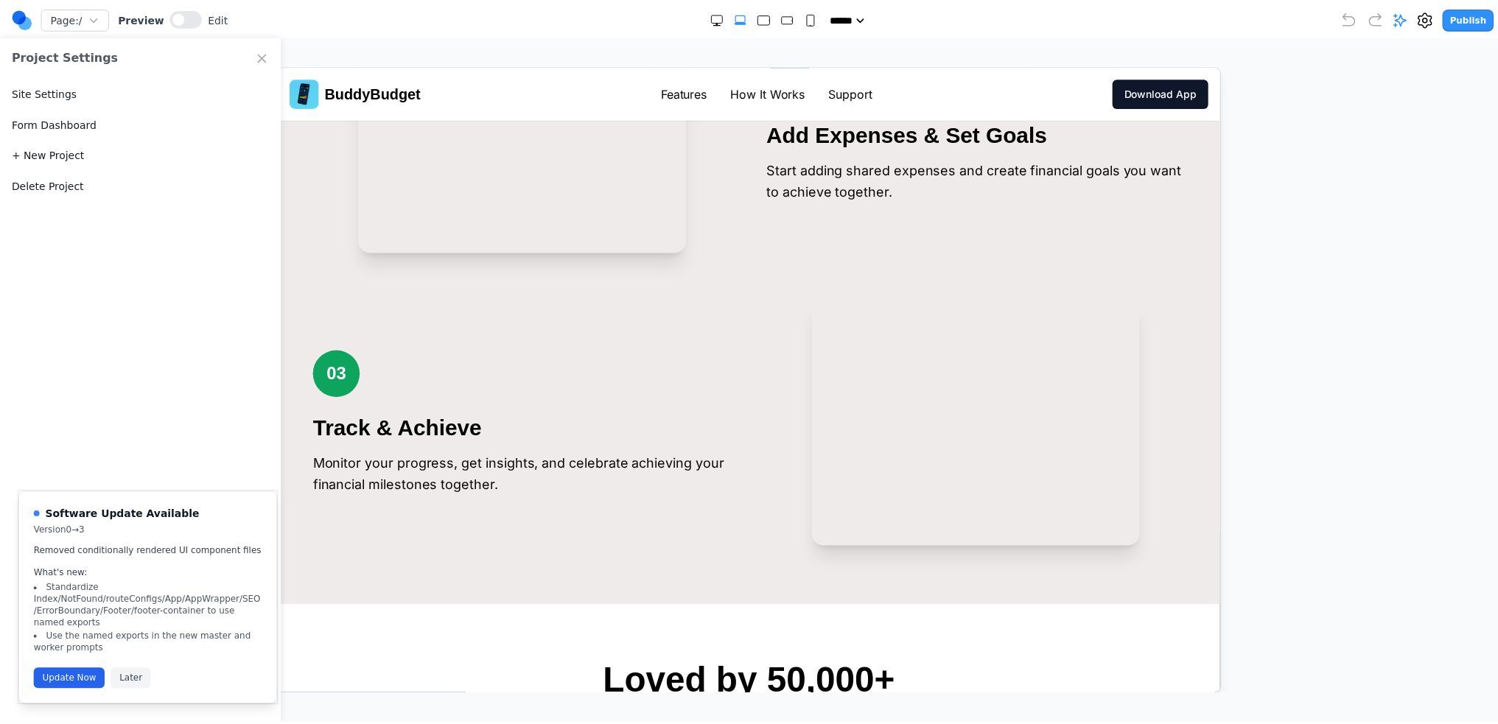
scroll to position [2137, 0]
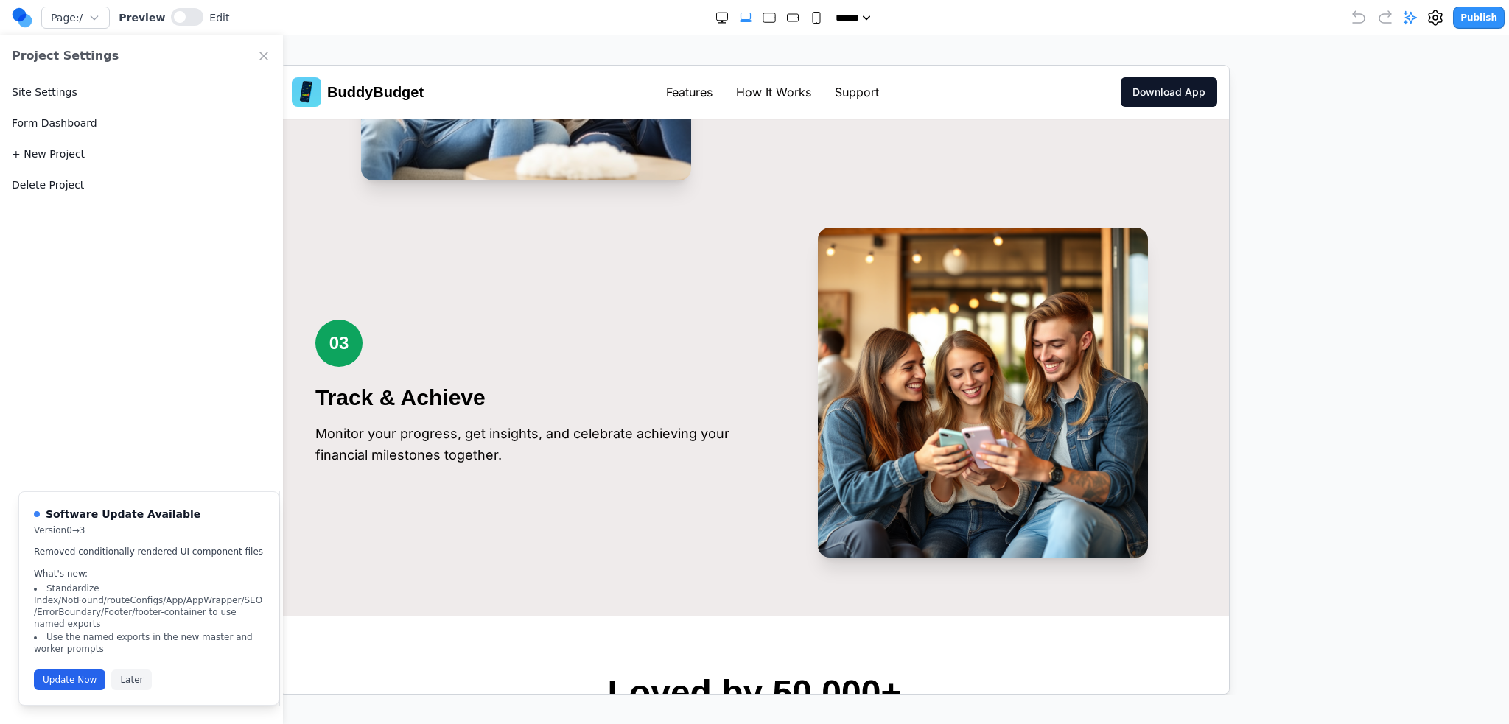
click at [71, 188] on button "Delete Project" at bounding box center [48, 185] width 72 height 15
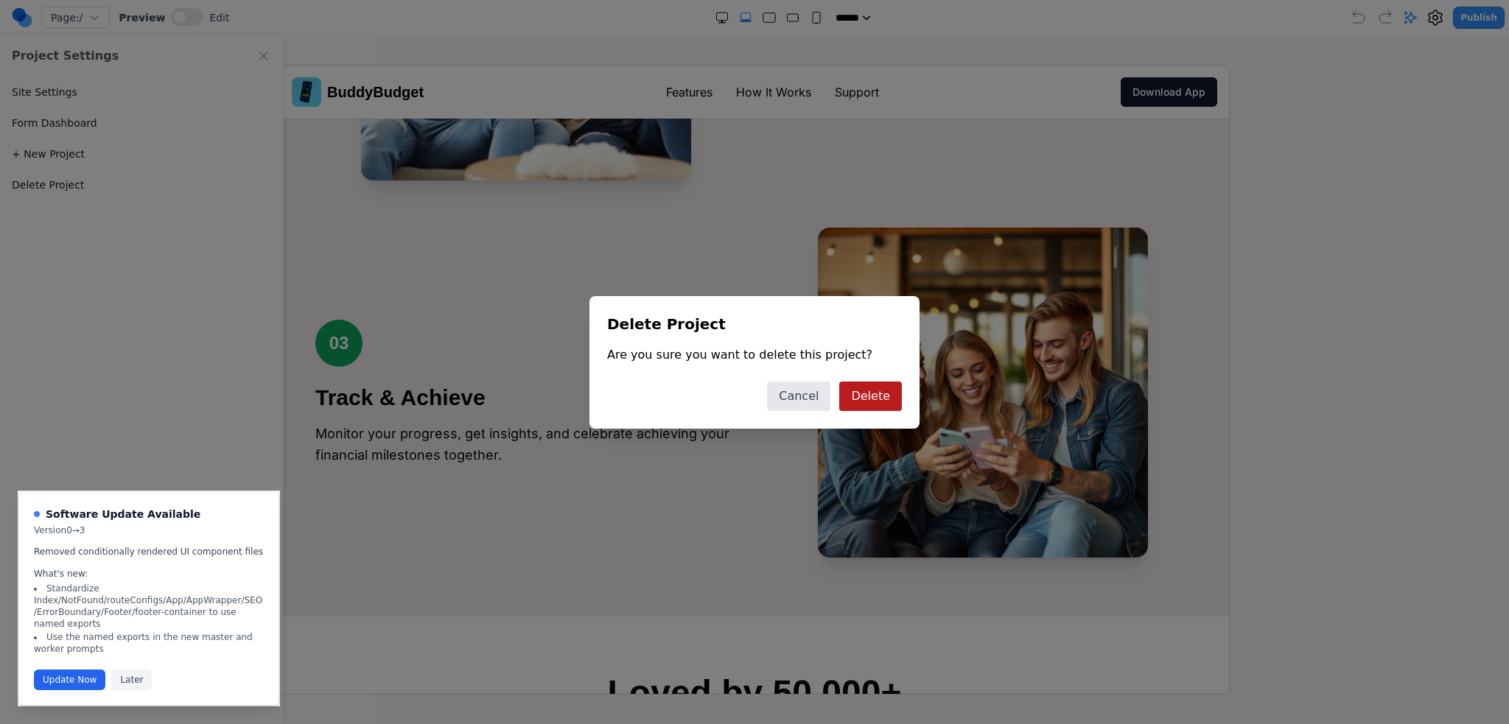
click at [875, 388] on button "Delete" at bounding box center [870, 396] width 63 height 29
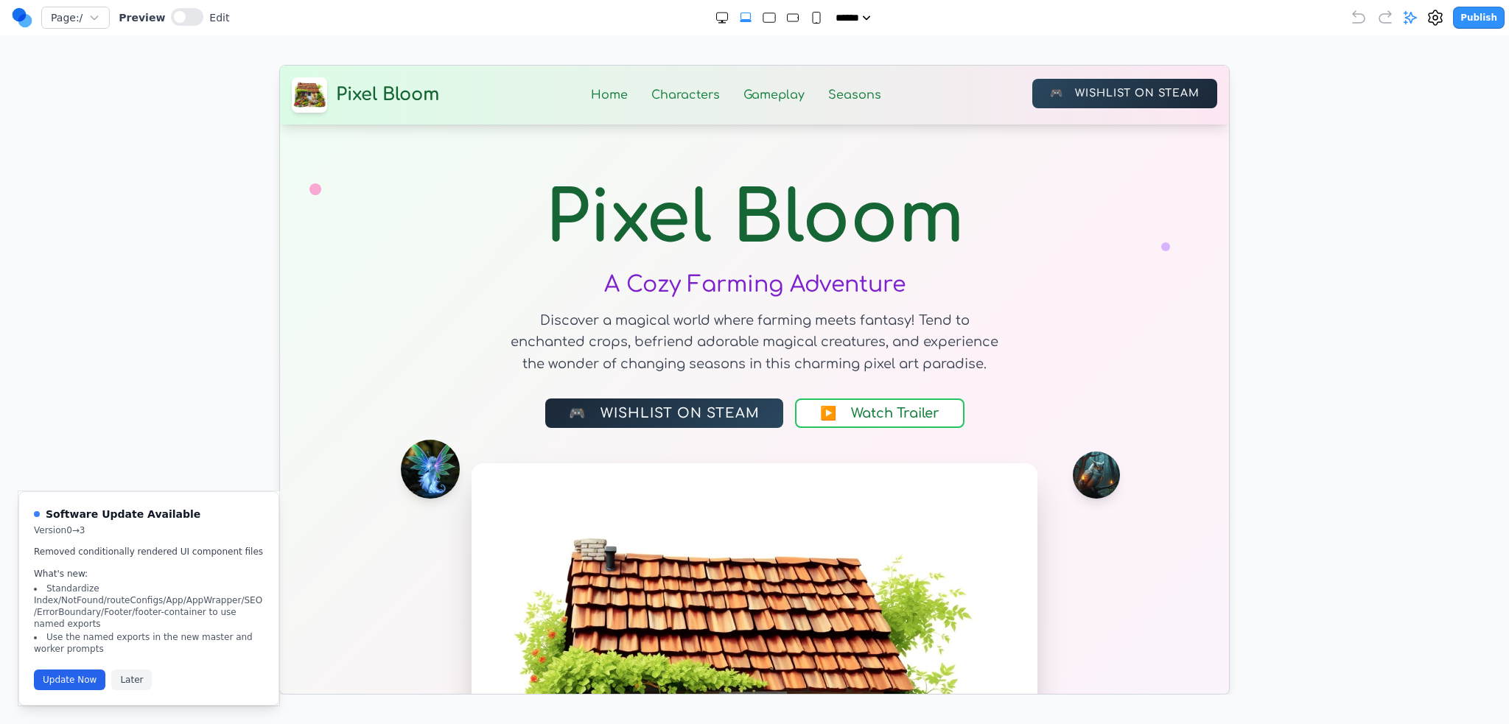
click at [1092, 79] on link "🎮 Wishlist on Steam" at bounding box center [1124, 92] width 185 height 29
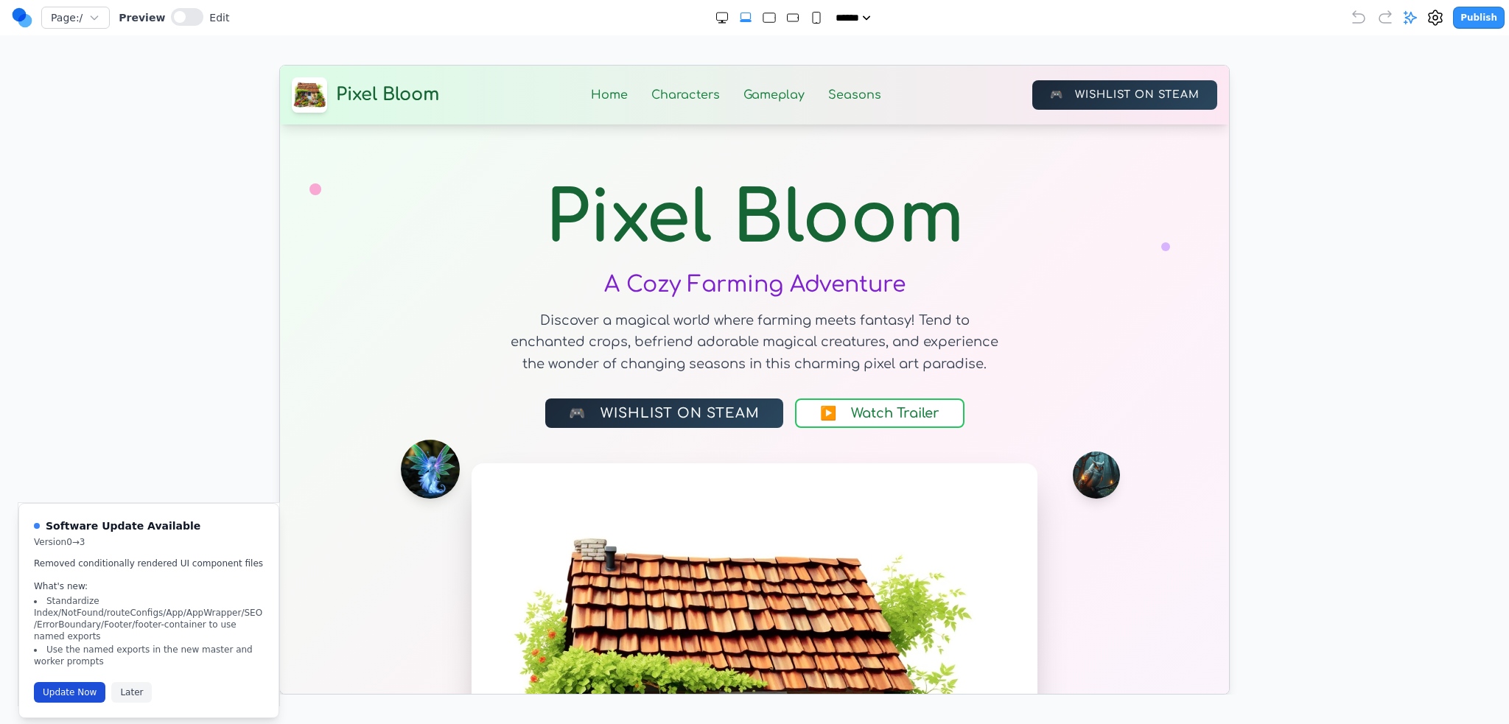
click at [53, 682] on button "Update Now" at bounding box center [69, 692] width 71 height 21
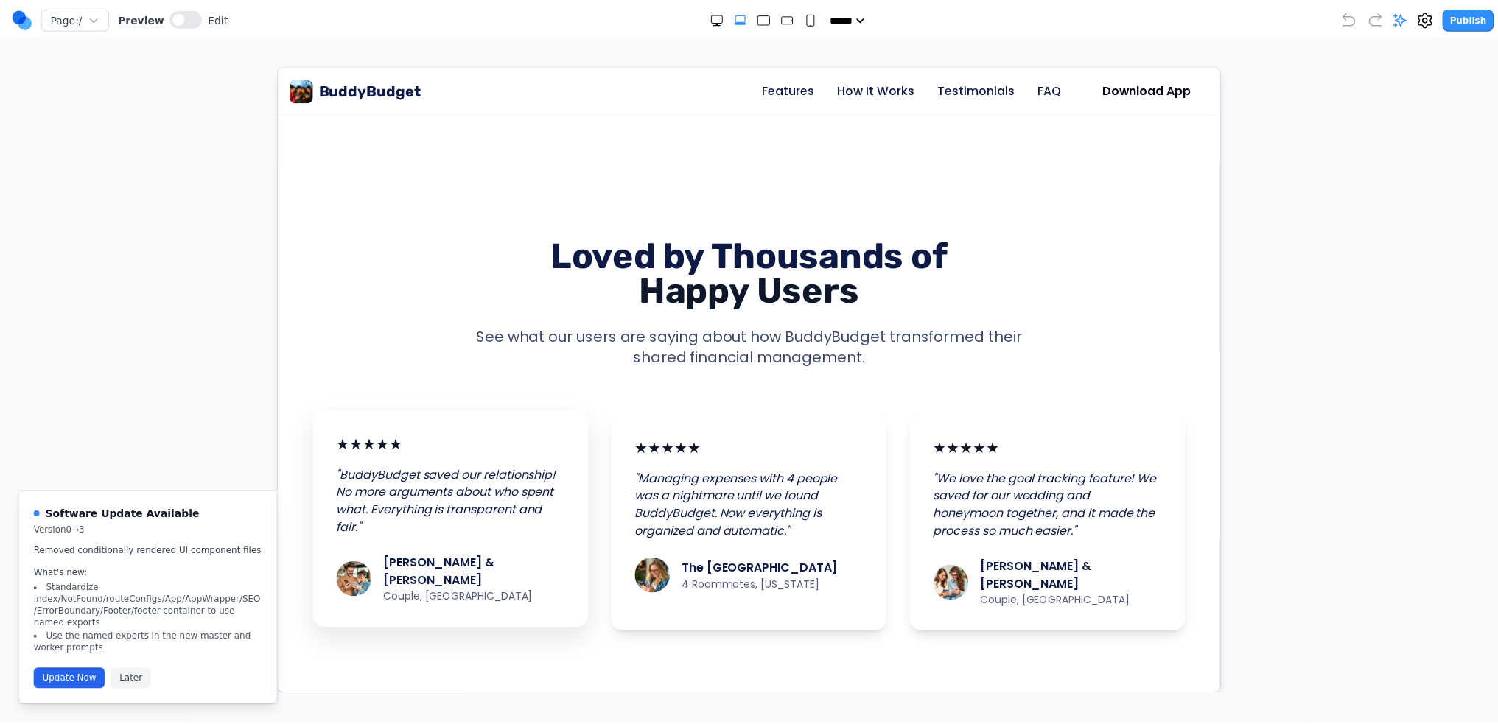
scroll to position [521, 0]
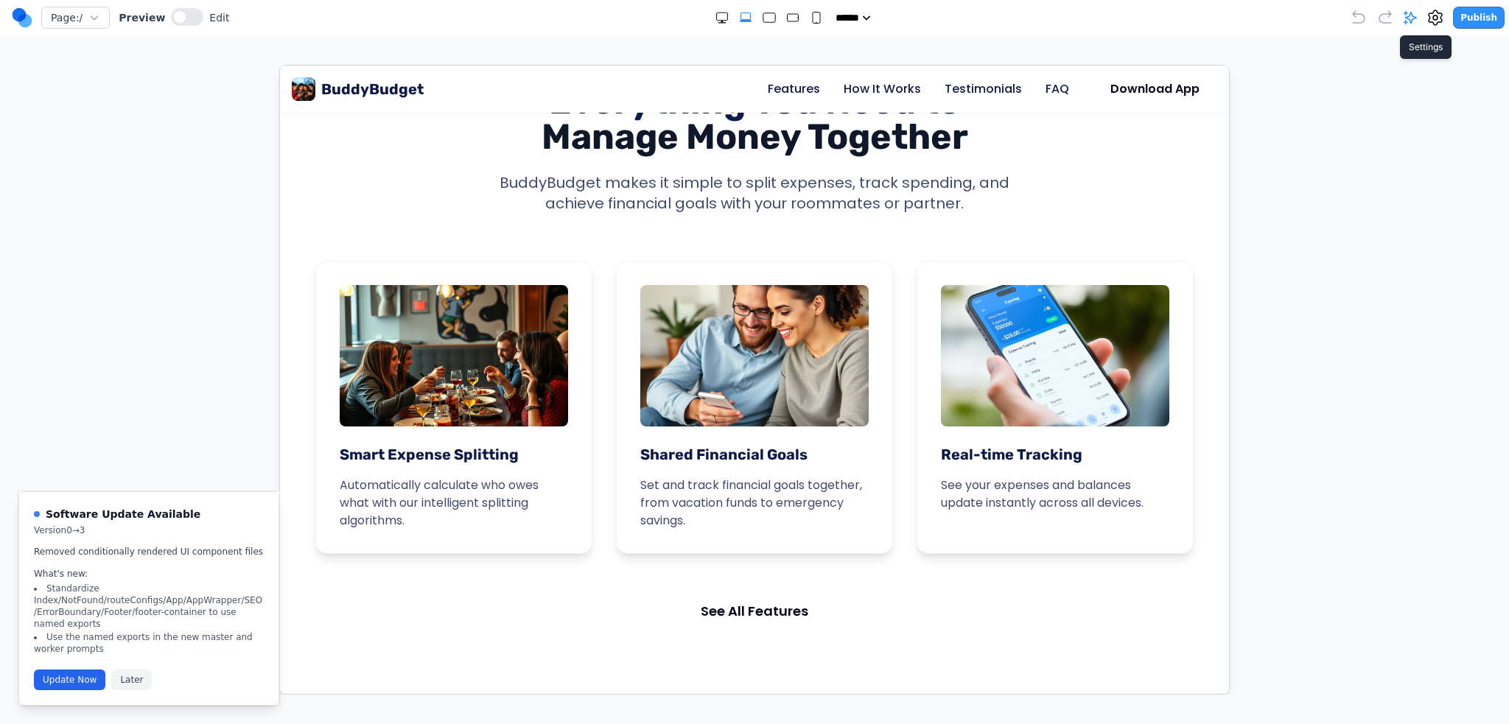
click at [1438, 24] on icon at bounding box center [1436, 18] width 18 height 18
click at [63, 194] on div "Delete Project" at bounding box center [141, 184] width 283 height 31
click at [60, 183] on button "Delete Project" at bounding box center [48, 185] width 72 height 15
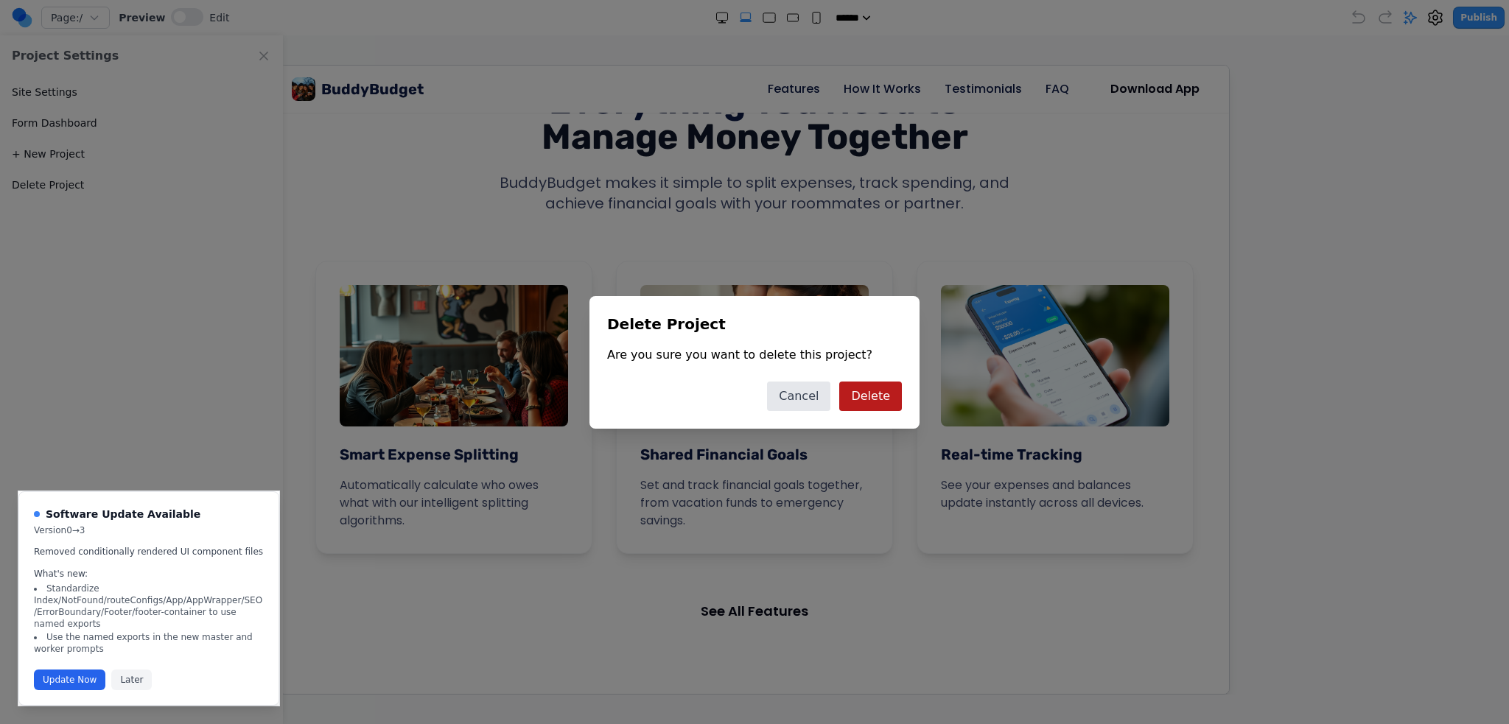
click at [857, 387] on button "Delete" at bounding box center [870, 396] width 63 height 29
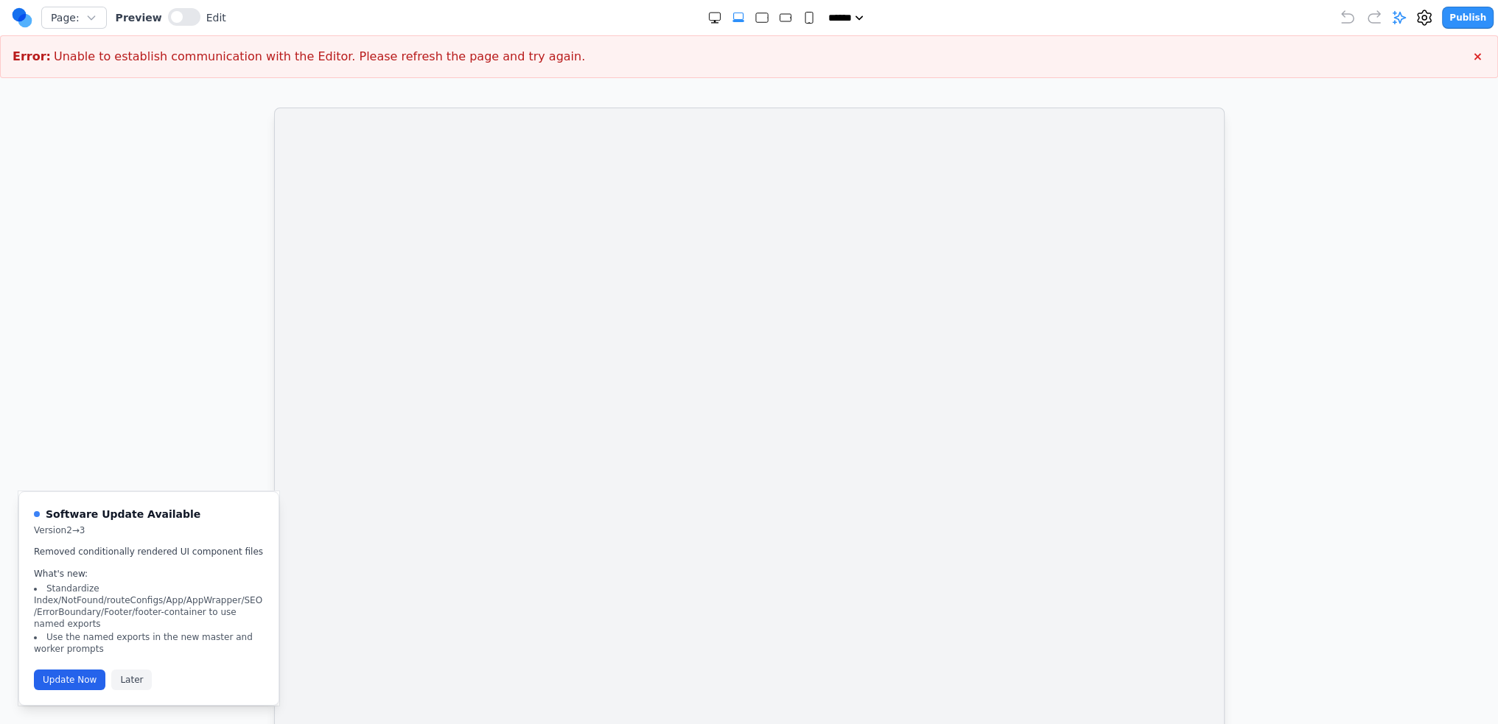
click at [518, 321] on iframe at bounding box center [749, 423] width 951 height 630
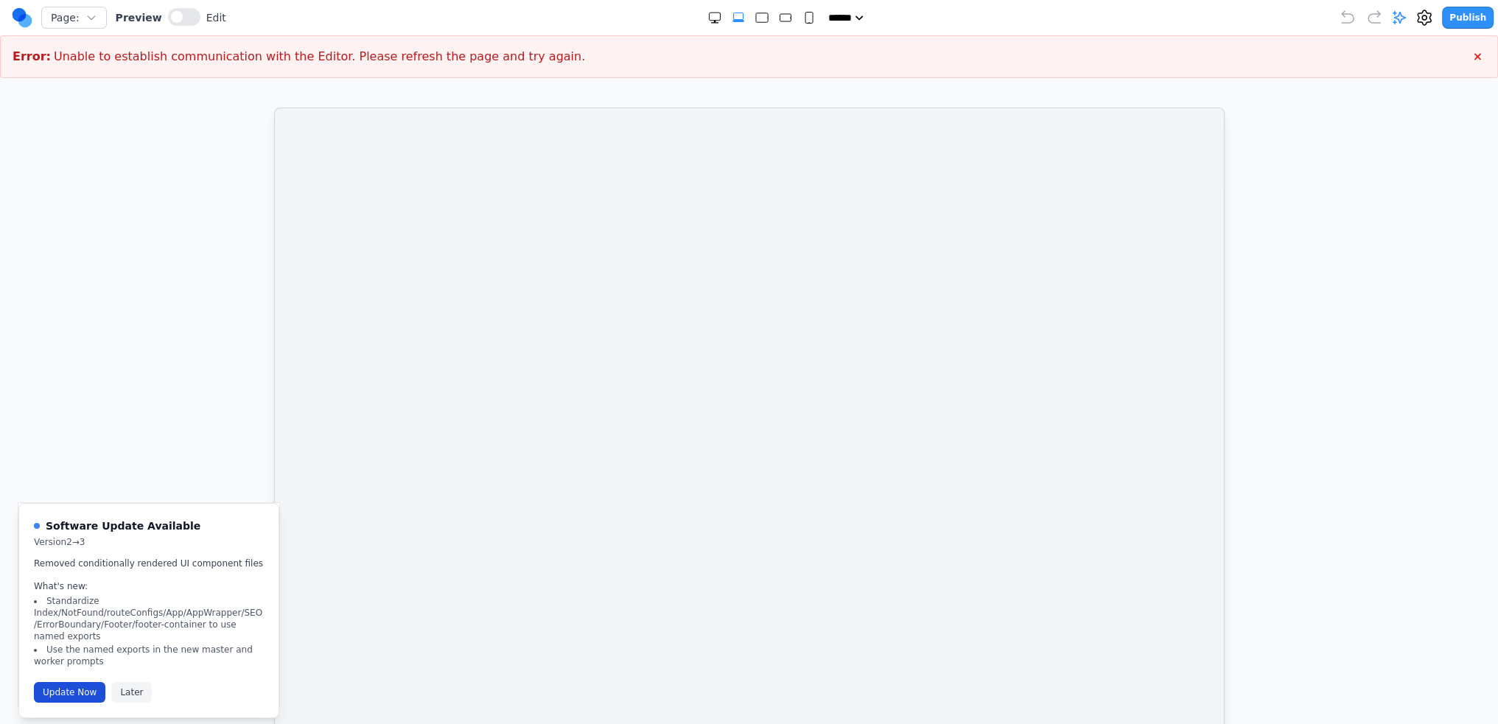
click at [74, 685] on button "Update Now" at bounding box center [69, 692] width 71 height 21
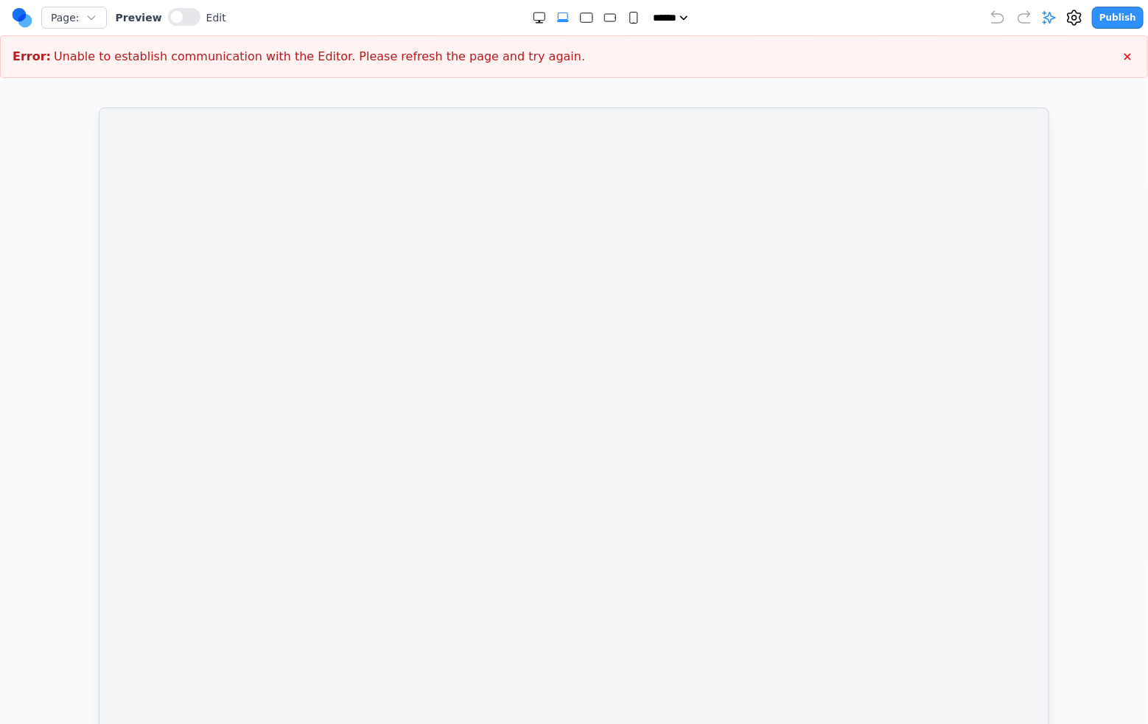
click at [168, 318] on iframe at bounding box center [574, 423] width 951 height 630
click at [103, 545] on iframe at bounding box center [574, 423] width 951 height 630
click at [720, 367] on iframe at bounding box center [574, 423] width 951 height 630
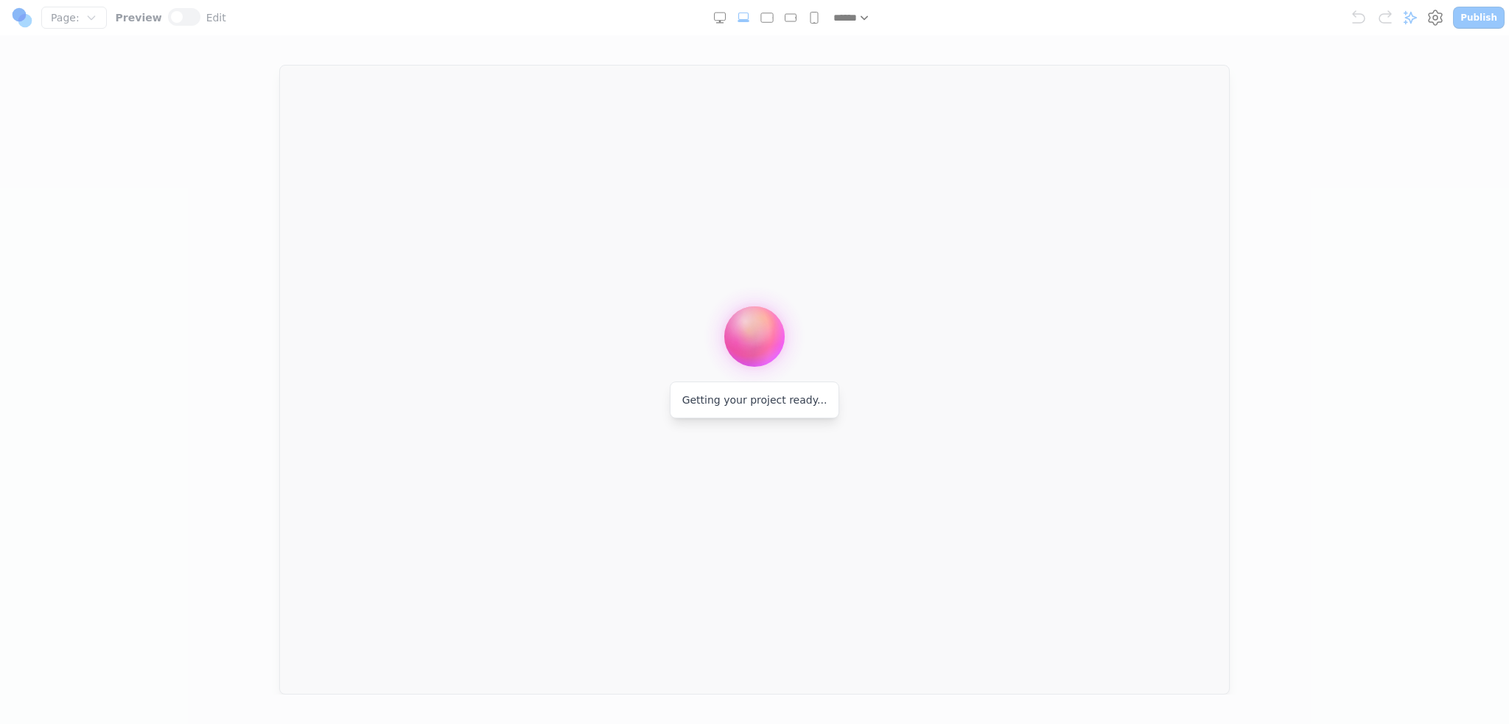
click at [1073, 329] on div at bounding box center [754, 362] width 1509 height 724
drag, startPoint x: 983, startPoint y: 321, endPoint x: 738, endPoint y: 259, distance: 253.1
click at [738, 259] on div at bounding box center [754, 362] width 1509 height 724
drag, startPoint x: 749, startPoint y: 244, endPoint x: 590, endPoint y: 209, distance: 162.2
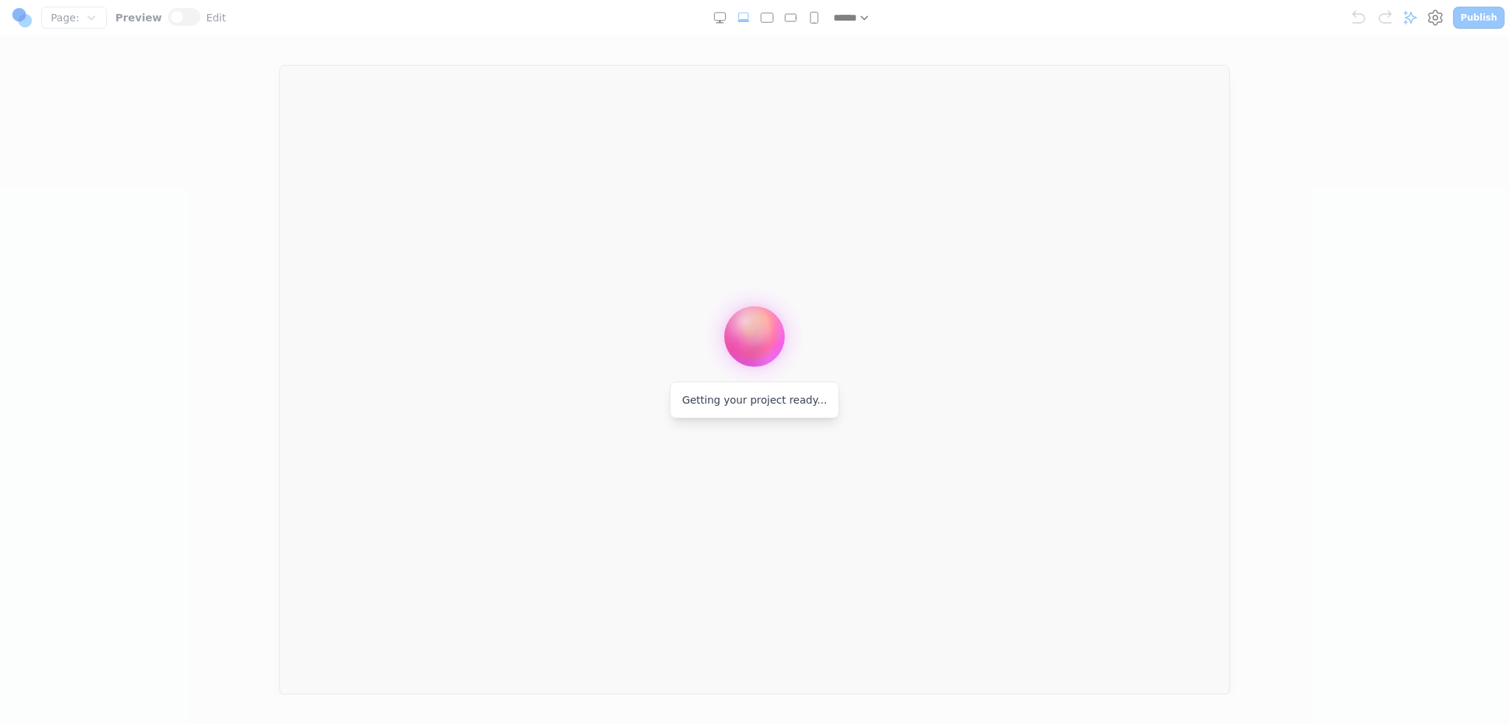
click at [592, 245] on div at bounding box center [754, 362] width 1509 height 724
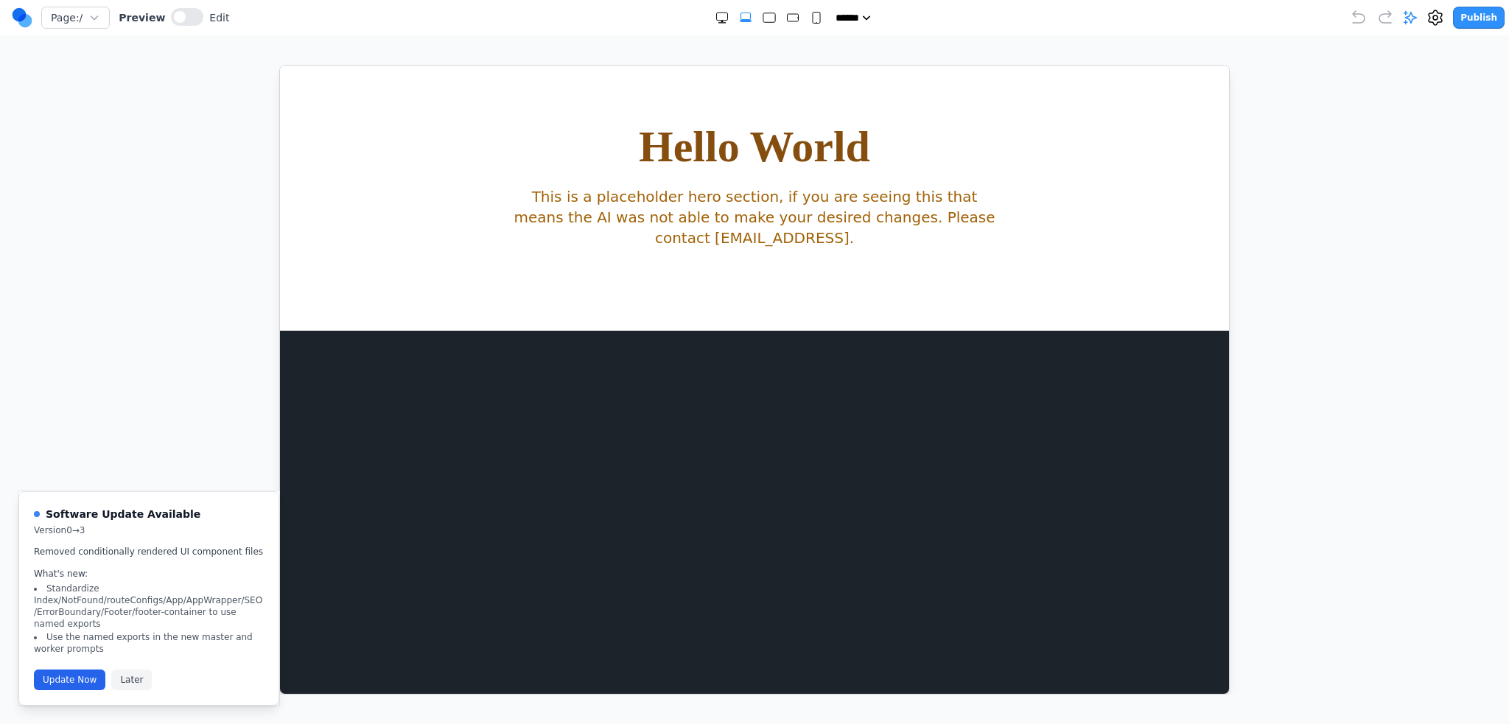
click at [647, 320] on section "Hello World This is a placeholder hero section, if you are seeing this that mea…" at bounding box center [753, 197] width 949 height 265
drag, startPoint x: 198, startPoint y: 85, endPoint x: 81, endPoint y: 686, distance: 612.6
click at [81, 686] on button "Update Now" at bounding box center [69, 680] width 71 height 21
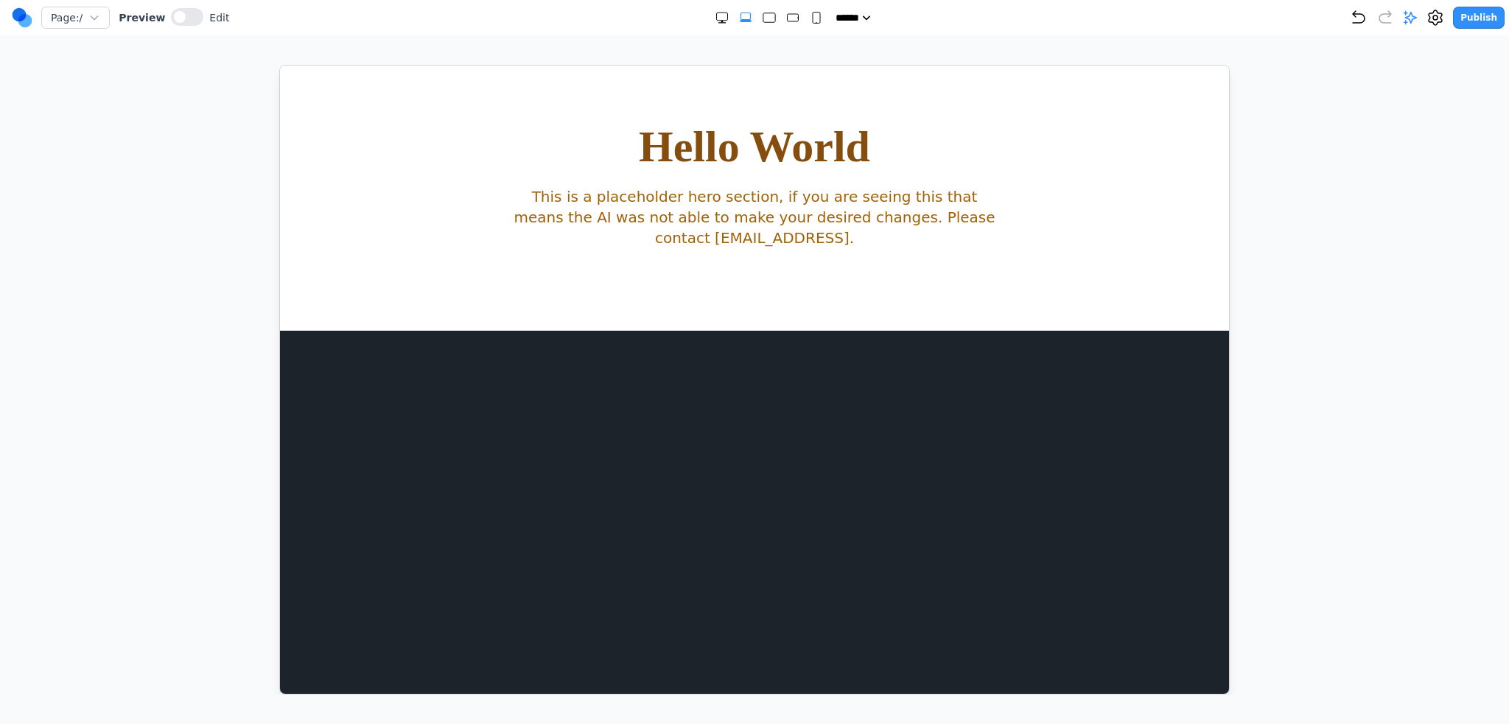
click at [850, 185] on div "Hello World This is a placeholder hero section, if you are seeing this that mea…" at bounding box center [754, 186] width 660 height 124
drag, startPoint x: 850, startPoint y: 229, endPoint x: 635, endPoint y: 217, distance: 214.8
click at [635, 217] on p "This is a placeholder hero section, if you are seeing this that means the AI wa…" at bounding box center [753, 217] width 495 height 62
click at [634, 217] on p "This is a placeholder hero section, if you are seeing this that means the AI wa…" at bounding box center [753, 217] width 495 height 62
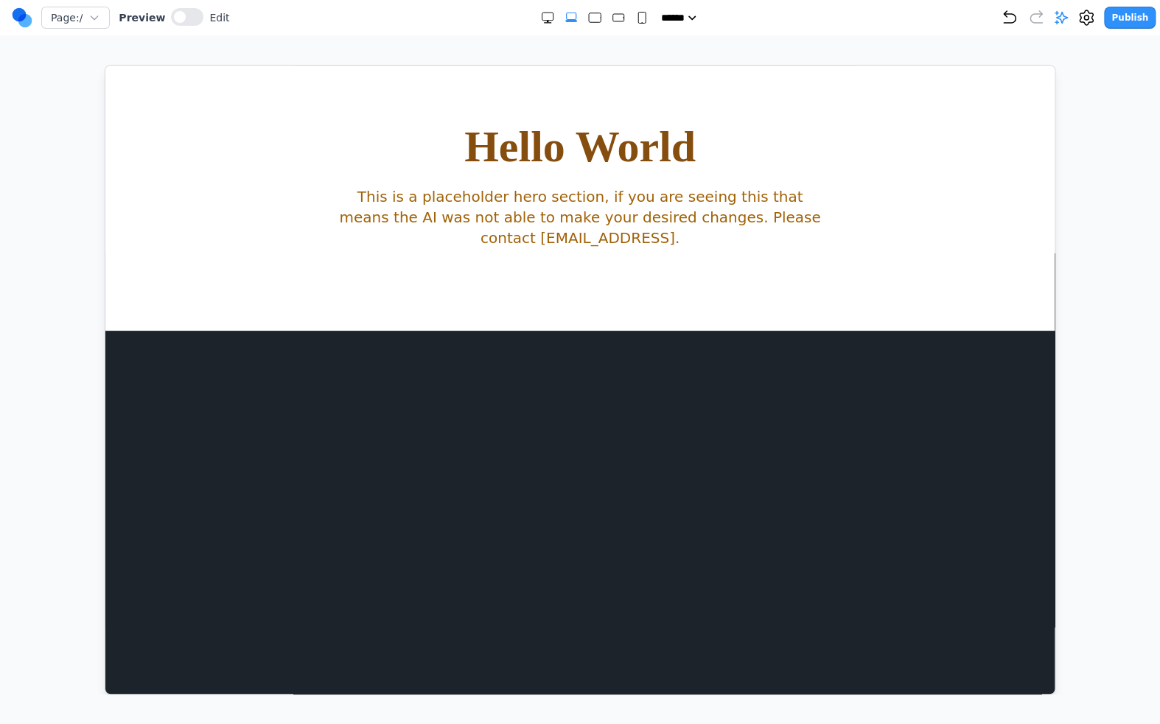
drag, startPoint x: 1007, startPoint y: 150, endPoint x: 1053, endPoint y: 100, distance: 67.3
click at [1007, 151] on div "Hello World This is a placeholder hero section, if you are seeing this that mea…" at bounding box center [578, 186] width 925 height 124
click at [1089, 19] on icon at bounding box center [1086, 18] width 18 height 18
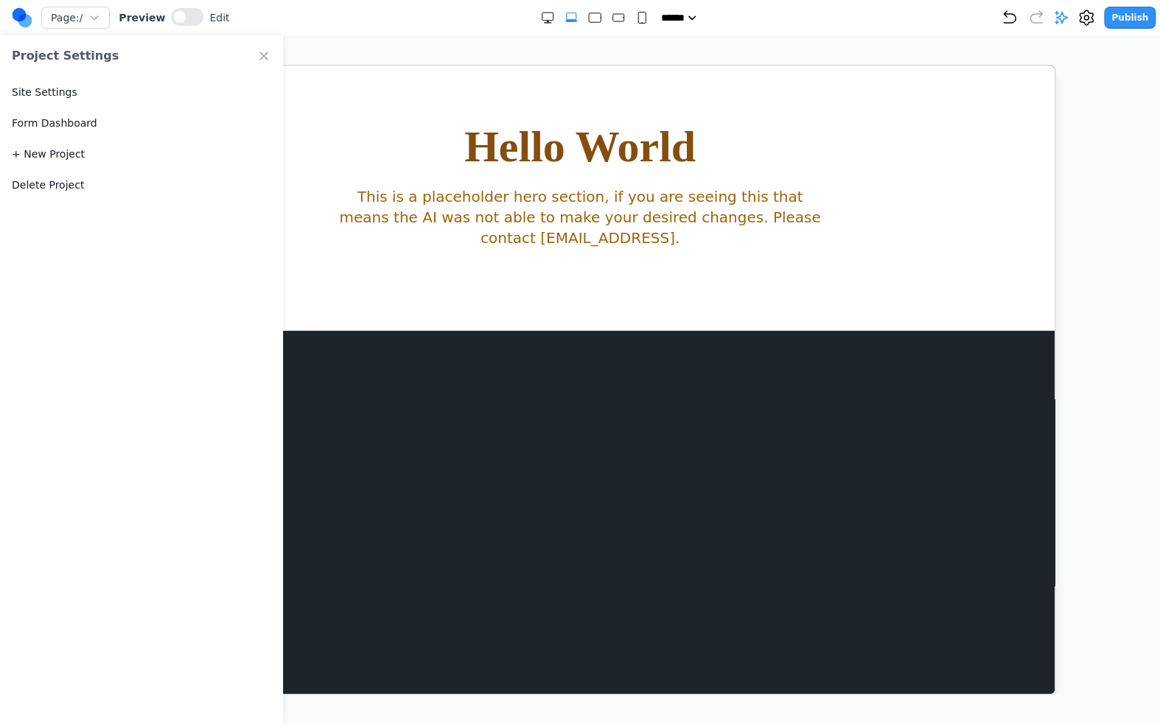
click at [73, 178] on button "Delete Project" at bounding box center [48, 185] width 72 height 15
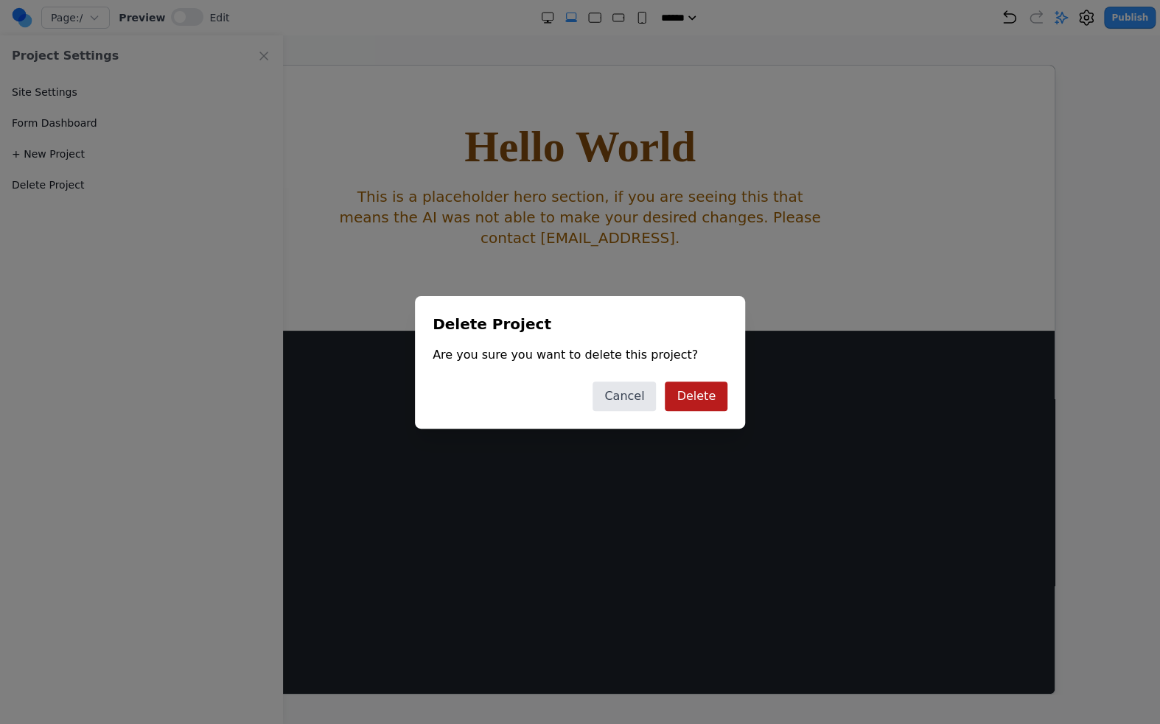
drag, startPoint x: 682, startPoint y: 377, endPoint x: 693, endPoint y: 391, distance: 17.4
click at [684, 380] on div "Delete Project Are you sure you want to delete this project? Cancel Delete" at bounding box center [580, 362] width 330 height 133
drag, startPoint x: 693, startPoint y: 391, endPoint x: 690, endPoint y: 347, distance: 44.3
click at [693, 392] on button "Delete" at bounding box center [696, 396] width 63 height 29
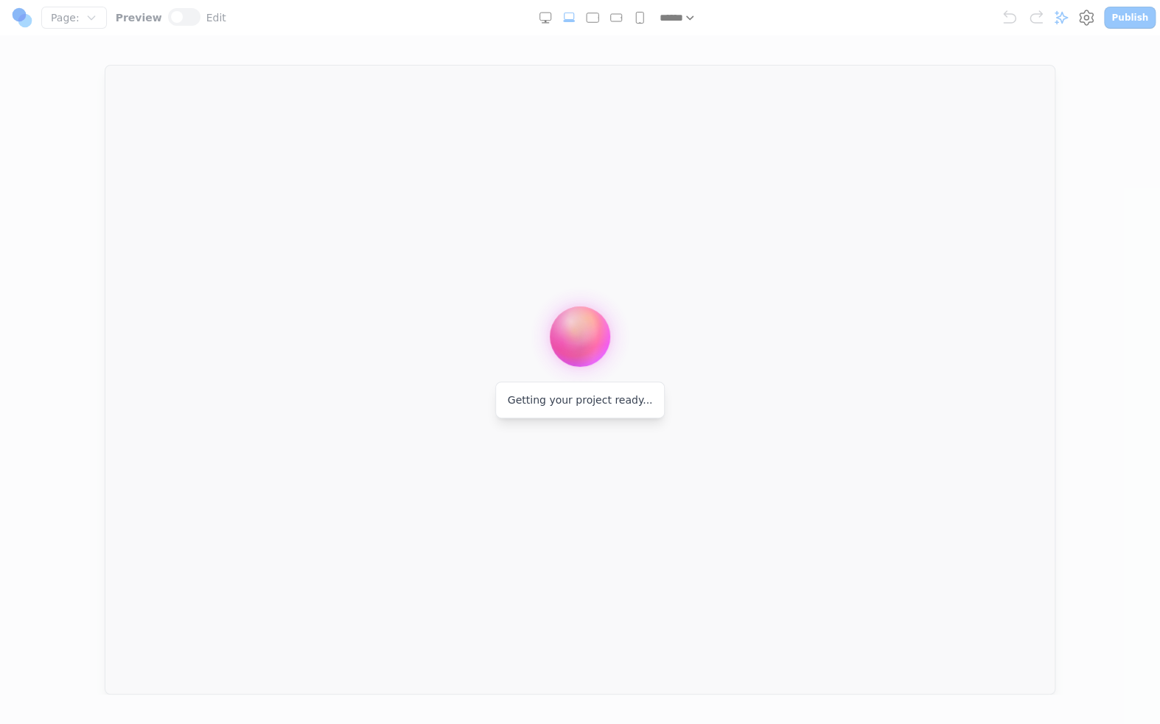
click at [477, 148] on div at bounding box center [580, 362] width 1160 height 724
click at [659, 200] on div at bounding box center [580, 362] width 1160 height 724
click at [1100, 12] on div at bounding box center [580, 362] width 1160 height 724
click at [1094, 18] on div at bounding box center [580, 362] width 1160 height 724
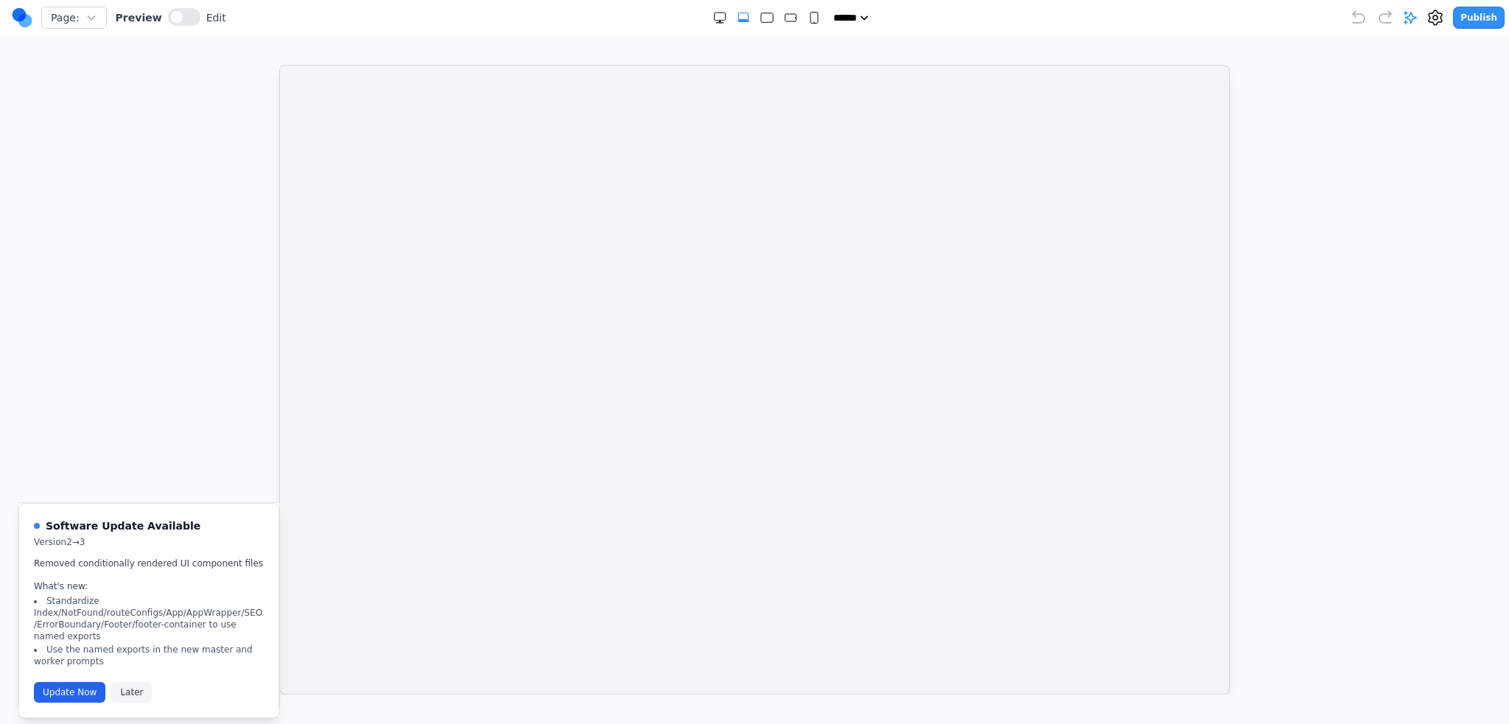
drag, startPoint x: 1443, startPoint y: 16, endPoint x: 168, endPoint y: 615, distance: 1409.1
click at [165, 618] on body "Page: Preview Edit ***** ***** ****** ****** ****** Publish Make Changes With A…" at bounding box center [754, 362] width 1509 height 724
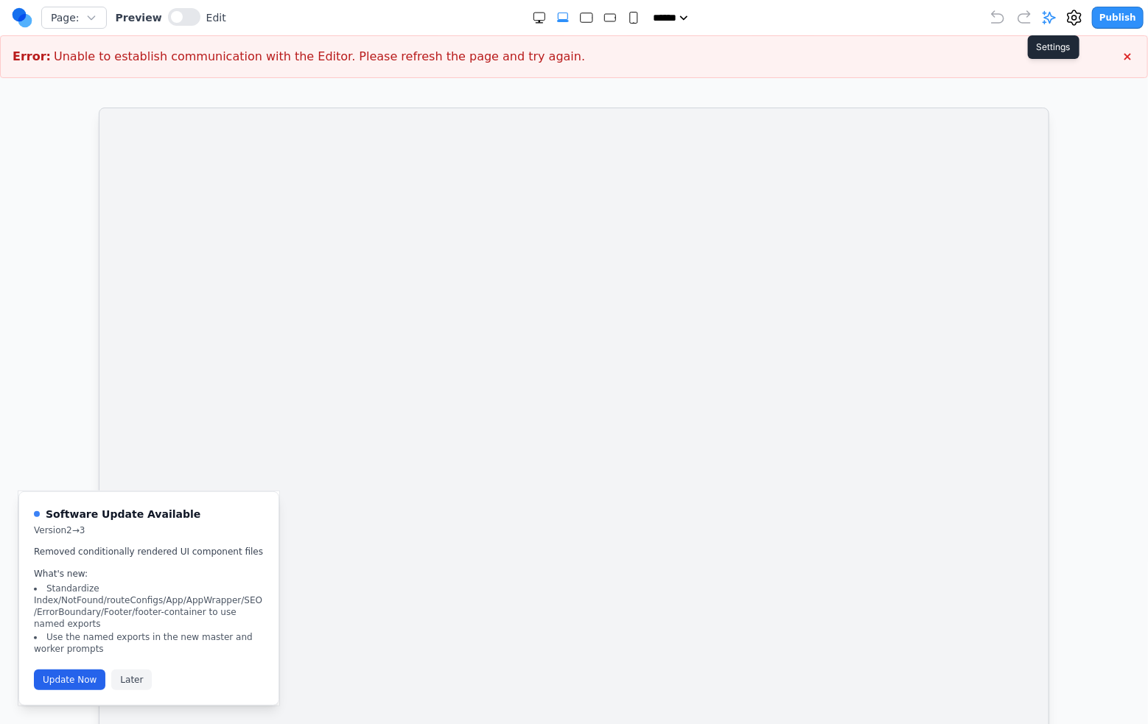
click at [1083, 11] on icon at bounding box center [1074, 18] width 18 height 18
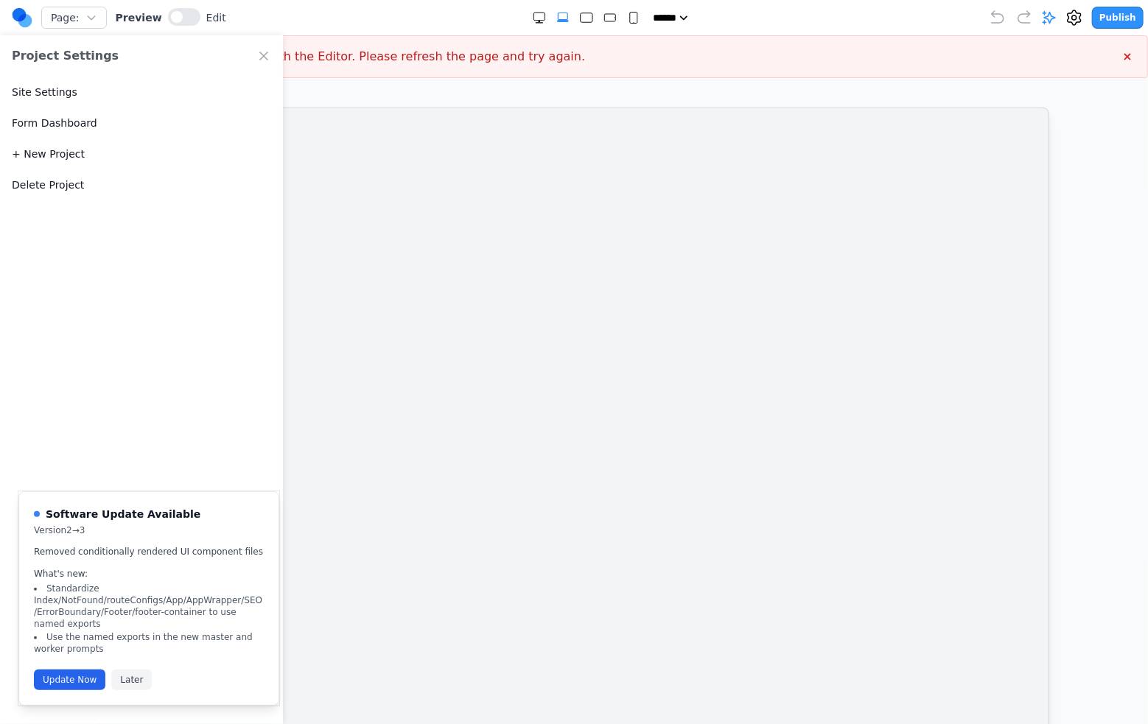
click at [41, 182] on button "Delete Project" at bounding box center [48, 185] width 72 height 15
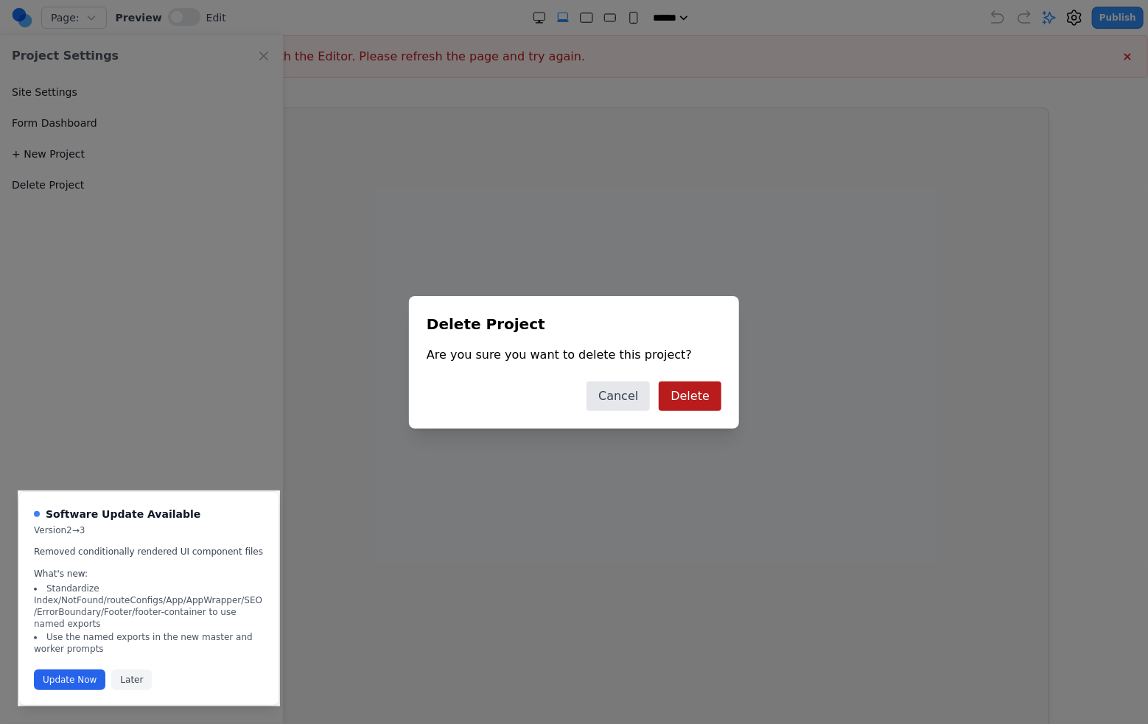
click at [684, 384] on button "Delete" at bounding box center [690, 396] width 63 height 29
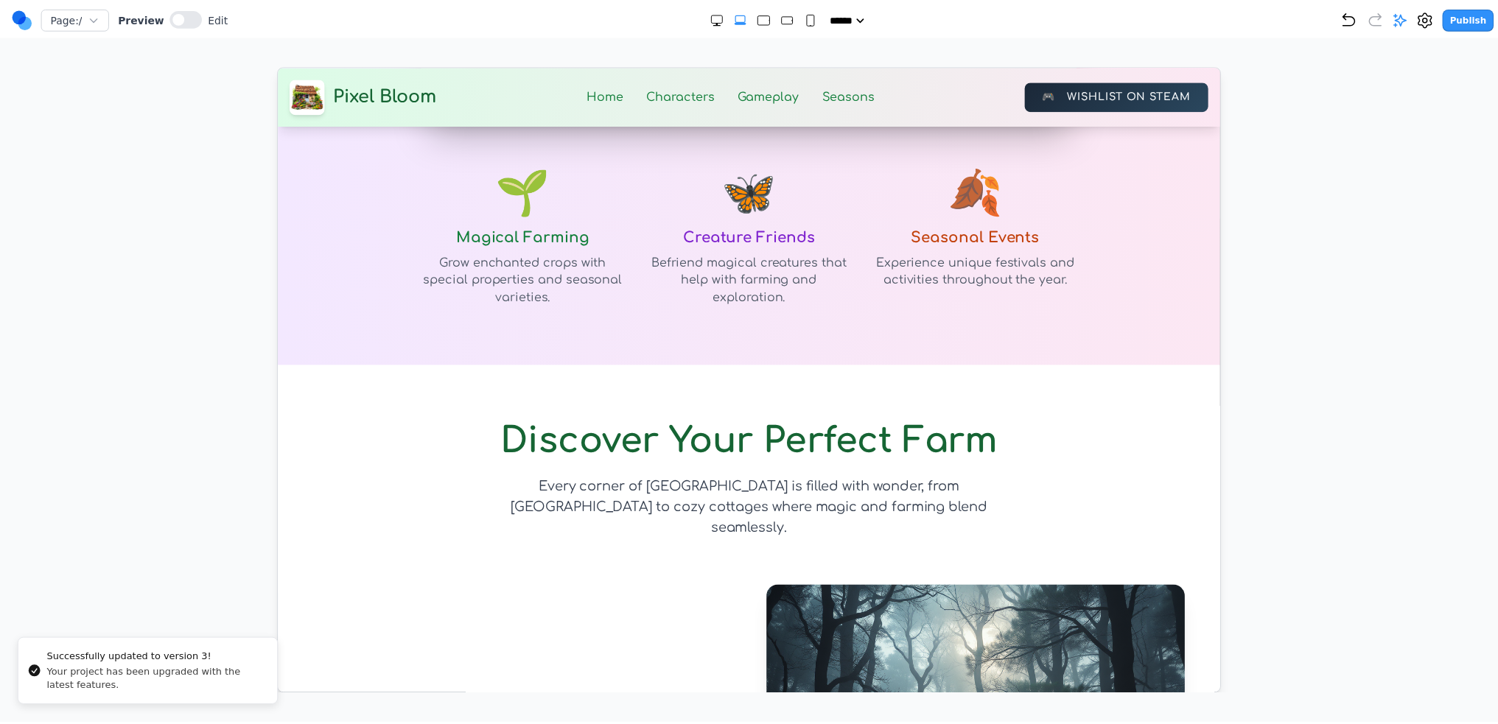
scroll to position [1768, 0]
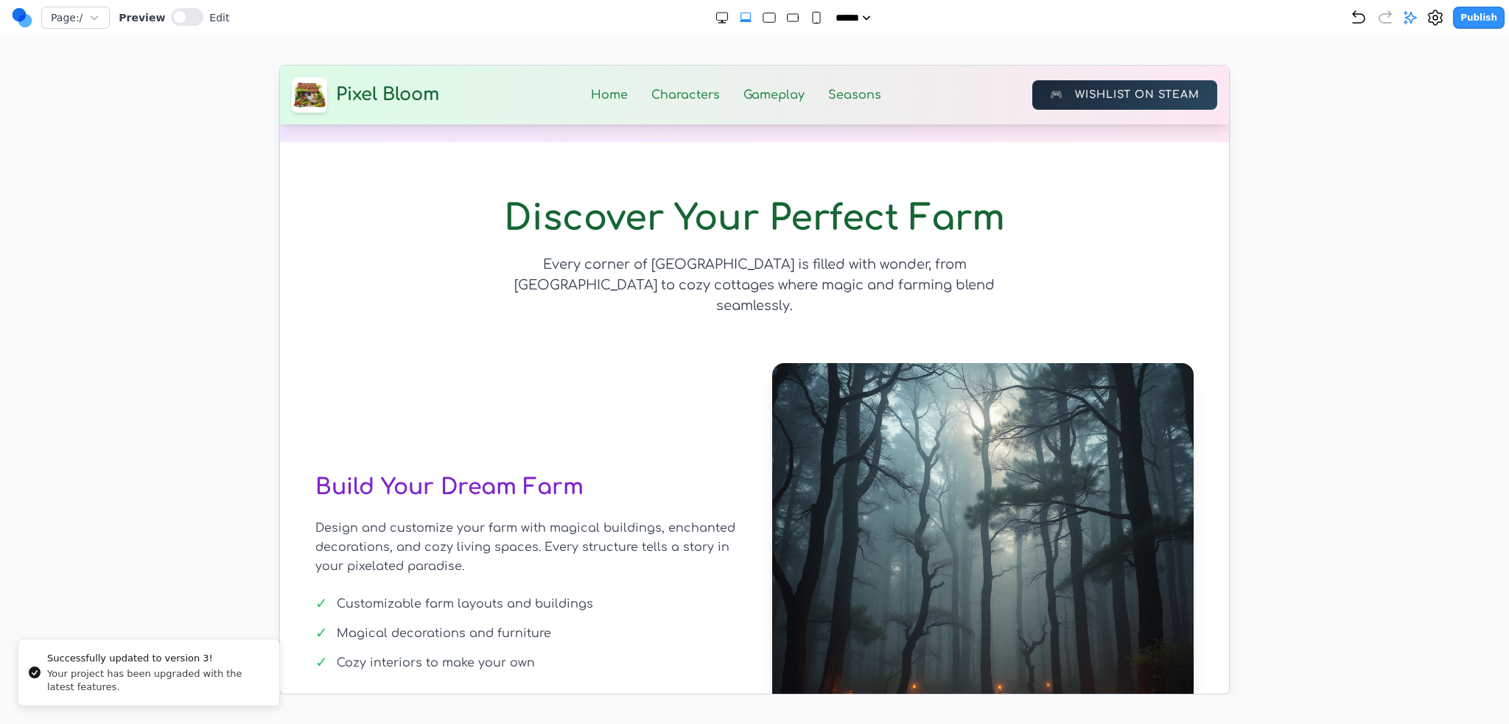
click at [1453, 17] on div "Publish" at bounding box center [1427, 18] width 155 height 22
click at [1442, 18] on icon at bounding box center [1435, 17] width 13 height 15
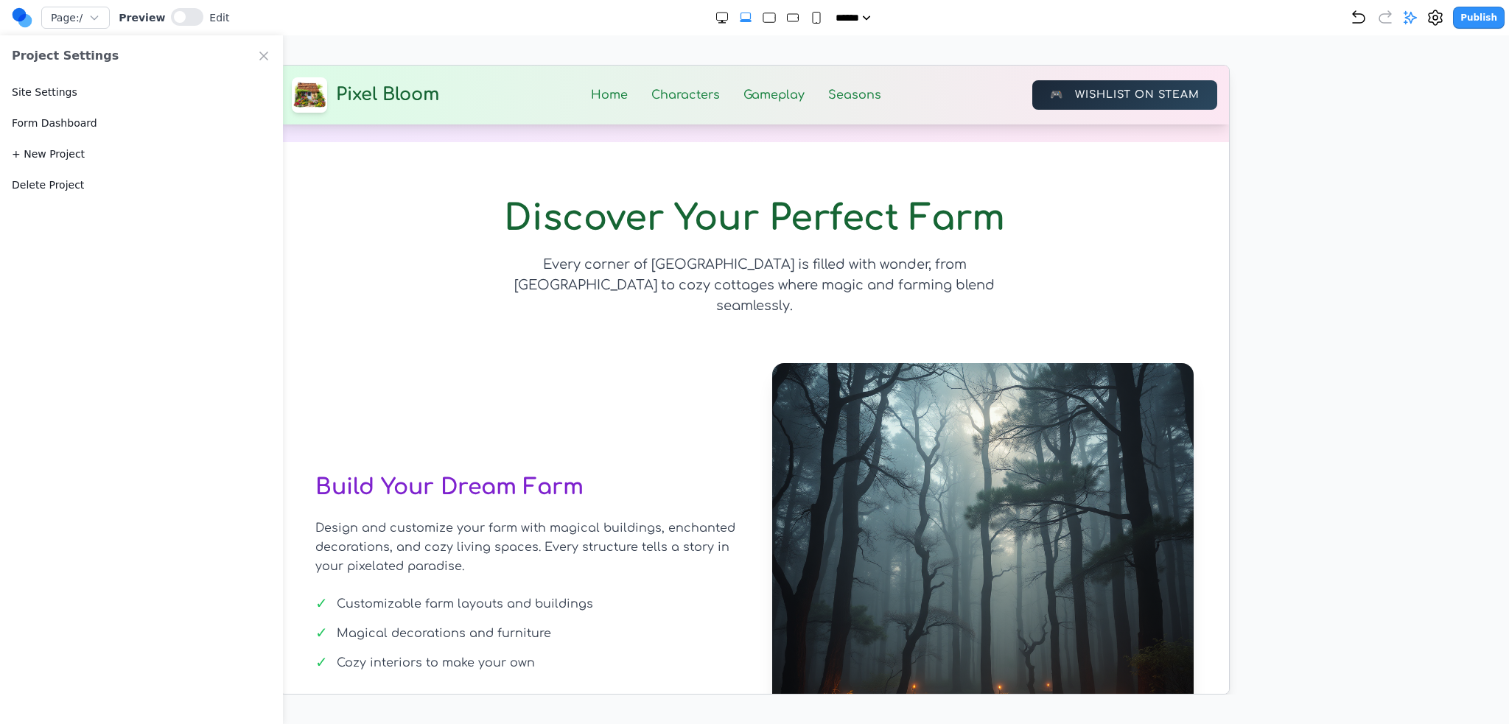
click at [76, 185] on button "Delete Project" at bounding box center [48, 185] width 72 height 15
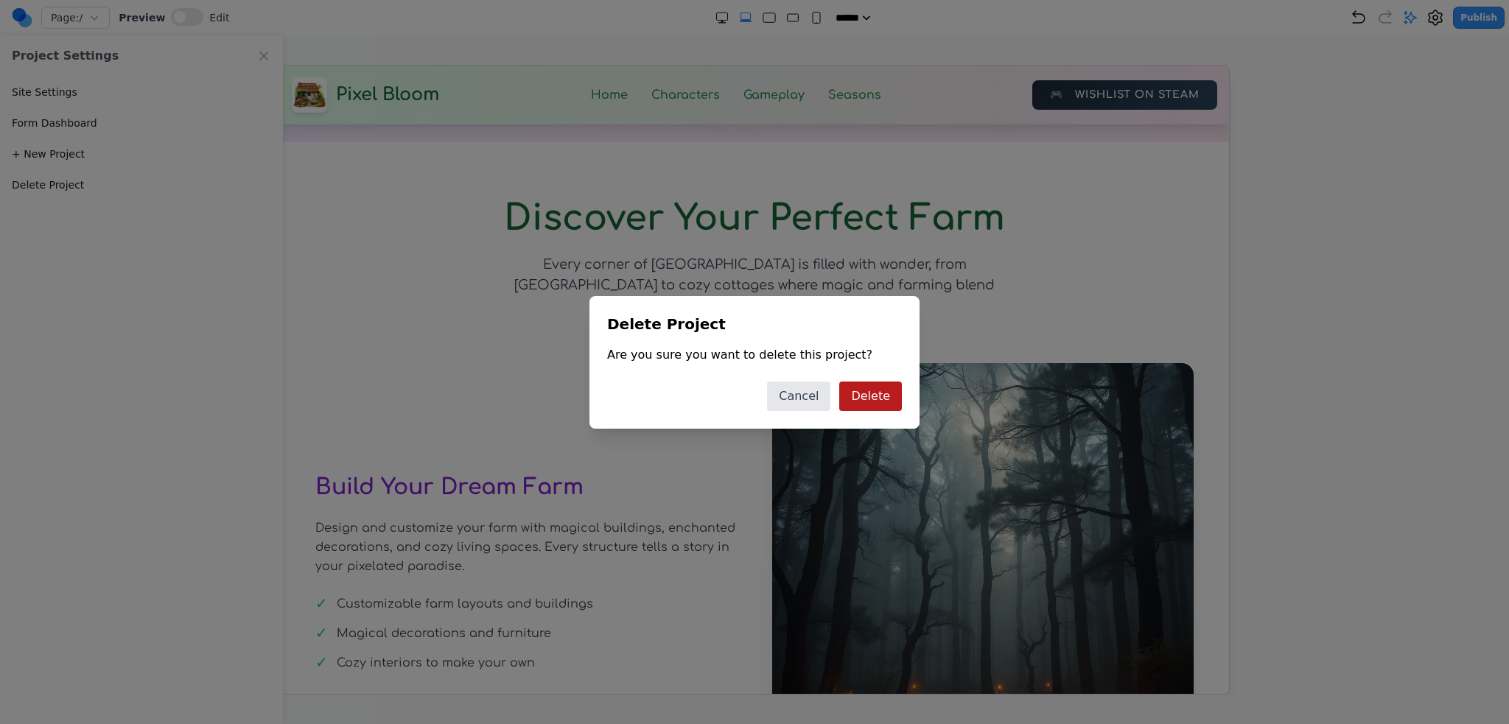
click at [857, 391] on button "Delete" at bounding box center [870, 396] width 63 height 29
